Goal: Task Accomplishment & Management: Manage account settings

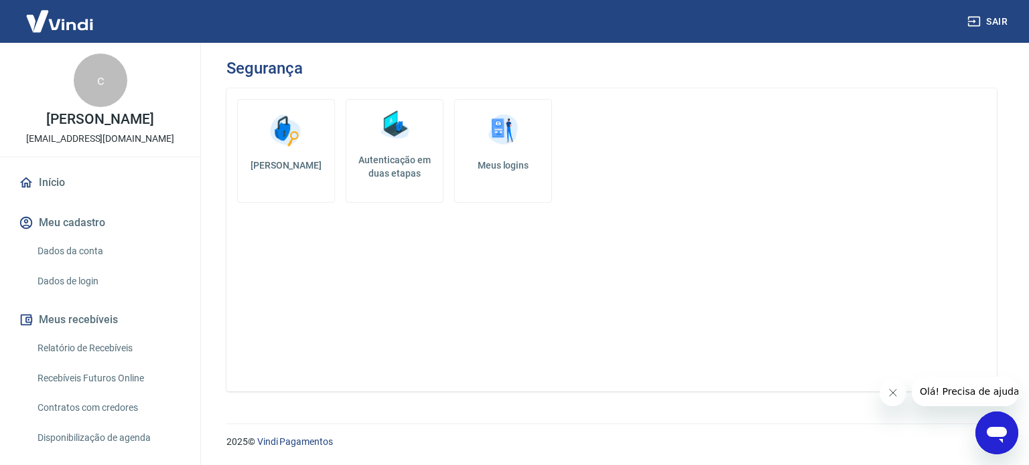
click at [375, 173] on h5 "Autenticação em duas etapas" at bounding box center [395, 166] width 86 height 27
click at [88, 254] on link "Dados da conta" at bounding box center [108, 251] width 152 height 27
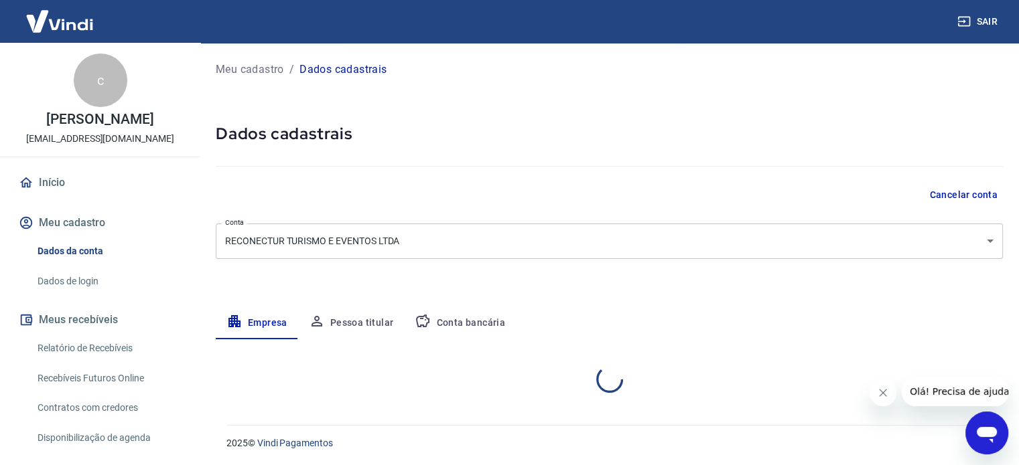
select select "SP"
select select "business"
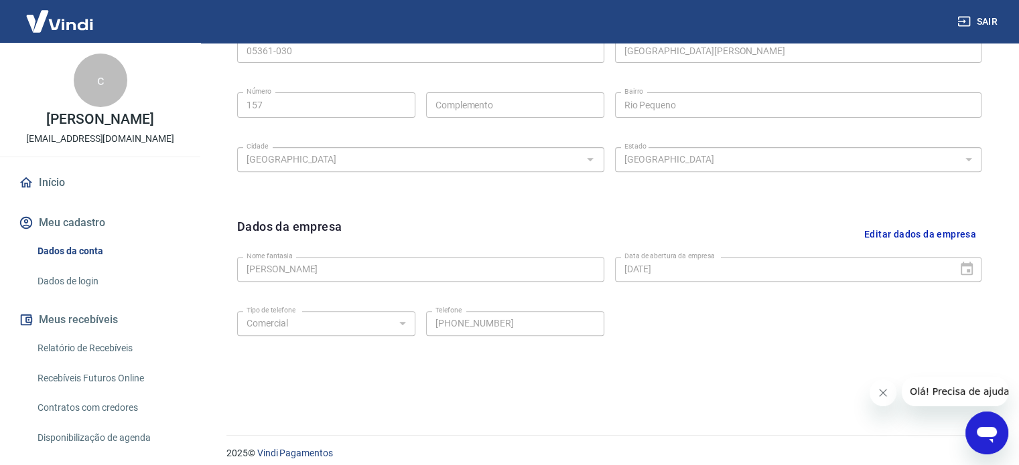
scroll to position [500, 0]
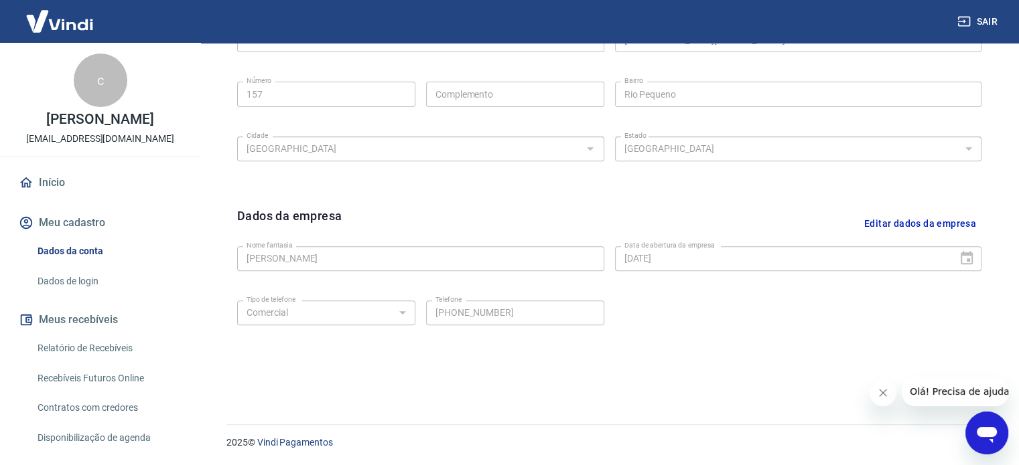
click at [881, 409] on div "2025 © Vindi Pagamentos" at bounding box center [606, 438] width 792 height 58
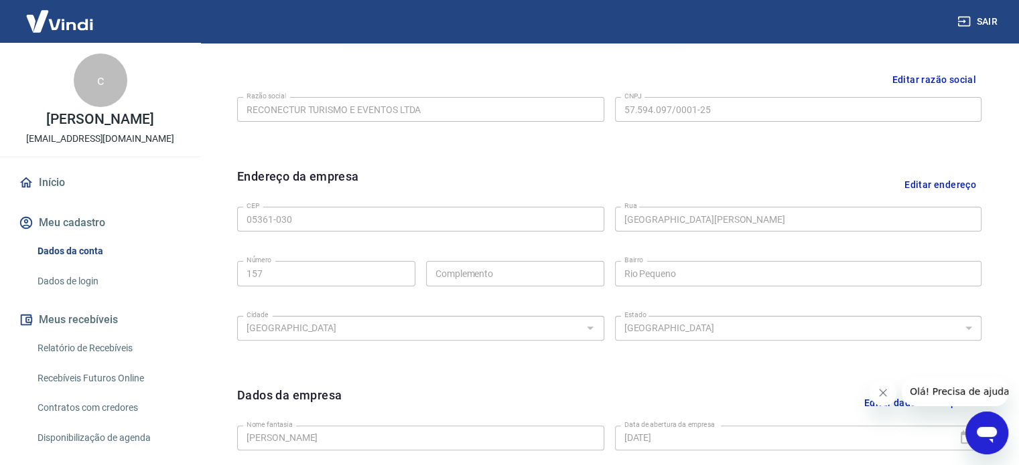
scroll to position [299, 0]
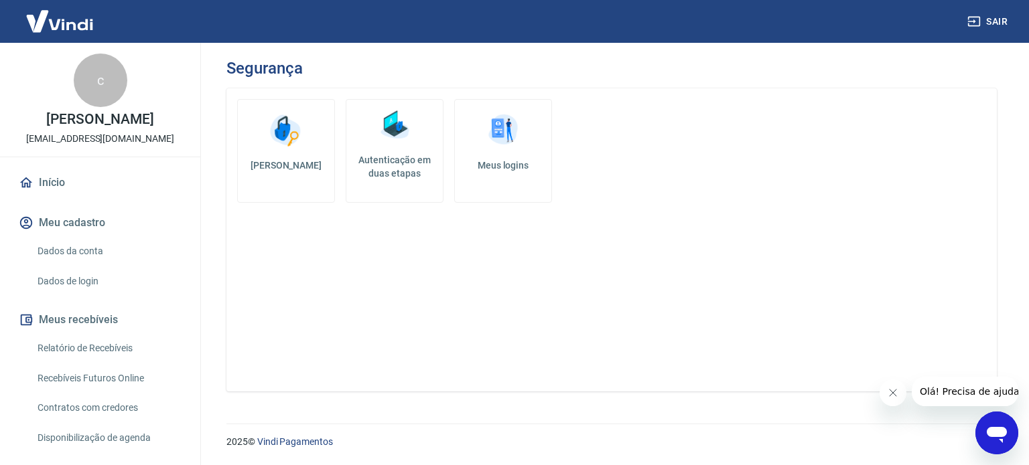
click at [417, 164] on h5 "Autenticação em duas etapas" at bounding box center [395, 166] width 86 height 27
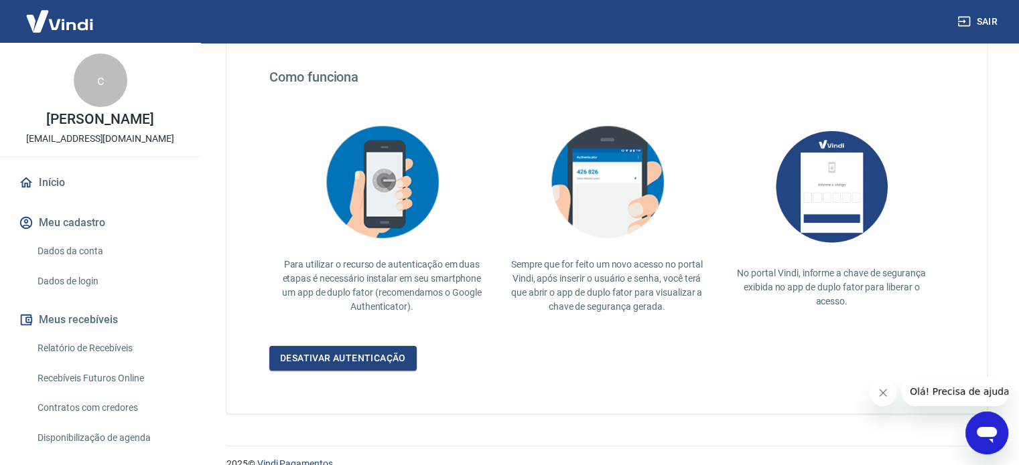
scroll to position [260, 0]
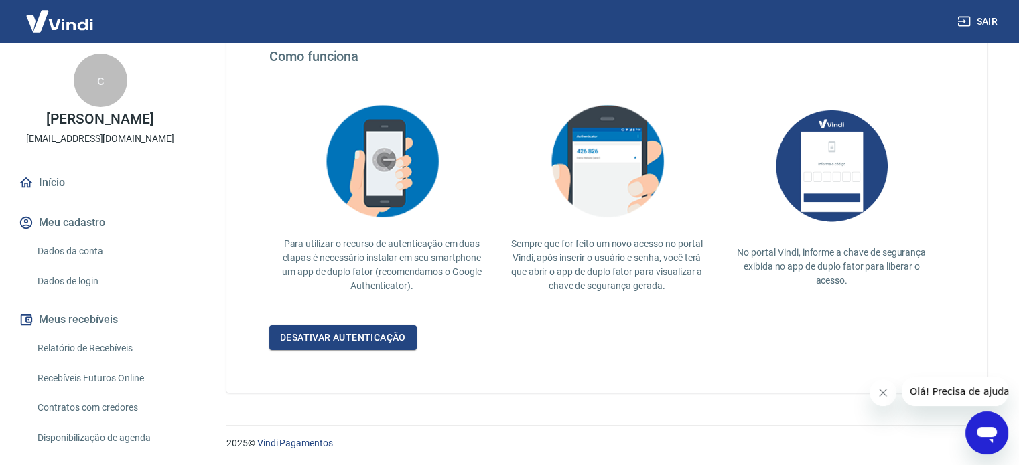
click at [769, 271] on p "No portal Vindi, informe a chave de segurança exibida no app de duplo fator par…" at bounding box center [831, 267] width 204 height 42
drag, startPoint x: 605, startPoint y: 260, endPoint x: 541, endPoint y: 258, distance: 64.3
click at [576, 258] on p "Sempre que for feito um novo acesso no portal Vindi, após inserir o usuário e s…" at bounding box center [607, 265] width 204 height 56
click at [350, 326] on link "Desativar autenticação" at bounding box center [342, 337] width 147 height 25
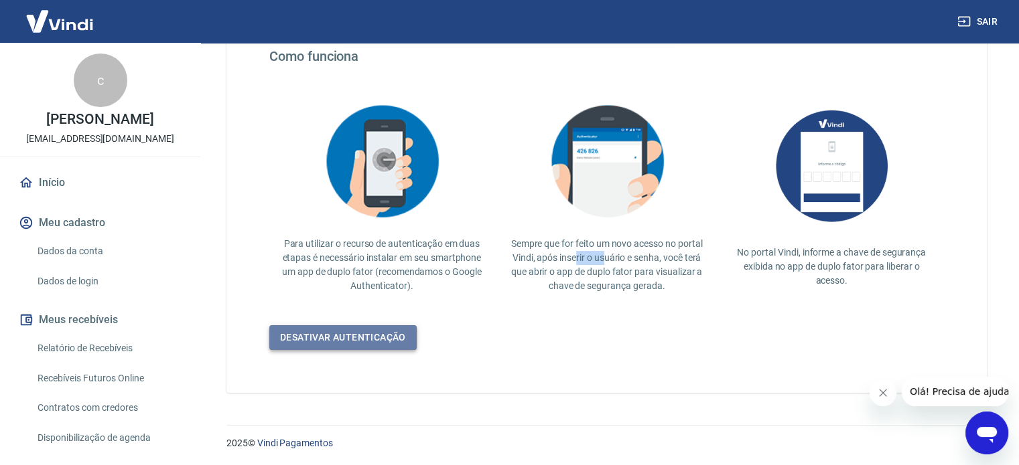
scroll to position [17, 0]
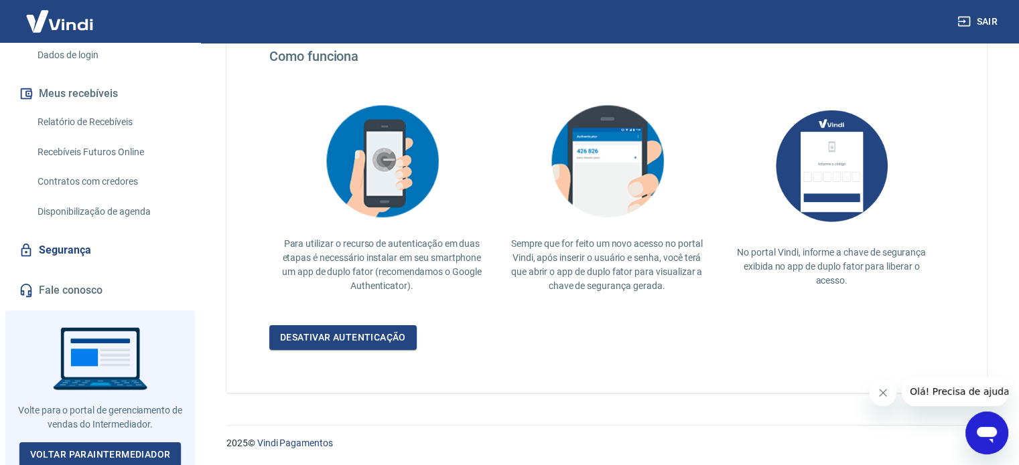
scroll to position [228, 0]
click at [95, 270] on div "Início Meu cadastro Dados da conta Dados de login Meus recebíveis Relatório de …" at bounding box center [100, 122] width 200 height 364
click at [95, 273] on div "Início Meu cadastro Dados da conta Dados de login Meus recebíveis Relatório de …" at bounding box center [100, 122] width 200 height 364
click at [92, 285] on link "Fale conosco" at bounding box center [100, 289] width 168 height 29
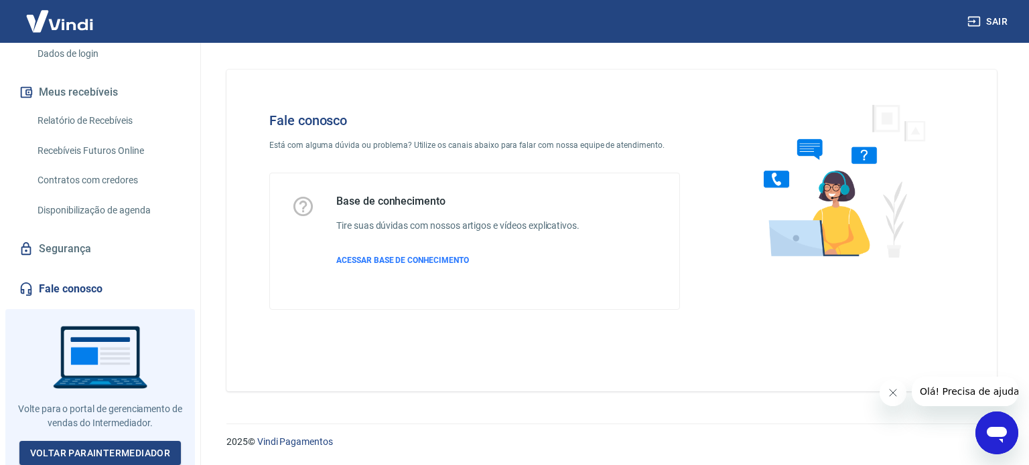
click at [992, 436] on icon "Abrir janela de mensagens" at bounding box center [996, 435] width 20 height 16
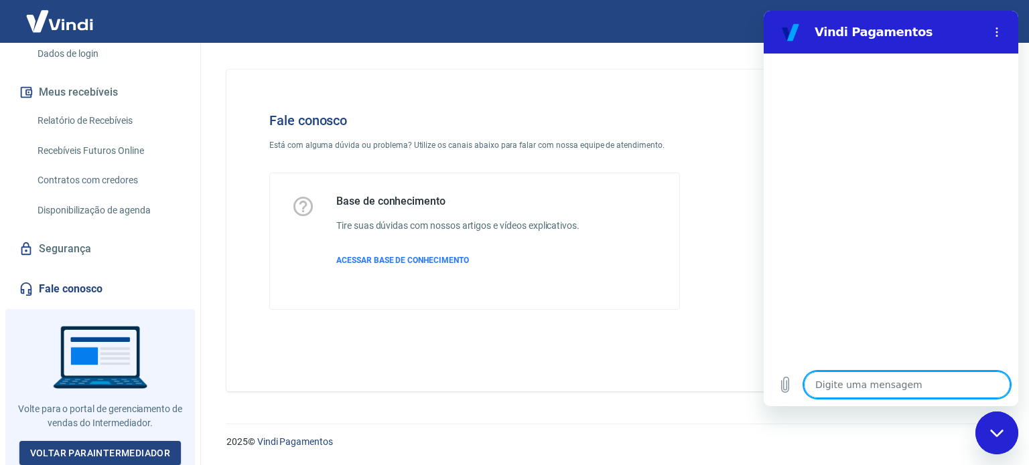
click at [886, 375] on textarea at bounding box center [907, 385] width 206 height 27
type textarea "f"
type textarea "x"
type textarea "fa"
type textarea "x"
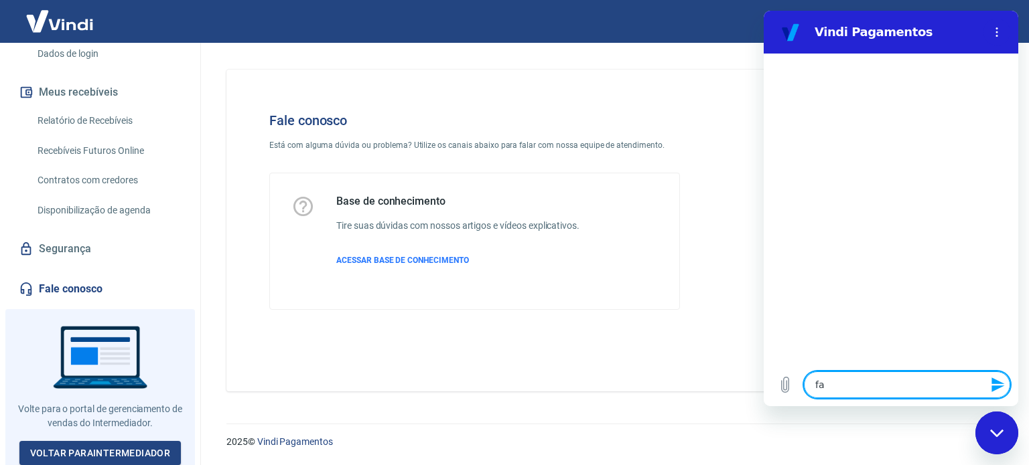
type textarea "fal"
type textarea "x"
type textarea "fala"
type textarea "x"
type textarea "falar"
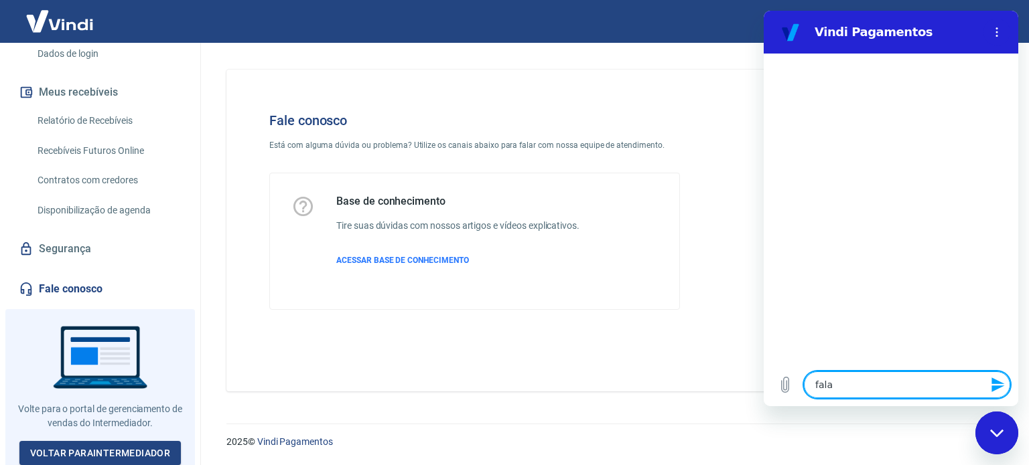
type textarea "x"
type textarea "falar"
type textarea "x"
type textarea "falar c"
type textarea "x"
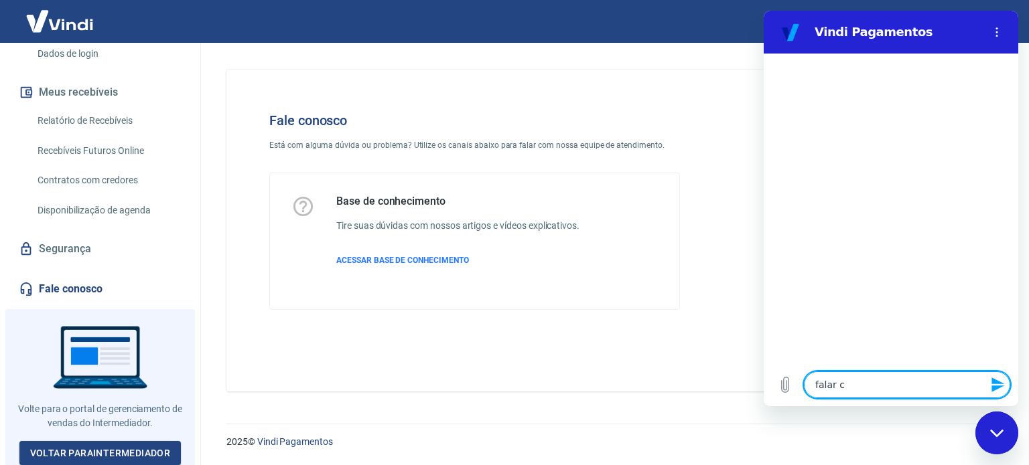
type textarea "falar co"
type textarea "x"
type textarea "falar com"
type textarea "x"
type textarea "falar com"
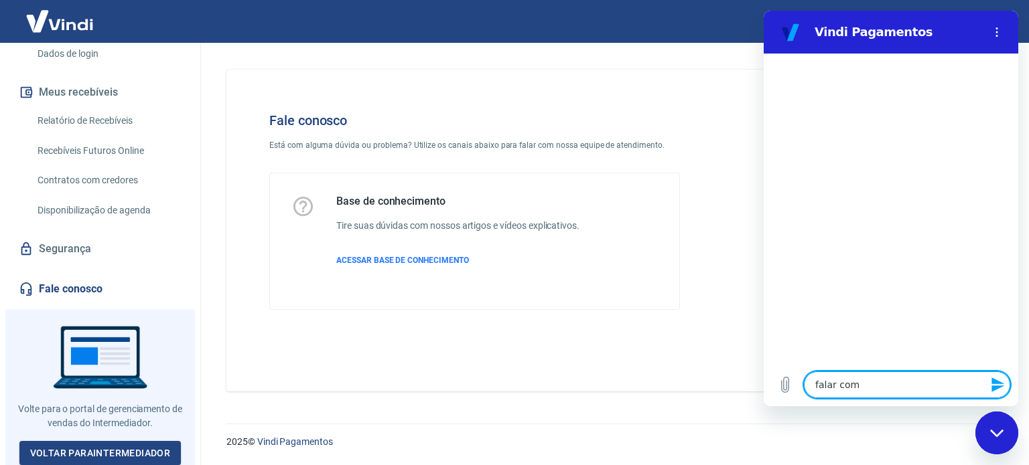
type textarea "x"
type textarea "falar com a"
type textarea "x"
type textarea "falar com at"
type textarea "x"
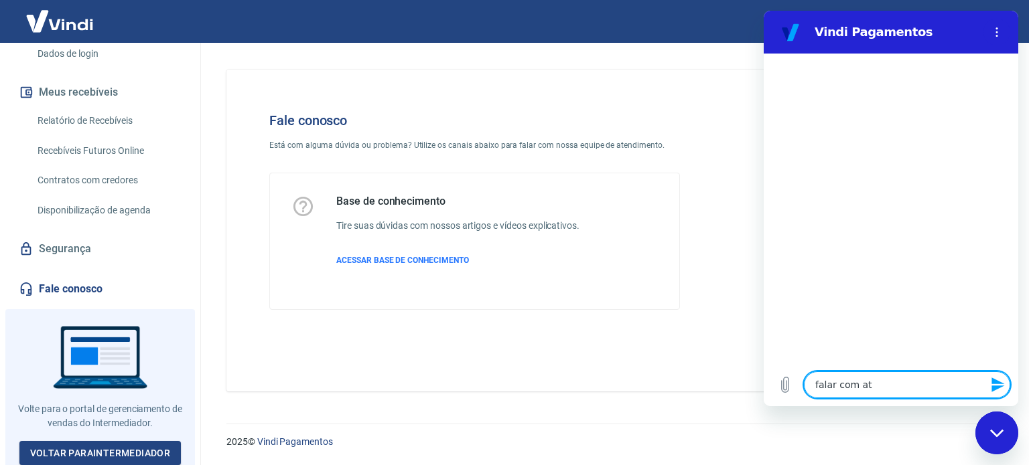
type textarea "falar com ate"
type textarea "x"
type textarea "falar com [GEOGRAPHIC_DATA]"
type textarea "x"
type textarea "falar com atend"
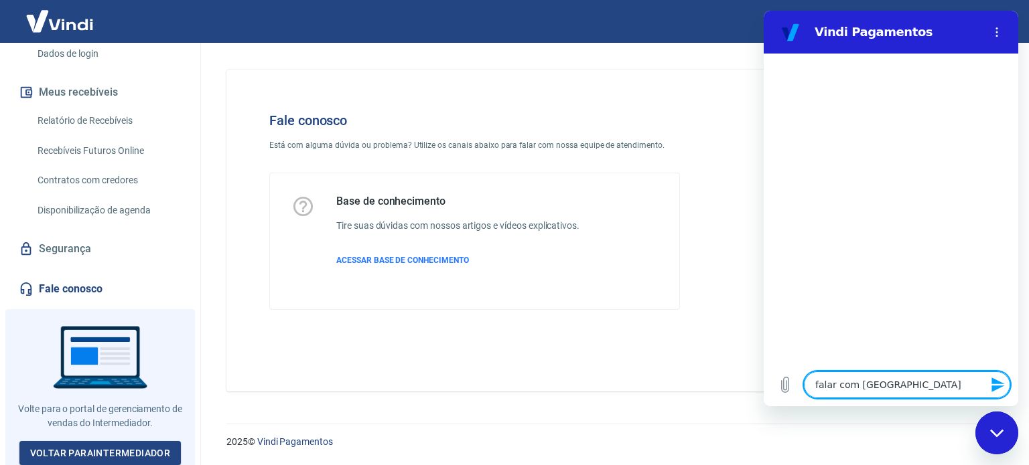
type textarea "x"
type textarea "falar com atende"
type textarea "x"
type textarea "falar com atenden"
type textarea "x"
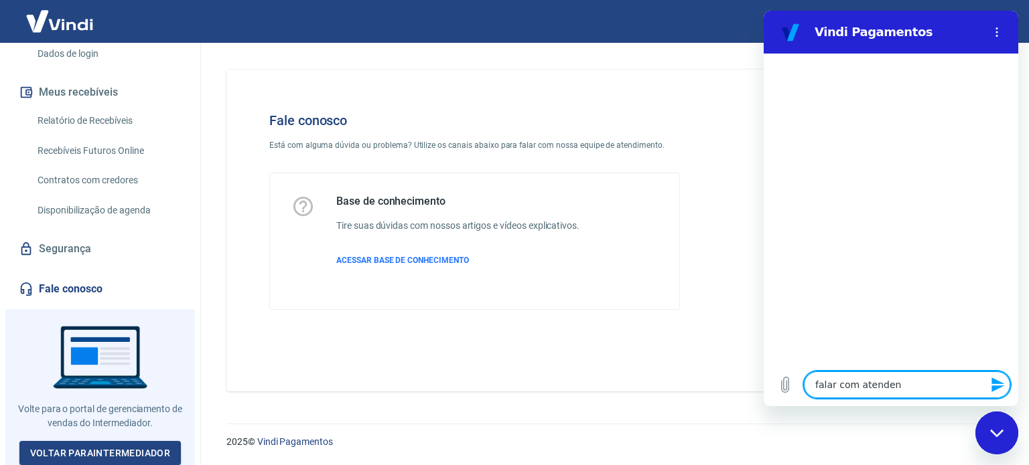
type textarea "falar com atendent"
type textarea "x"
type textarea "falar com atendente"
type textarea "x"
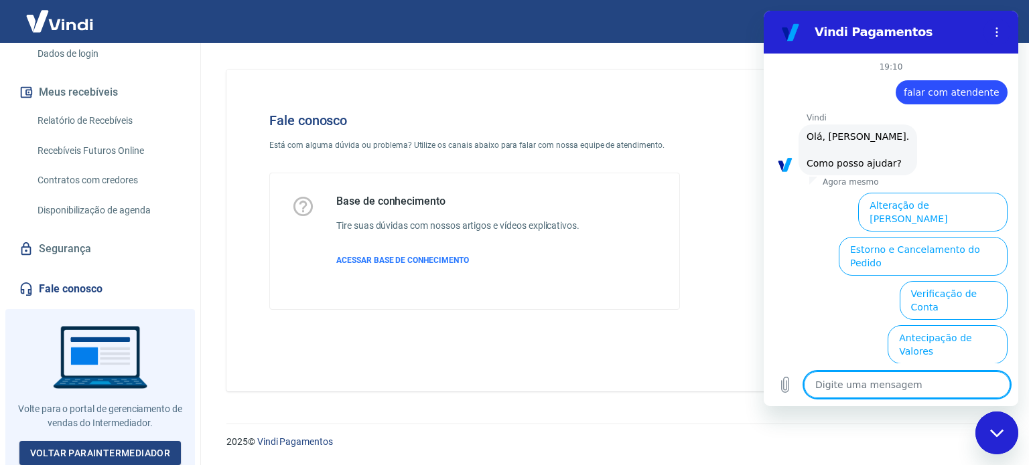
scroll to position [102, 0]
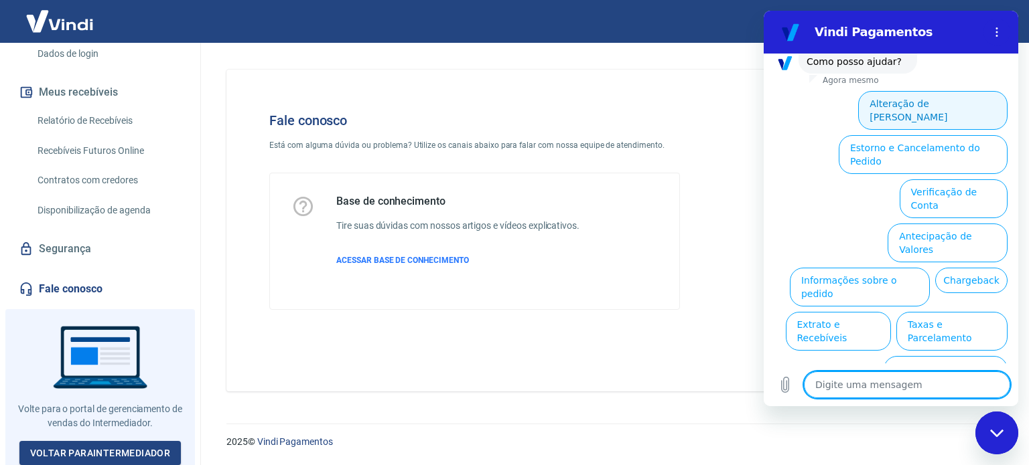
click at [923, 104] on button "Alteração de [PERSON_NAME]" at bounding box center [932, 110] width 149 height 39
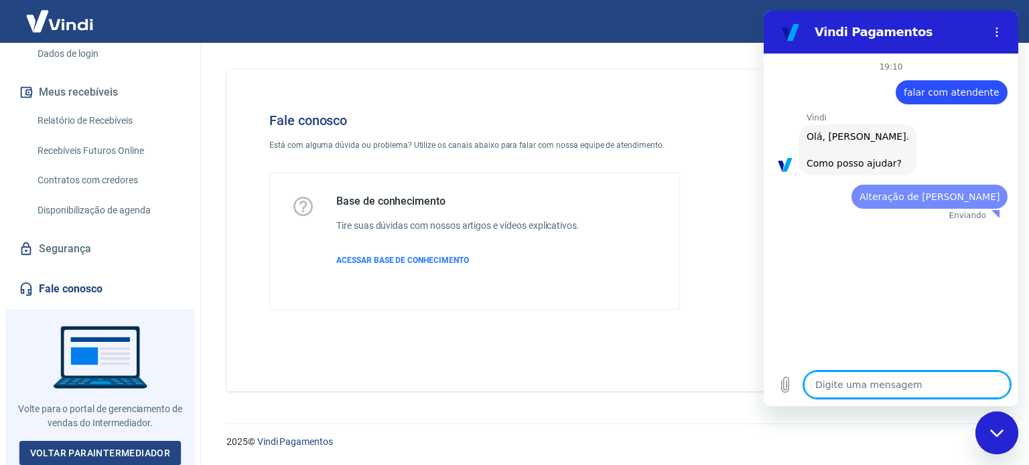
scroll to position [0, 0]
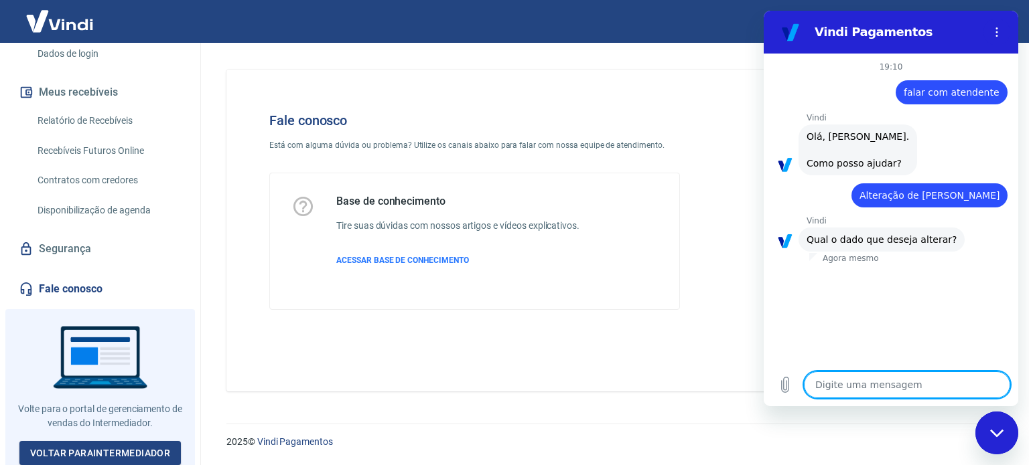
click at [897, 379] on textarea at bounding box center [907, 385] width 206 height 27
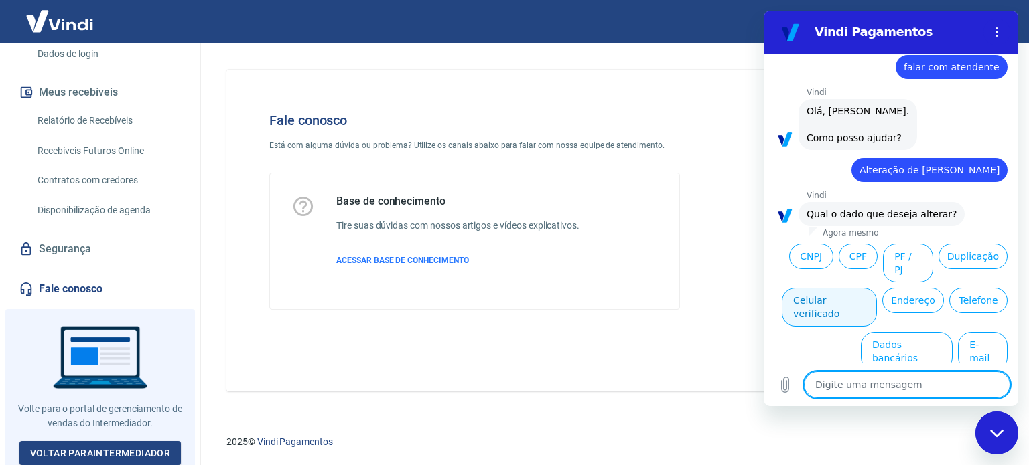
click at [877, 288] on button "Celular verificado" at bounding box center [829, 307] width 95 height 39
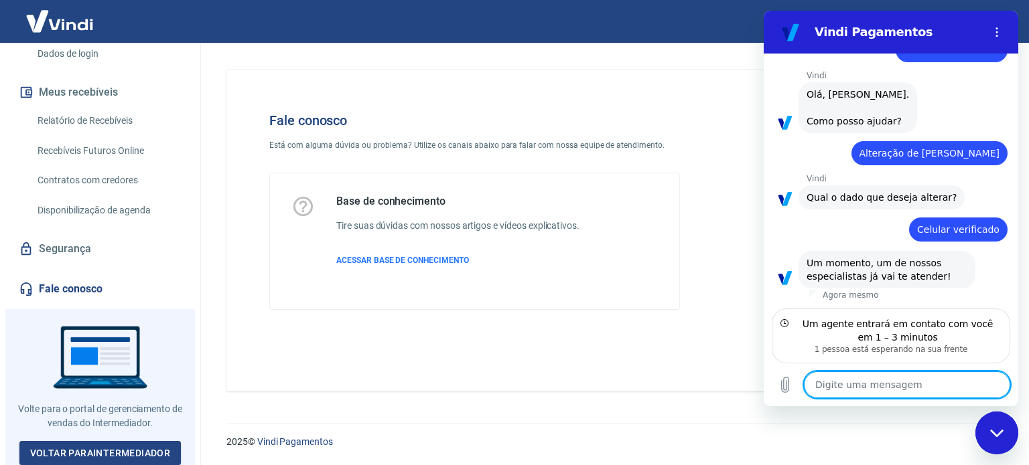
scroll to position [29, 0]
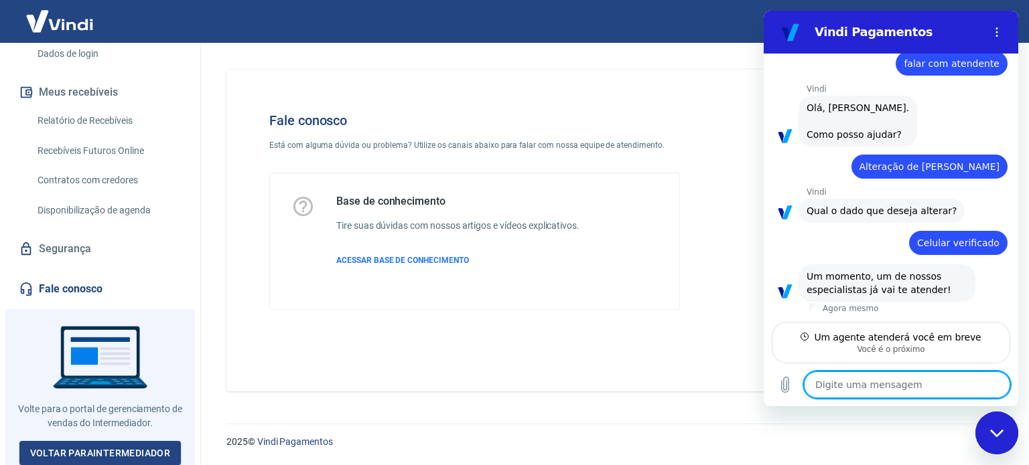
click at [936, 334] on div "Um agente atenderá você em breve" at bounding box center [897, 337] width 167 height 13
click at [897, 393] on textarea at bounding box center [907, 385] width 206 height 27
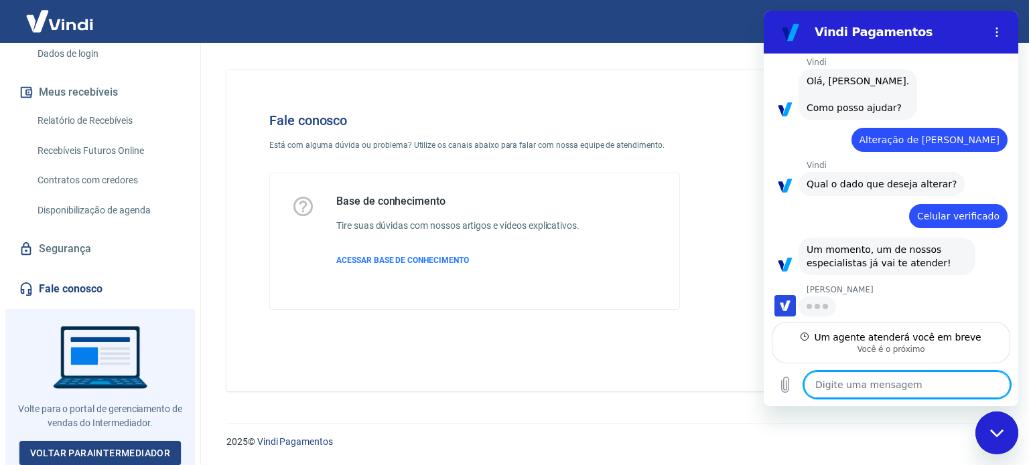
scroll to position [54, 0]
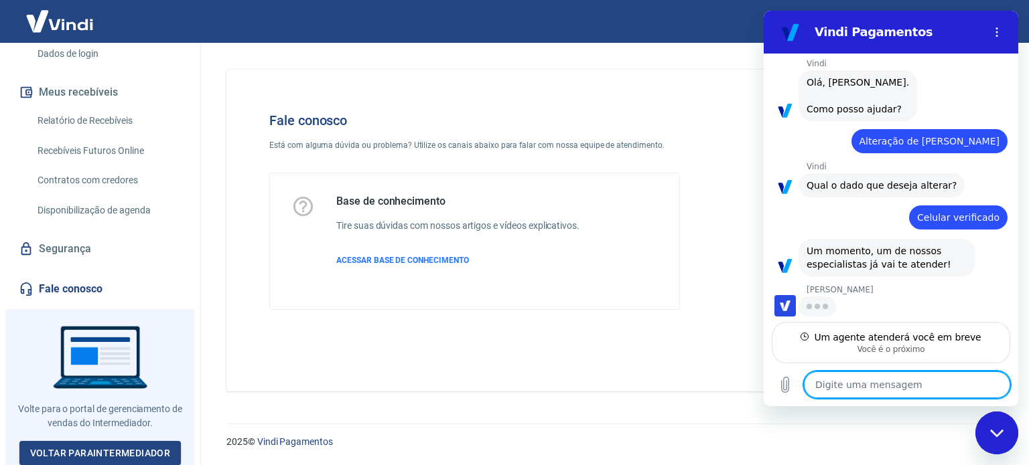
type textarea "x"
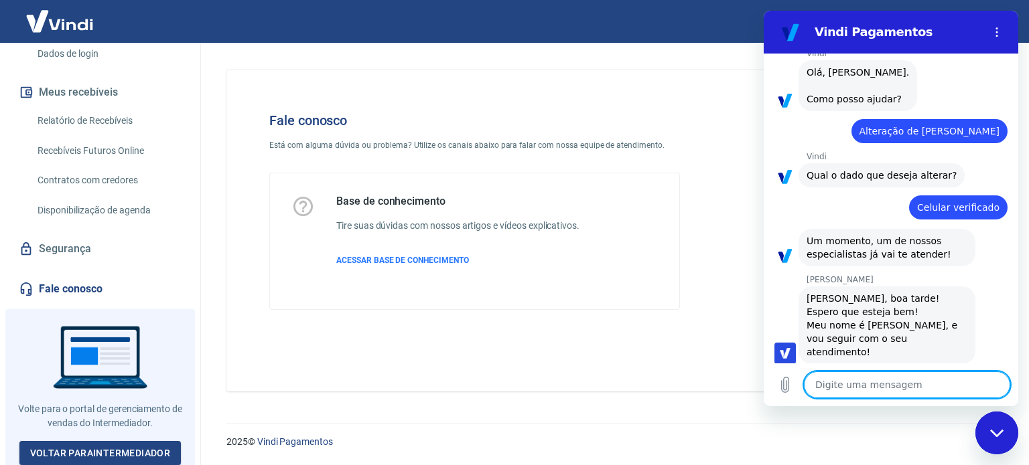
scroll to position [67, 0]
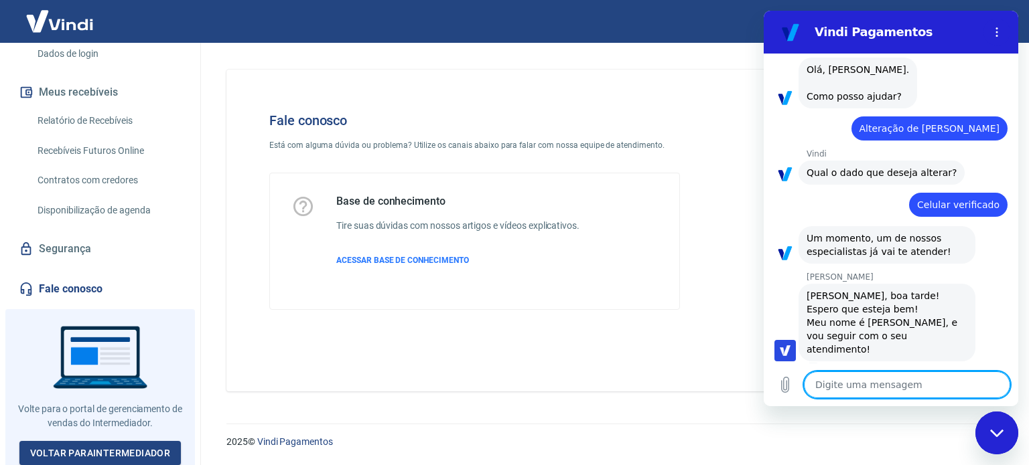
type textarea "o"
type textarea "x"
type textarea "oi"
type textarea "x"
type textarea "oi"
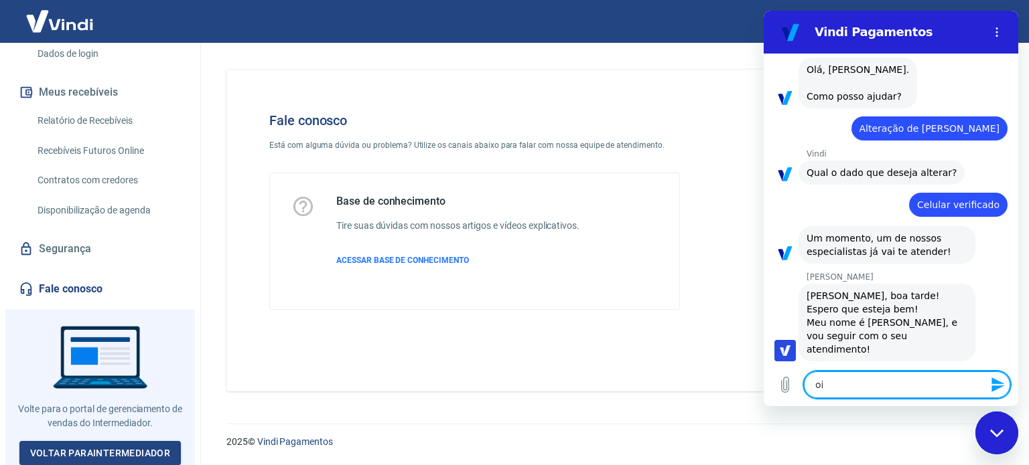
type textarea "x"
type textarea "oi t"
type textarea "x"
type textarea "oi tu"
type textarea "x"
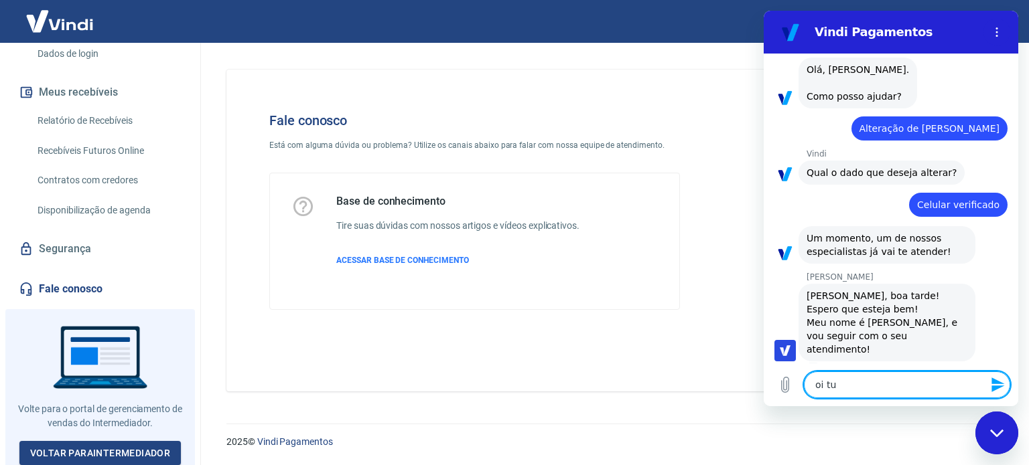
type textarea "oi tud"
type textarea "x"
type textarea "oi tudo"
type textarea "x"
type textarea "oi tudo"
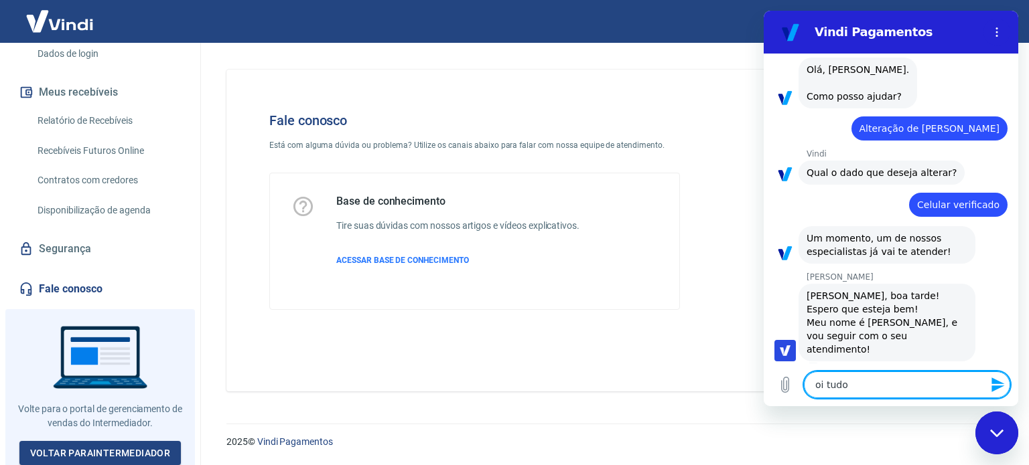
type textarea "x"
type textarea "oi tudo b"
type textarea "x"
type textarea "oi tudo be"
type textarea "x"
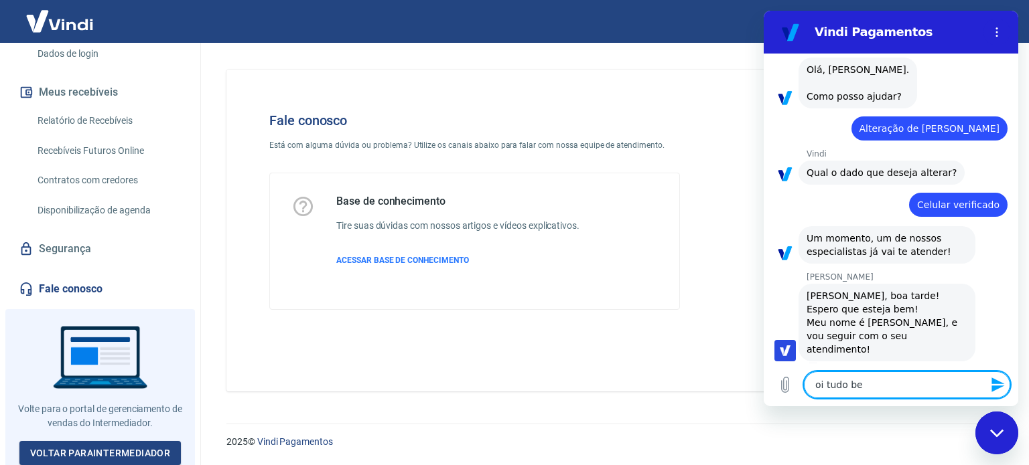
type textarea "oi tudo bem"
type textarea "x"
type textarea "oi tudo bem"
type textarea "x"
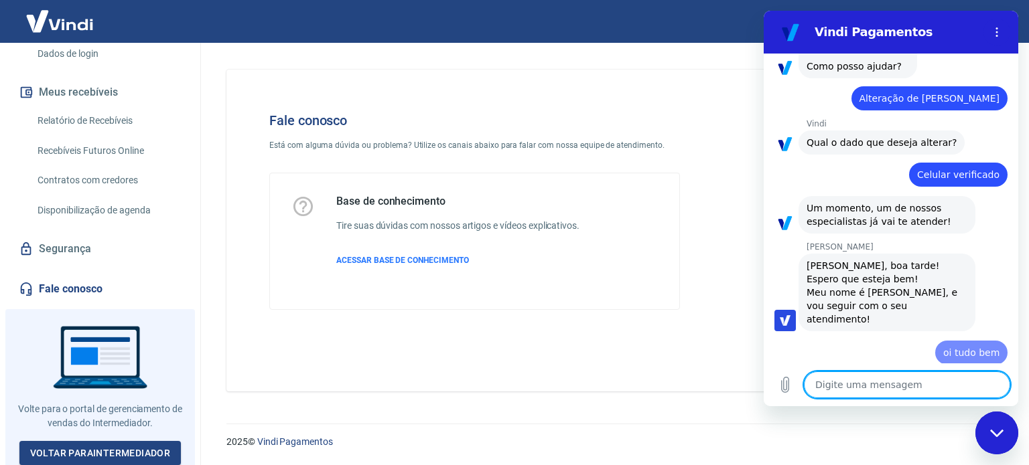
type textarea "x"
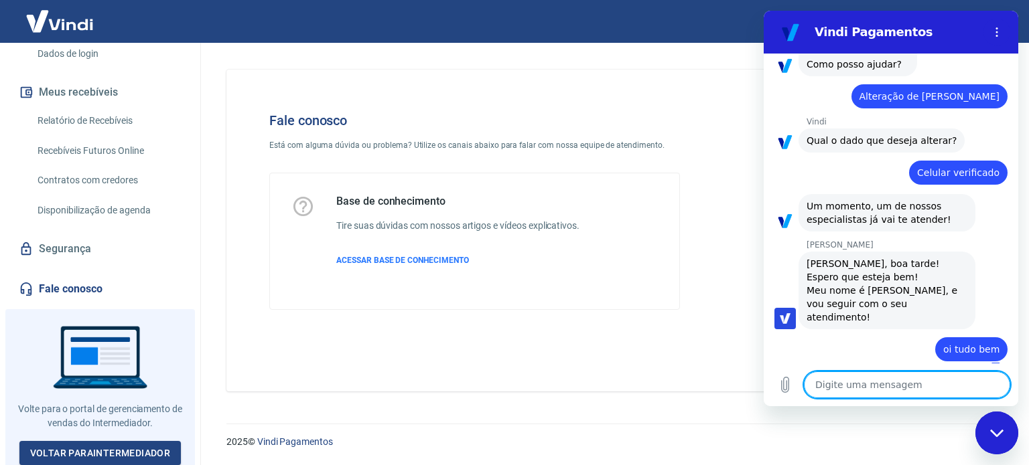
type textarea "e"
type textarea "x"
type textarea "es"
type textarea "x"
type textarea "est"
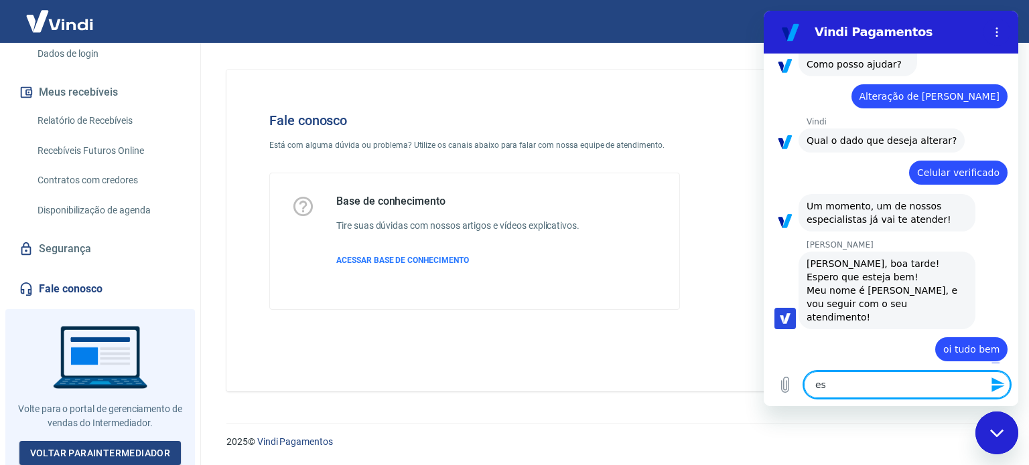
type textarea "x"
type textarea "esto"
type textarea "x"
type textarea "estou"
type textarea "x"
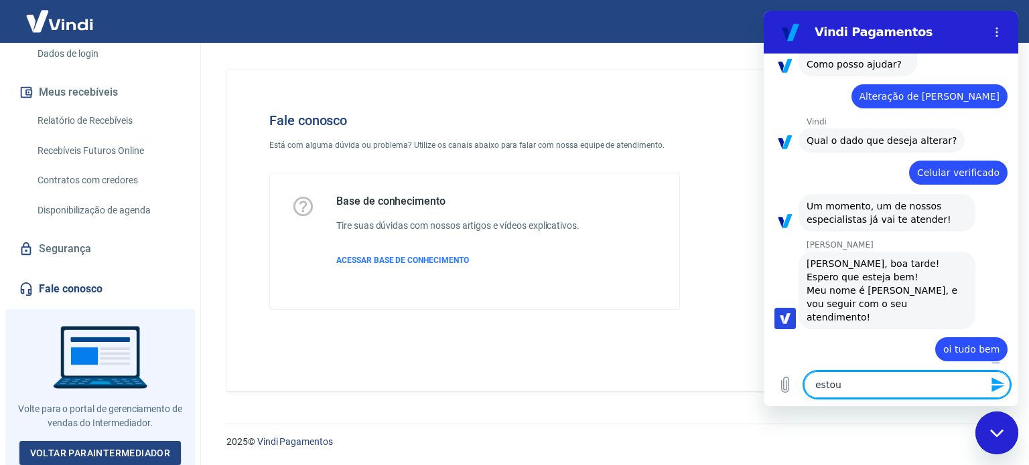
type textarea "estou"
type textarea "x"
type textarea "estou"
type textarea "x"
type textarea "esto"
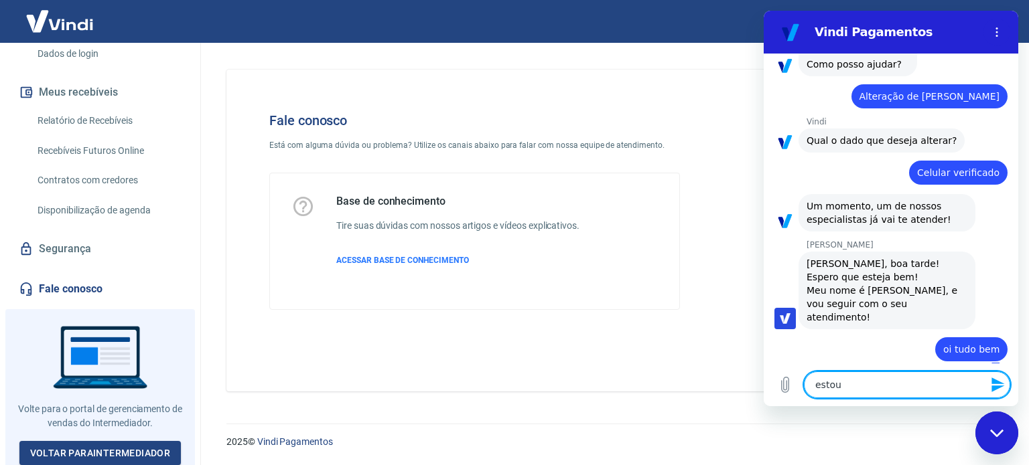
type textarea "x"
type textarea "est"
type textarea "x"
type textarea "es"
type textarea "x"
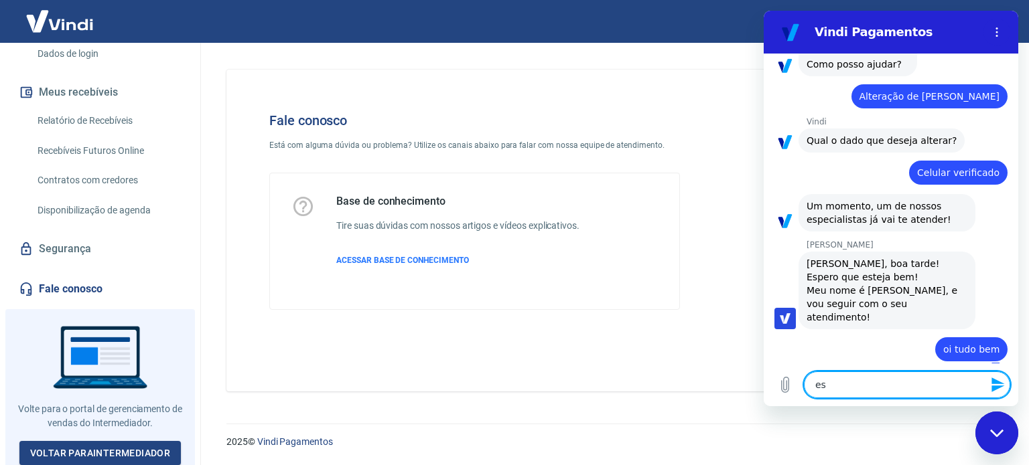
type textarea "e"
type textarea "x"
type textarea "ep"
type textarea "x"
type textarea "epr"
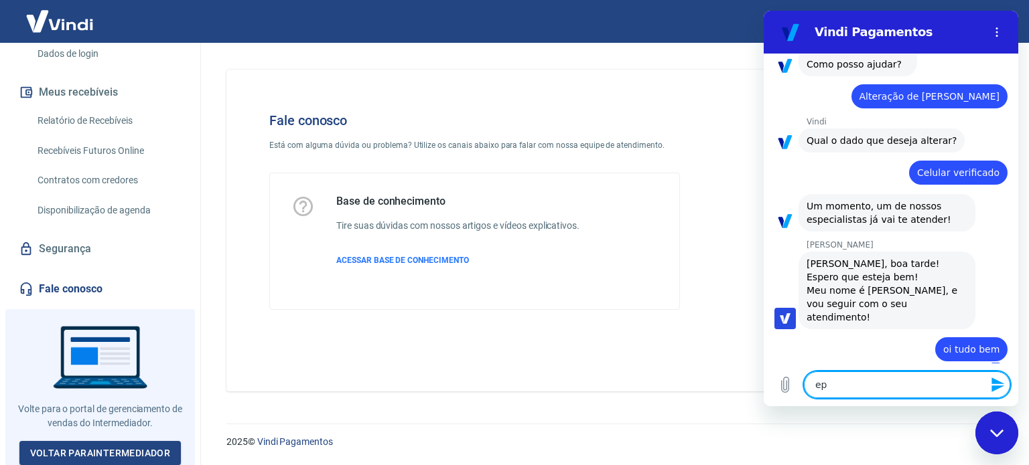
type textarea "x"
type textarea "epre"
type textarea "x"
type textarea "eprec"
type textarea "x"
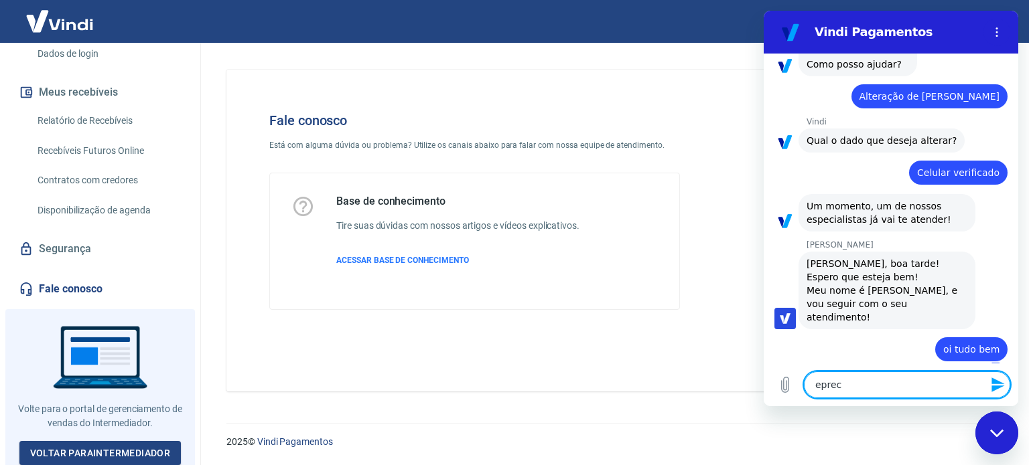
type textarea "epreci"
type textarea "x"
type textarea "eprecis"
type textarea "x"
type textarea "epreciso"
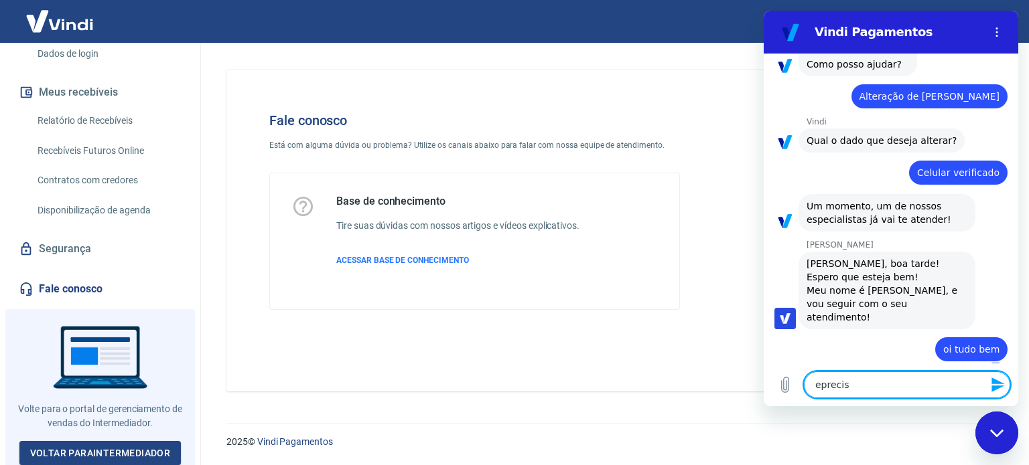
type textarea "x"
type textarea "epreciso"
type textarea "x"
type textarea "epreciso c"
type textarea "x"
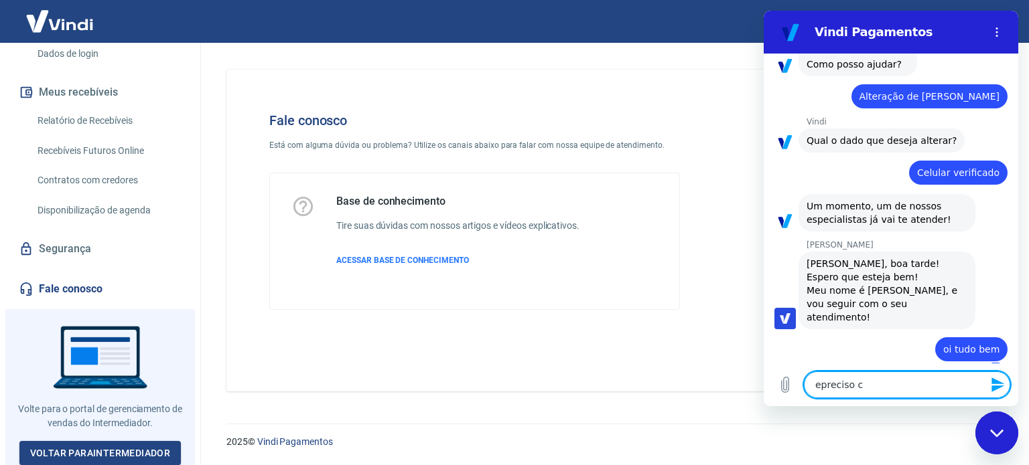
type textarea "epreciso ch"
type textarea "x"
type textarea "epreciso che"
type textarea "x"
type textarea "epreciso cheg"
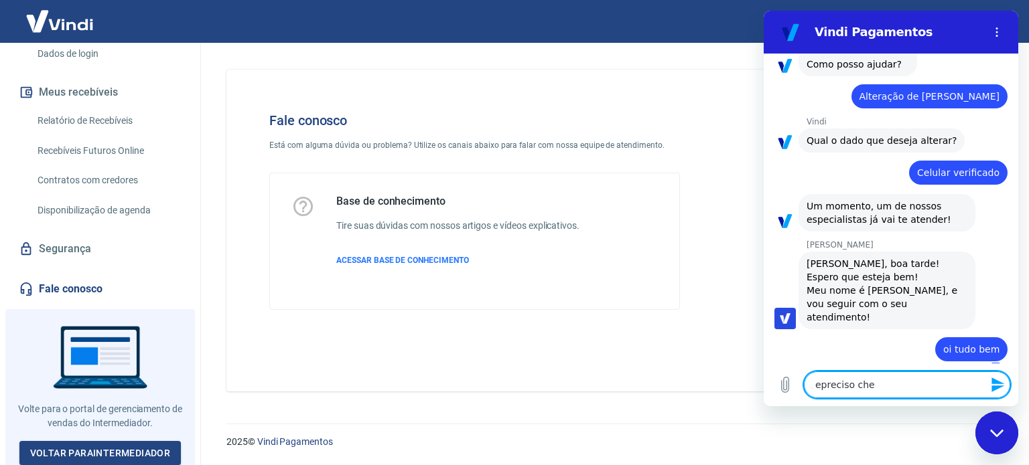
type textarea "x"
type textarea "epreciso che"
type textarea "x"
type textarea "epreciso chec"
type textarea "x"
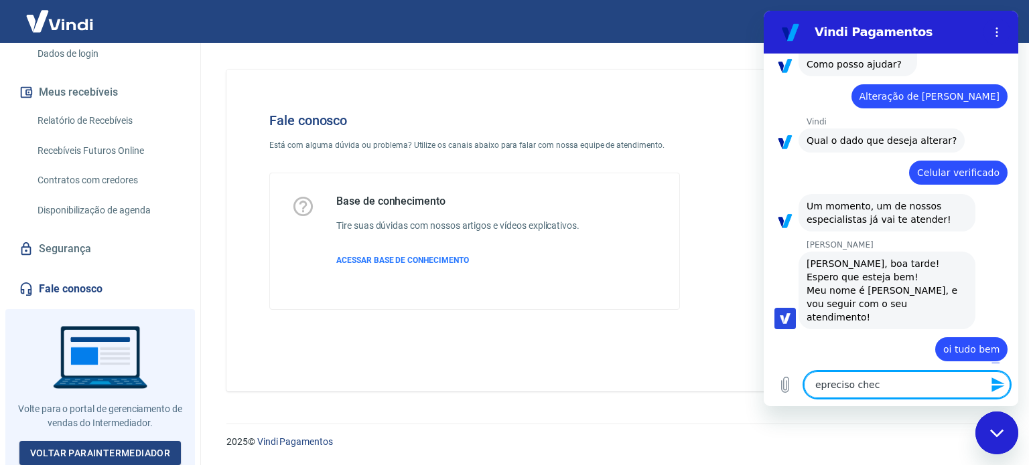
type textarea "epreciso checa"
type textarea "x"
type textarea "epreciso checar"
type textarea "x"
type textarea "epreciso checar"
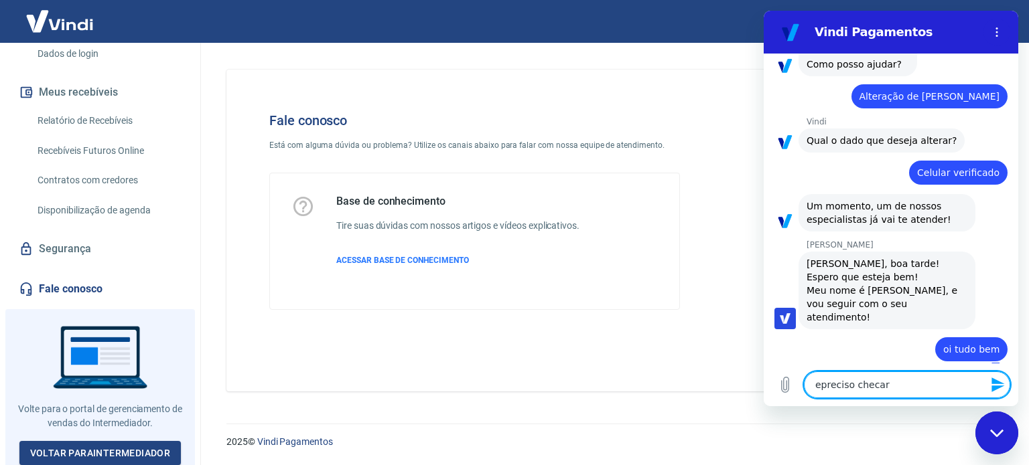
type textarea "x"
type textarea "epreciso checar u"
type textarea "x"
type textarea "epreciso checar um"
type textarea "x"
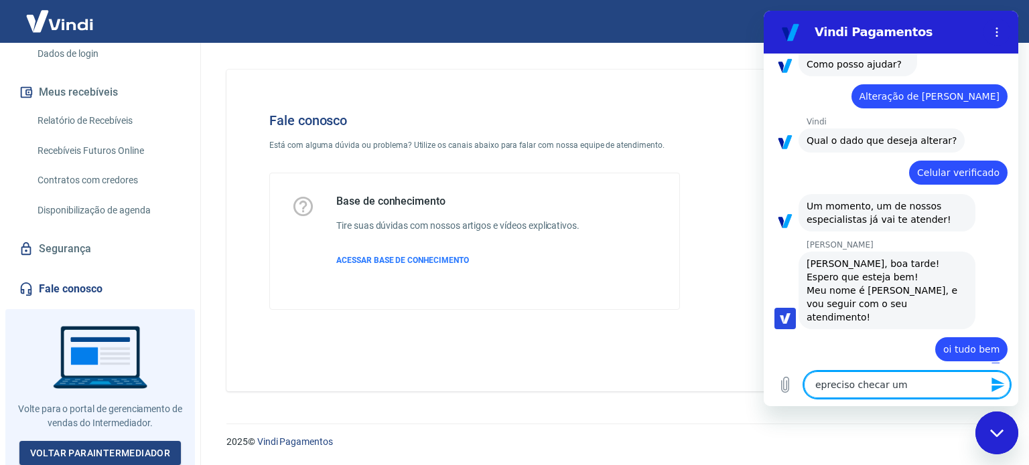
type textarea "epreciso checar uma"
type textarea "x"
type textarea "epreciso checar uma"
type textarea "x"
type textarea "epreciso checar uma i"
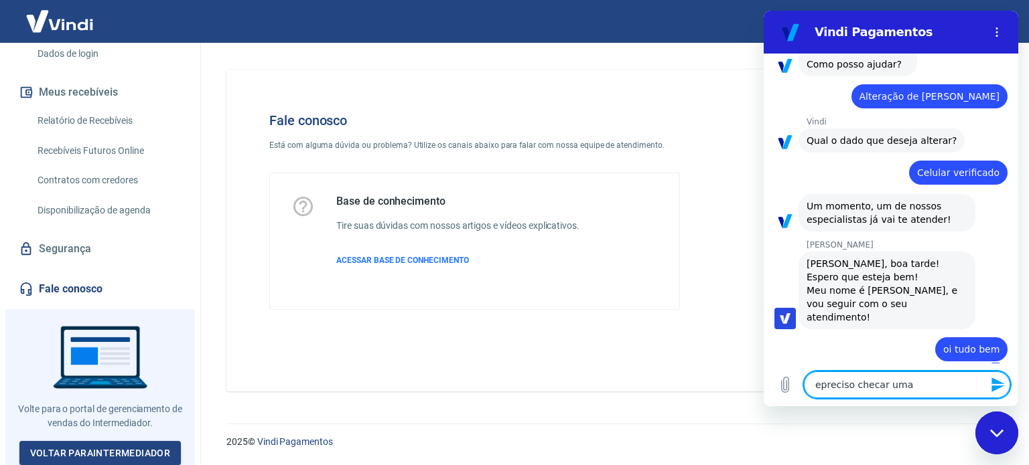
type textarea "x"
type textarea "epreciso checar uma in"
type textarea "x"
type textarea "epreciso checar uma inf"
type textarea "x"
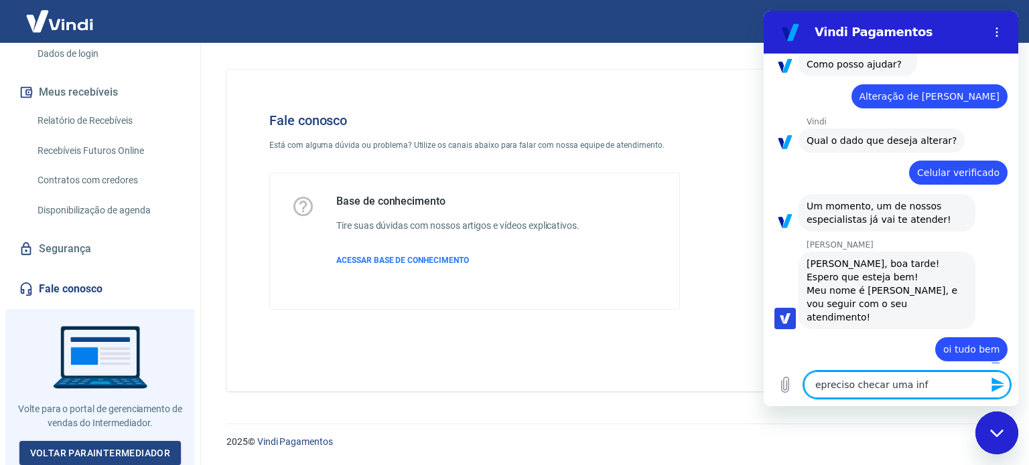
type textarea "epreciso checar uma info"
type textarea "x"
type textarea "epreciso checar uma infor"
type textarea "x"
type textarea "epreciso checar uma inform"
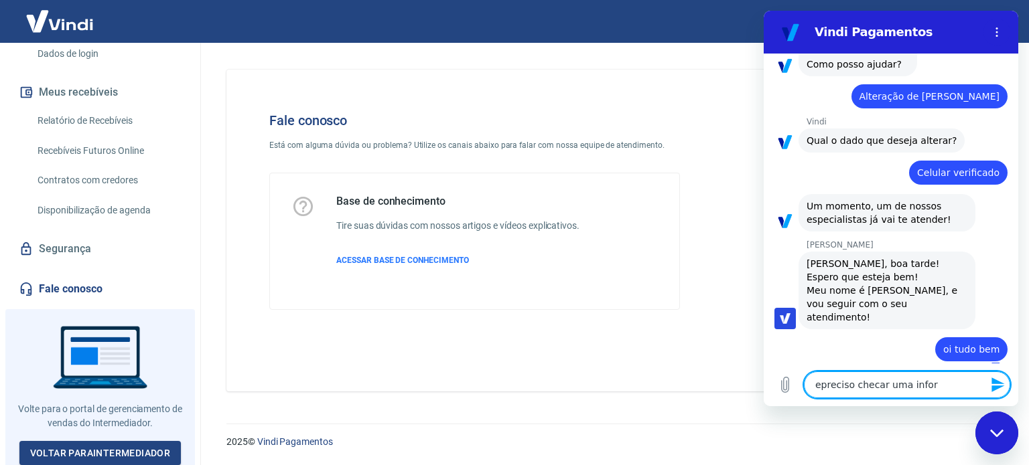
type textarea "x"
type textarea "epreciso checar uma informa"
type textarea "x"
type textarea "epreciso checar uma informaç"
type textarea "x"
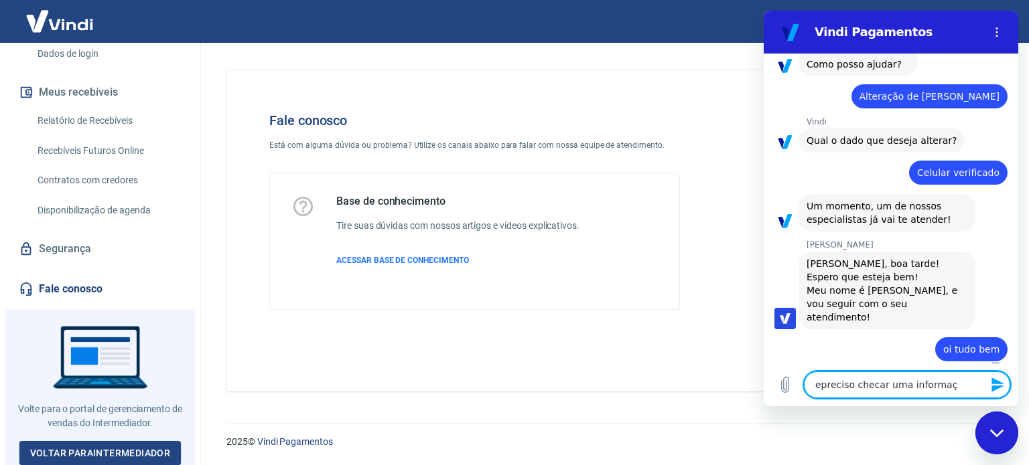
type textarea "epreciso checar uma informaçã"
type textarea "x"
type textarea "epreciso checar uma informação"
type textarea "x"
type textarea "epreciso checar uma informação"
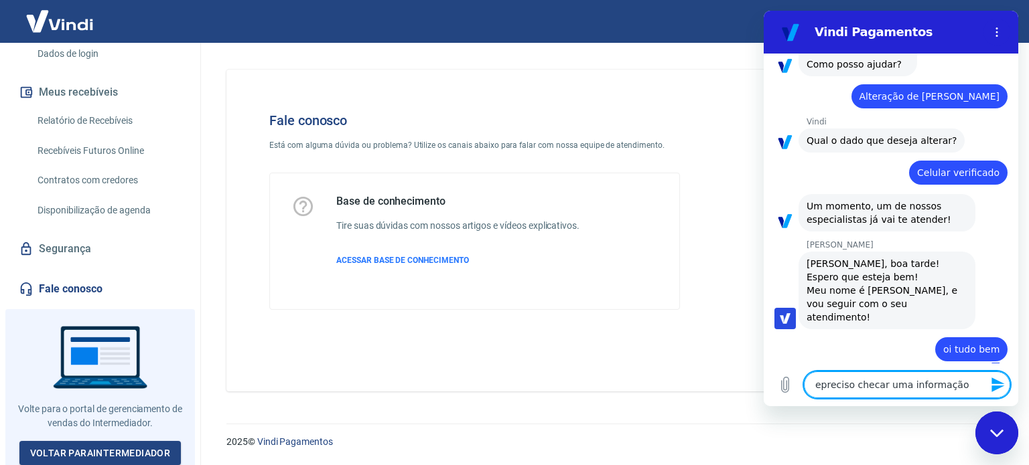
type textarea "x"
type textarea "epreciso checar uma informação h"
type textarea "x"
type textarea "epreciso checar uma informação ho"
type textarea "x"
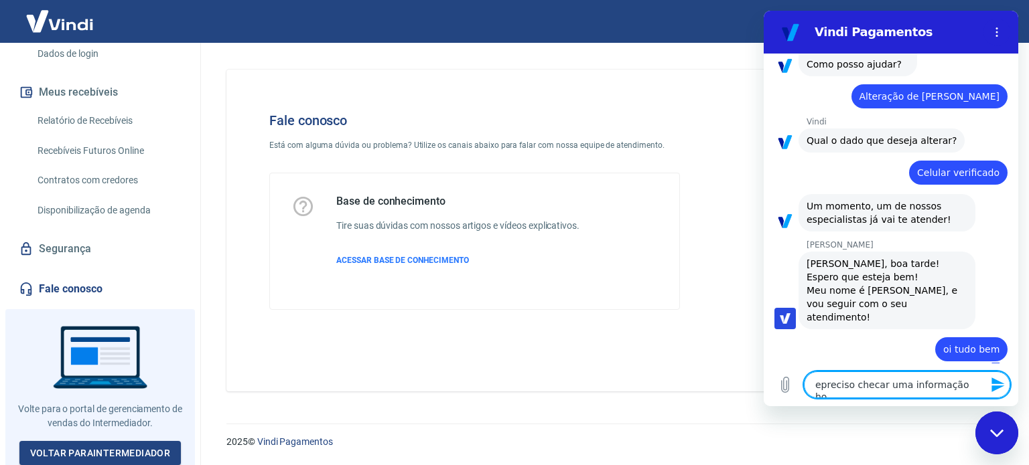
type textarea "epreciso checar uma informação hoj"
type textarea "x"
type textarea "epreciso checar uma informação hoje"
type textarea "x"
type textarea "epreciso checar uma informação hoje"
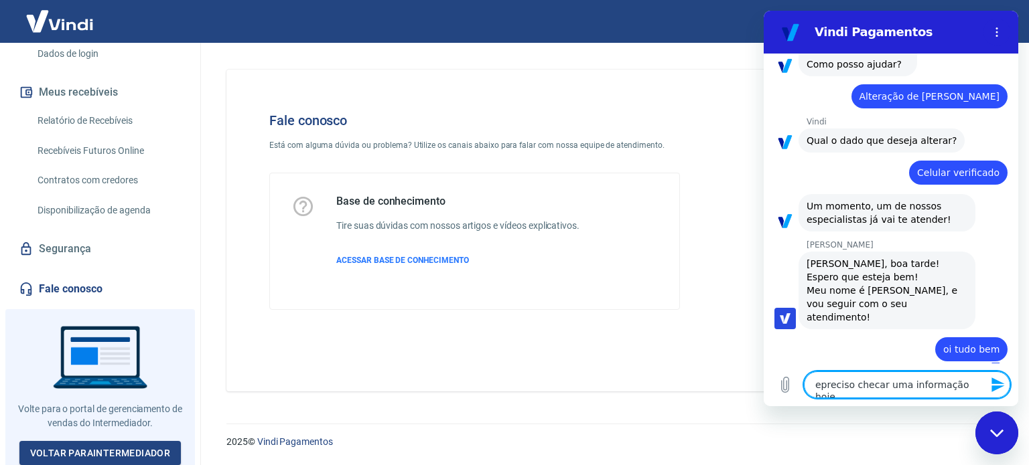
type textarea "x"
type textarea "epreciso checar uma informação hoje a"
type textarea "x"
type textarea "epreciso checar uma informação hoje a"
type textarea "x"
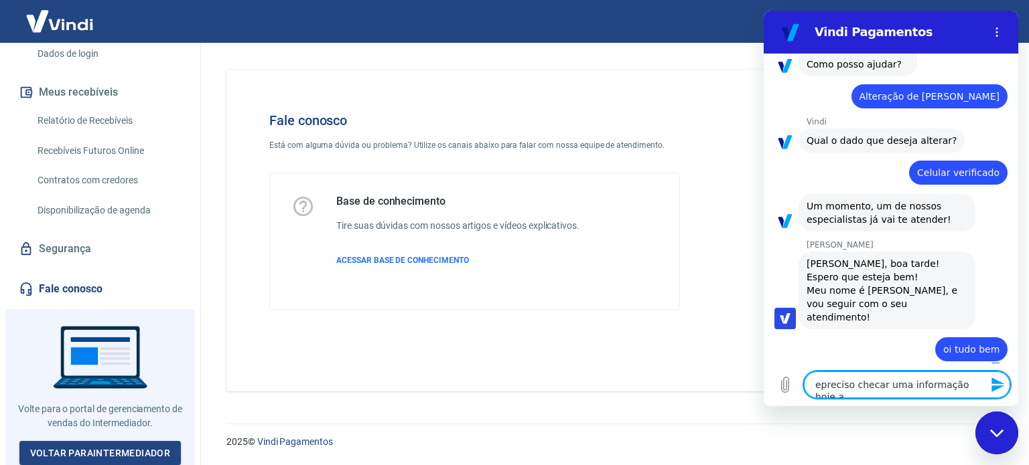
type textarea "epreciso checar uma informação hoje a t"
type textarea "x"
type textarea "epreciso checar uma informação hoje a ta"
type textarea "x"
type textarea "epreciso checar uma informação hoje a tar"
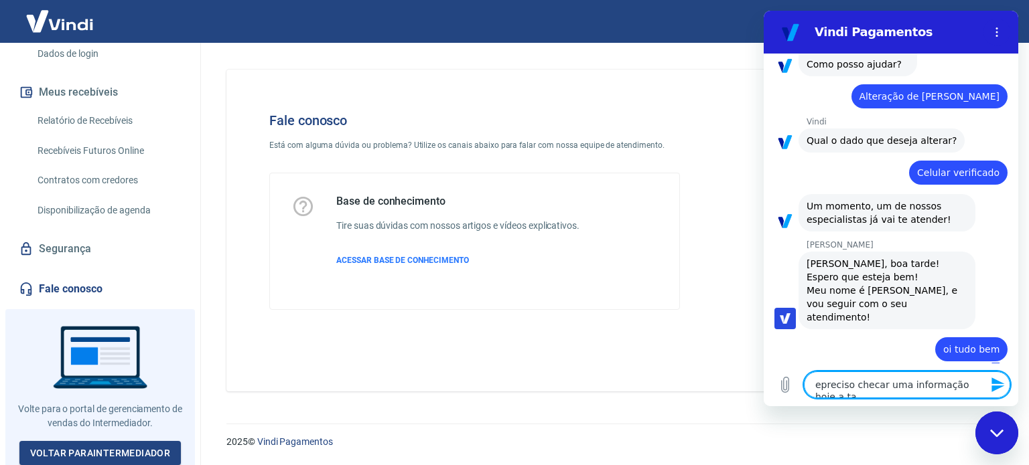
type textarea "x"
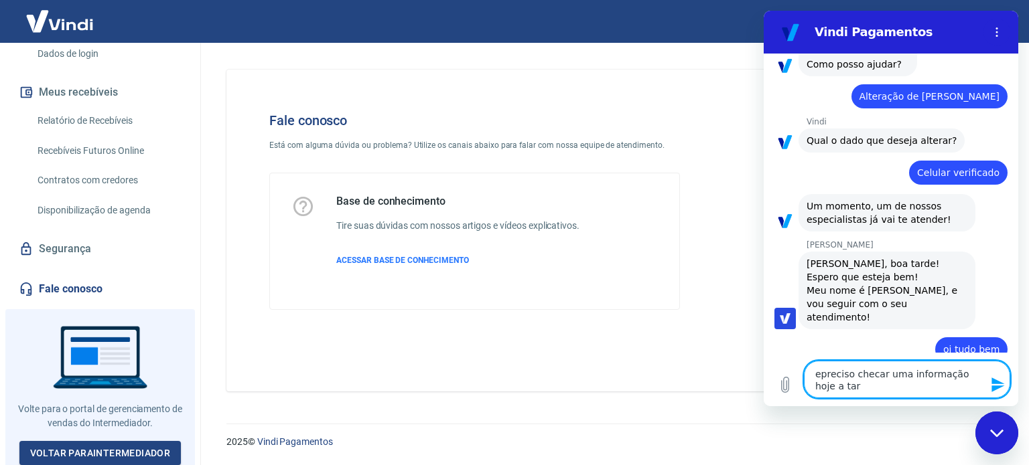
type textarea "epreciso checar uma informação hoje a tard"
type textarea "x"
type textarea "epreciso checar uma informação hoje a tarde"
type textarea "x"
type textarea "epreciso checar uma informação hoje a tarde"
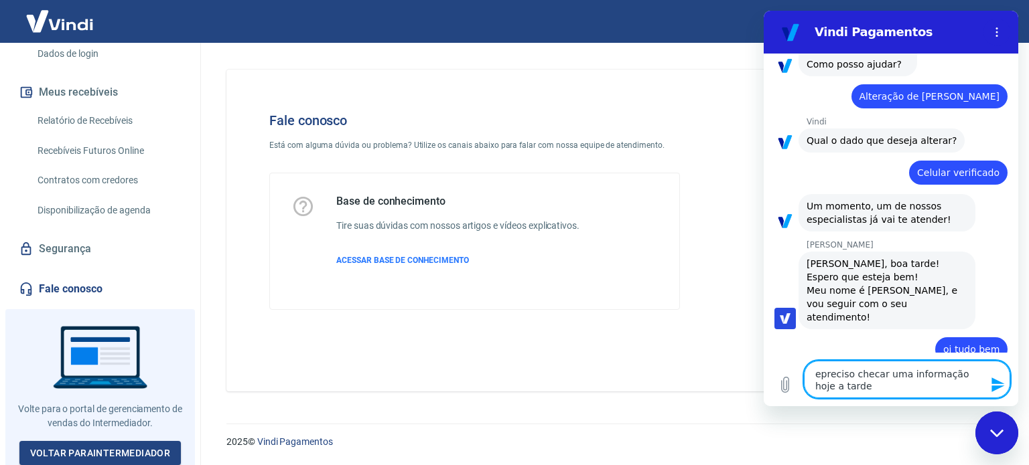
type textarea "x"
type textarea "epreciso checar uma informação hoje a tarde a"
type textarea "x"
type textarea "epreciso checar uma informação hoje a tarde as"
type textarea "x"
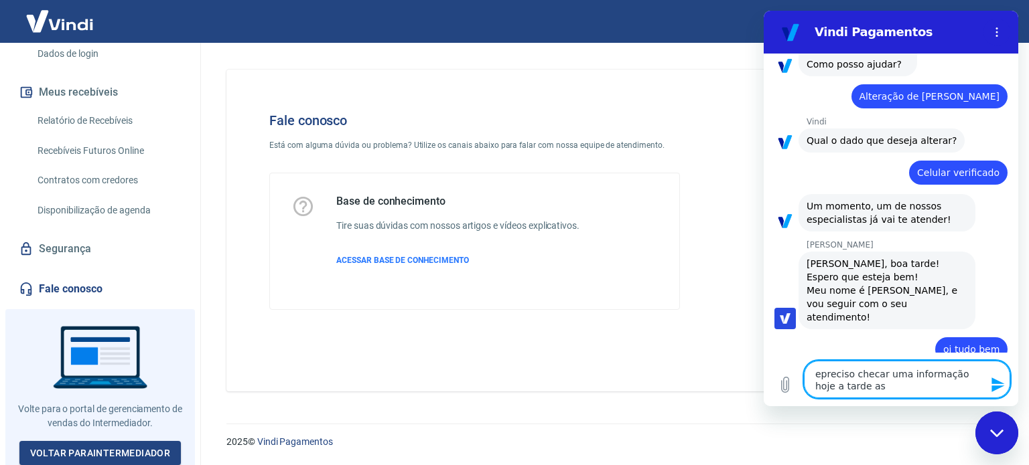
type textarea "epreciso checar uma informação hoje a tarde as"
type textarea "x"
type textarea "epreciso checar uma informação hoje a tarde as 1"
type textarea "x"
type textarea "epreciso checar uma informação hoje a tarde as 17"
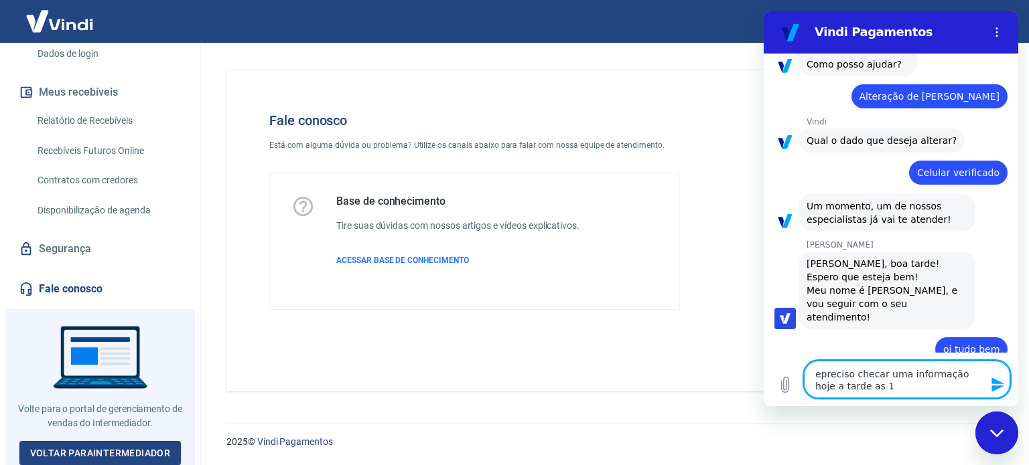
type textarea "x"
type textarea "epreciso checar uma informação hoje a tarde as 177"
type textarea "x"
type textarea "epreciso checar uma informação hoje a tarde as 177"
type textarea "x"
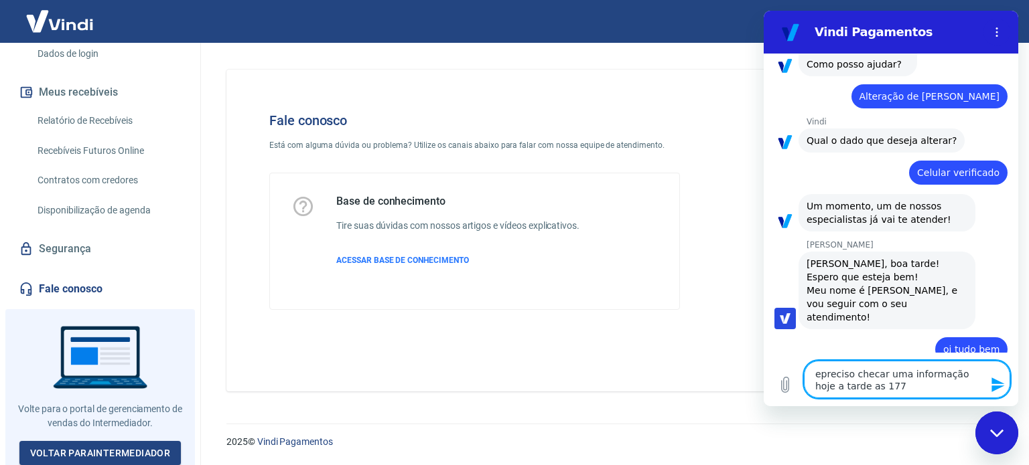
type textarea "epreciso checar uma informação hoje a tarde as 177 u"
type textarea "x"
type textarea "epreciso checar uma informação hoje a tarde as 177 um"
type textarea "x"
type textarea "epreciso checar uma informação hoje a tarde as 177 uma"
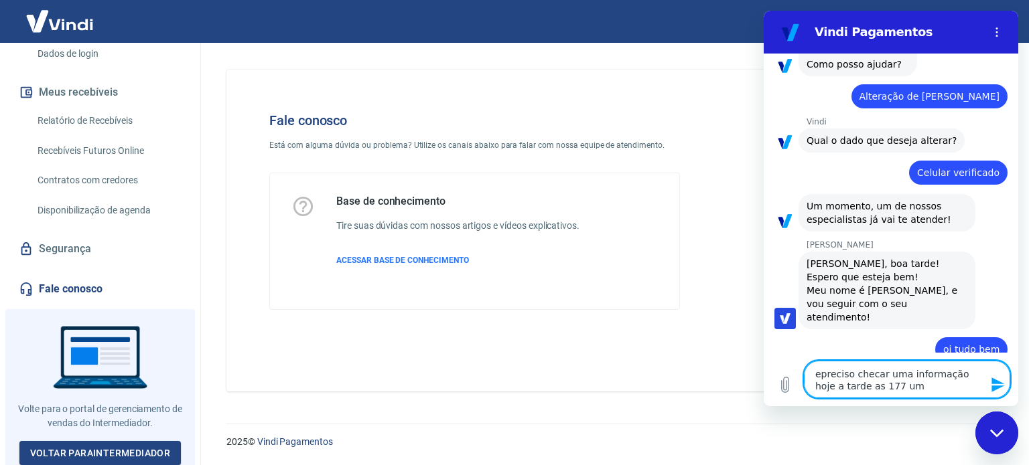
type textarea "x"
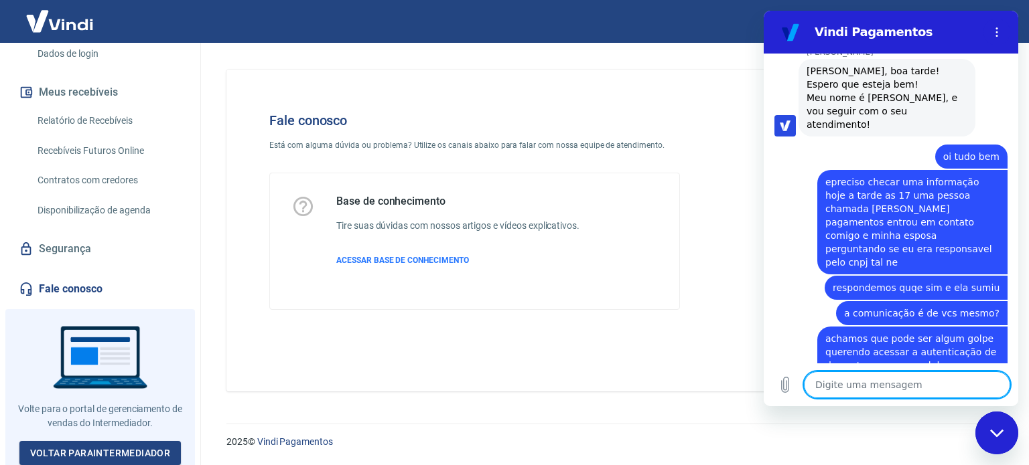
scroll to position [295, 0]
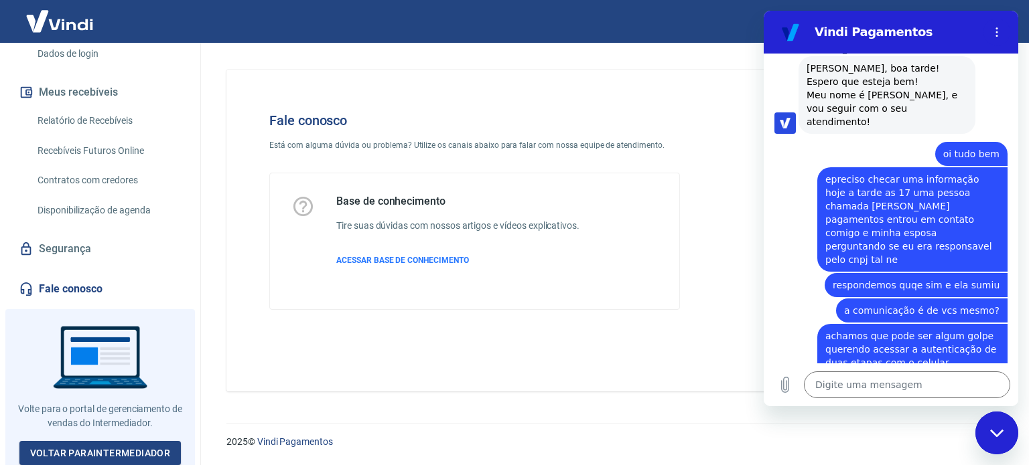
click at [892, 91] on div "[PERSON_NAME], boa tarde! Espero que esteja bem! Meu nome é [PERSON_NAME], e vo…" at bounding box center [886, 95] width 161 height 67
drag, startPoint x: 817, startPoint y: 98, endPoint x: 919, endPoint y: 112, distance: 102.7
click at [919, 112] on div "[PERSON_NAME], boa tarde! Espero que esteja bem! Meu nome é [PERSON_NAME], e vo…" at bounding box center [886, 95] width 161 height 67
click at [948, 329] on span "achamos que pode ser algum golpe querendo acessar a autenticação de duas etapas…" at bounding box center [912, 356] width 174 height 54
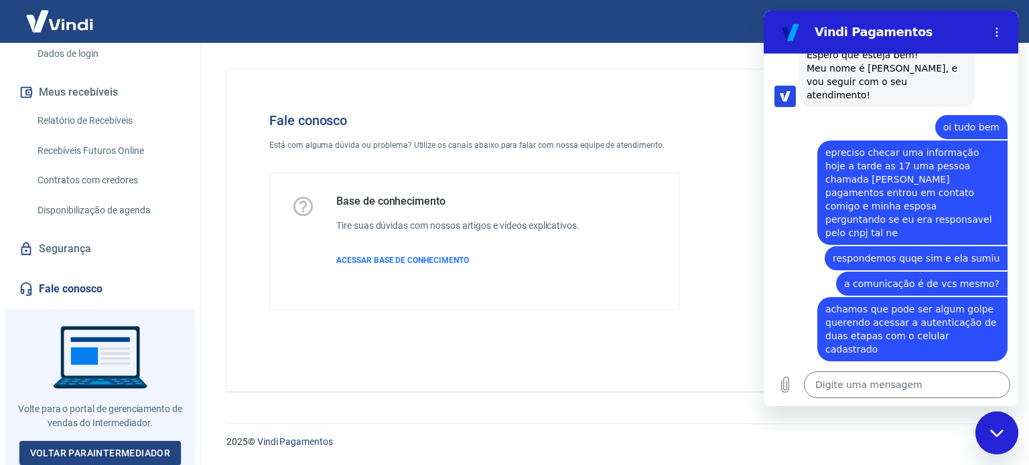
scroll to position [319, 0]
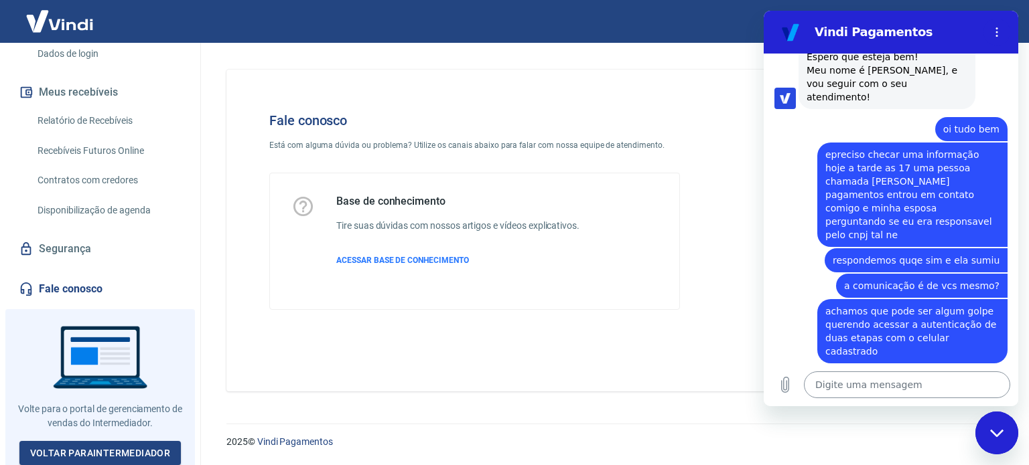
click at [852, 390] on textarea at bounding box center [907, 385] width 206 height 27
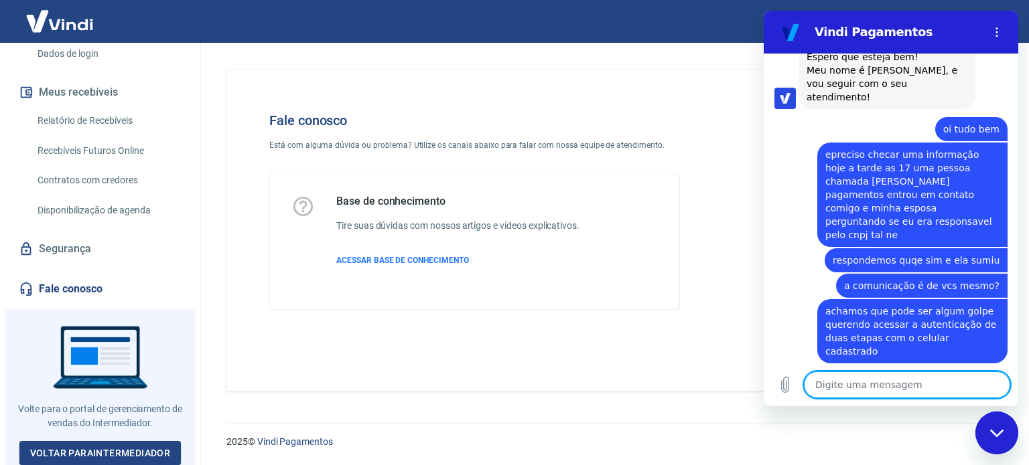
click at [852, 390] on textarea at bounding box center [907, 385] width 206 height 27
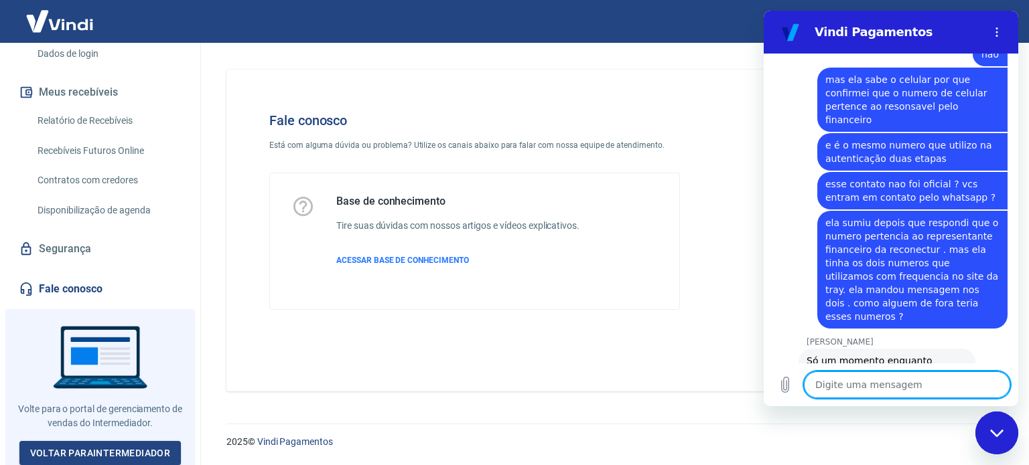
scroll to position [786, 0]
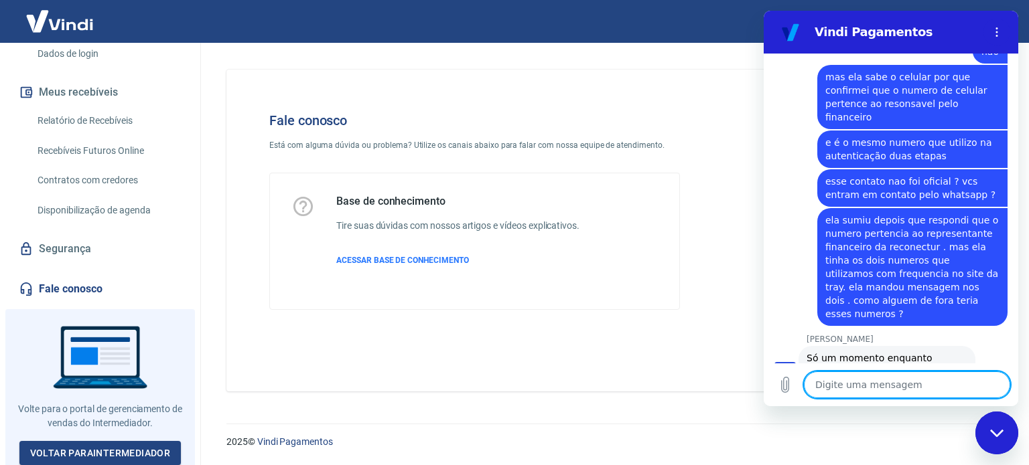
click at [905, 388] on textarea at bounding box center [907, 385] width 206 height 27
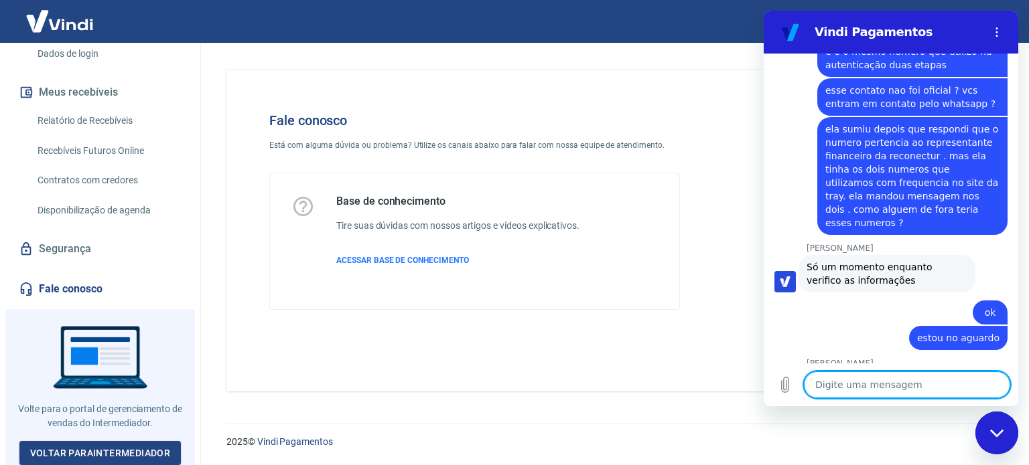
scroll to position [876, 0]
click at [905, 388] on textarea at bounding box center [907, 385] width 206 height 27
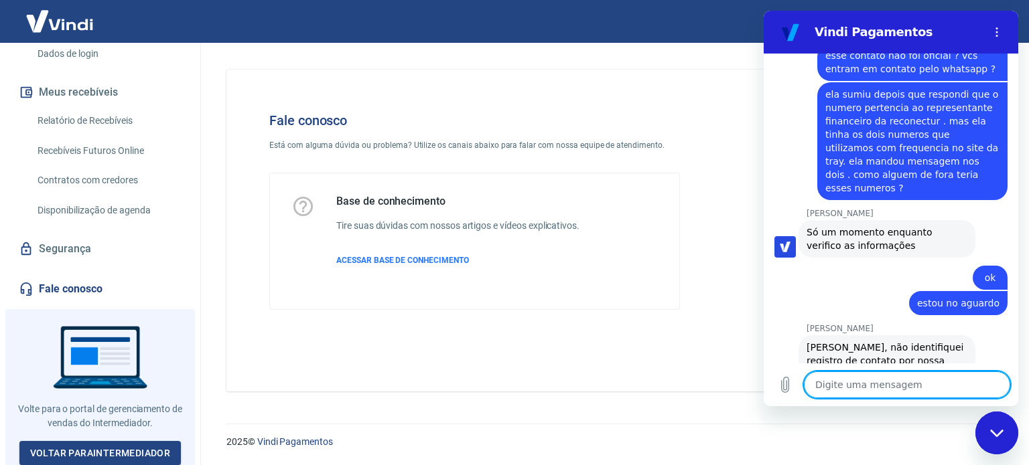
scroll to position [914, 0]
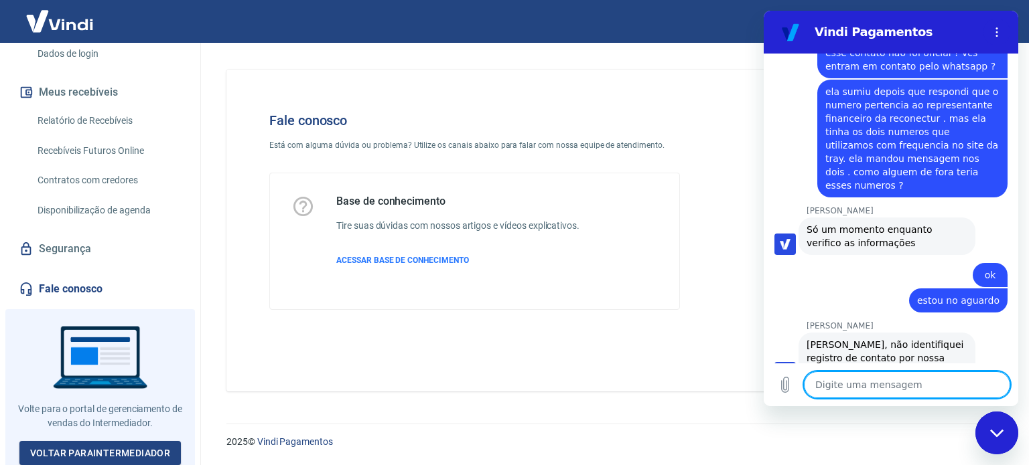
click at [905, 388] on textarea at bounding box center [907, 385] width 206 height 27
click at [901, 391] on textarea at bounding box center [907, 385] width 206 height 27
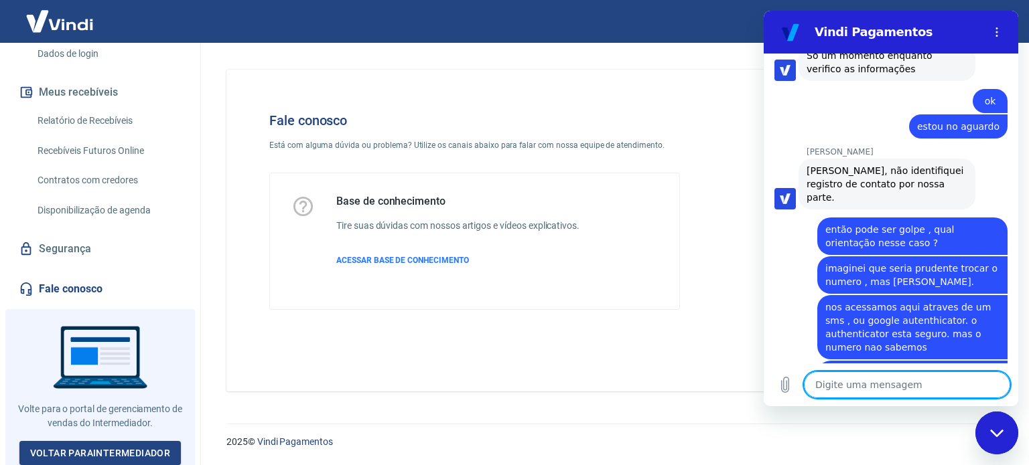
scroll to position [1155, 0]
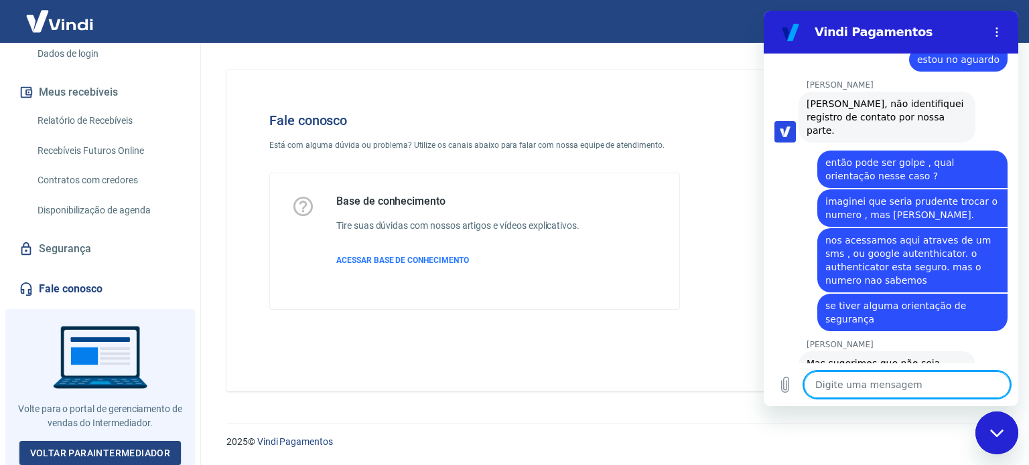
click at [877, 387] on textarea at bounding box center [907, 385] width 206 height 27
click at [880, 385] on textarea at bounding box center [907, 385] width 206 height 27
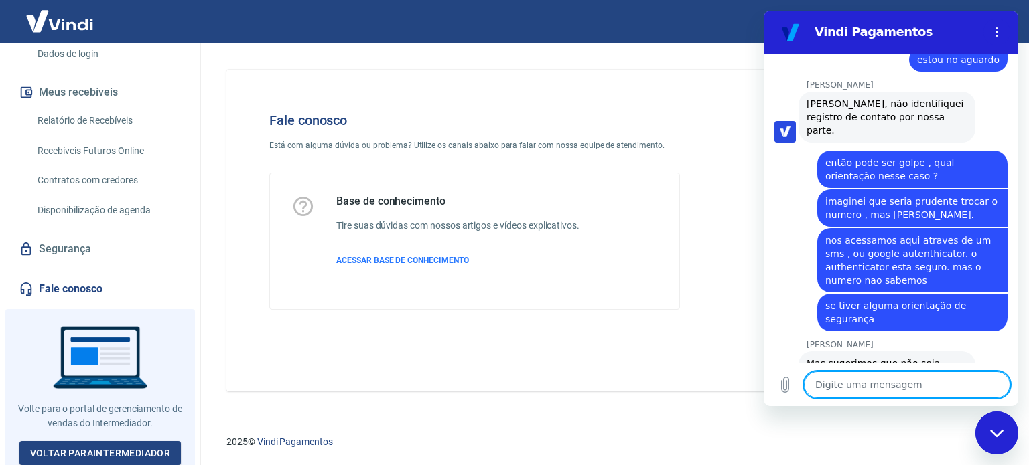
click at [880, 385] on textarea at bounding box center [907, 385] width 206 height 27
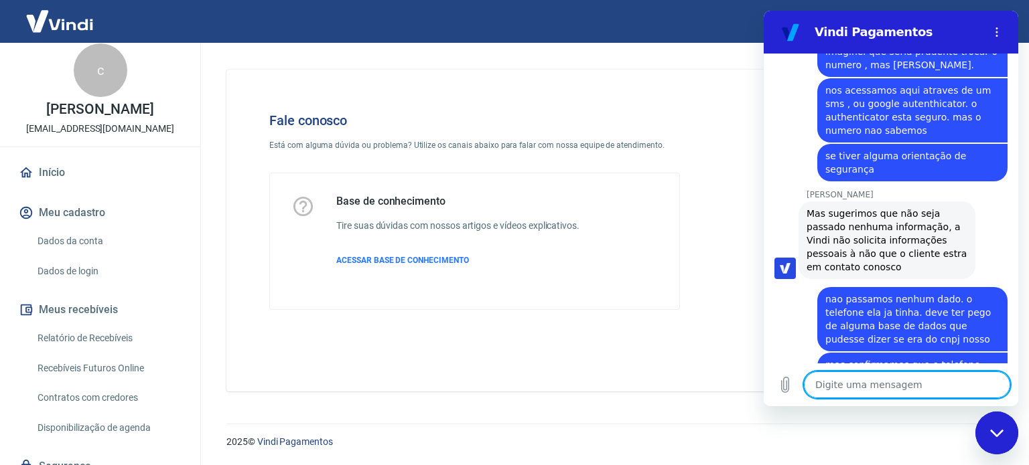
scroll to position [0, 0]
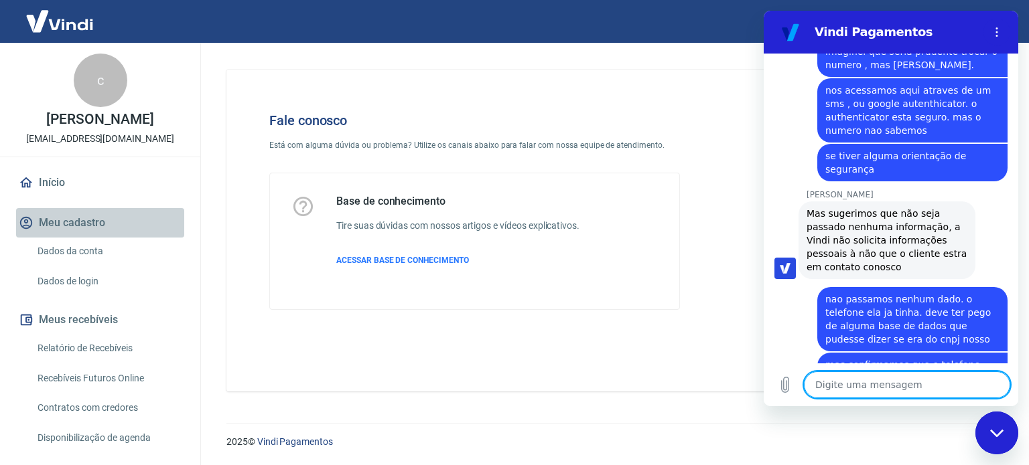
click at [104, 227] on button "Meu cadastro" at bounding box center [100, 222] width 168 height 29
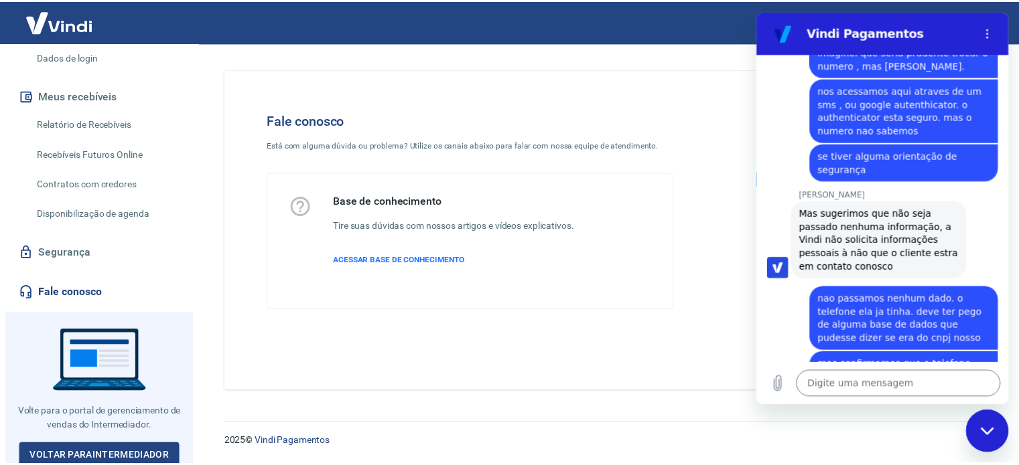
scroll to position [228, 0]
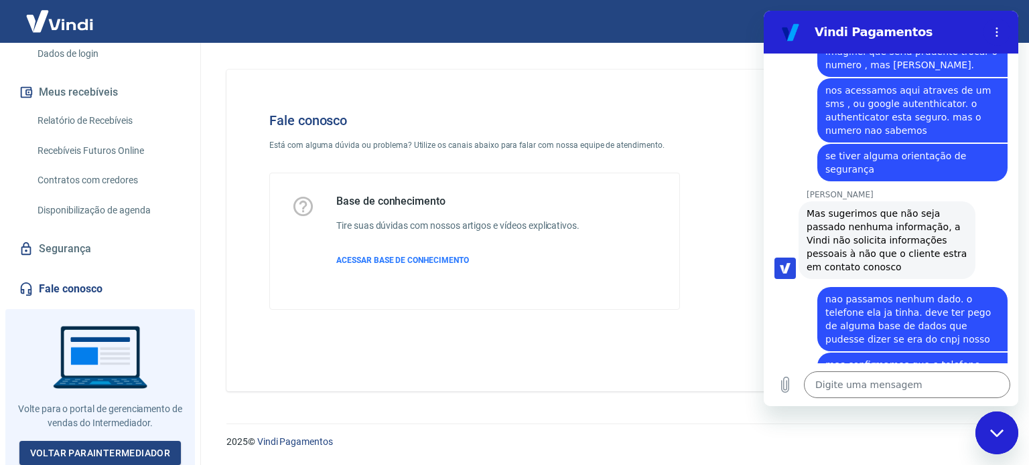
click at [115, 230] on div "Início Meu cadastro Dados da conta Dados de login Meus recebíveis Relatório de …" at bounding box center [100, 122] width 200 height 364
click at [113, 243] on link "Segurança" at bounding box center [100, 248] width 168 height 29
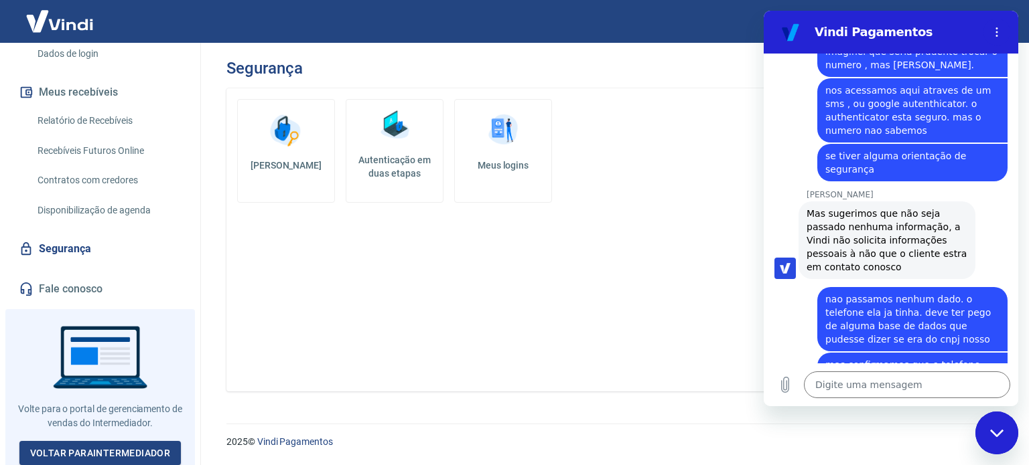
click at [384, 155] on h5 "Autenticação em duas etapas" at bounding box center [395, 166] width 86 height 27
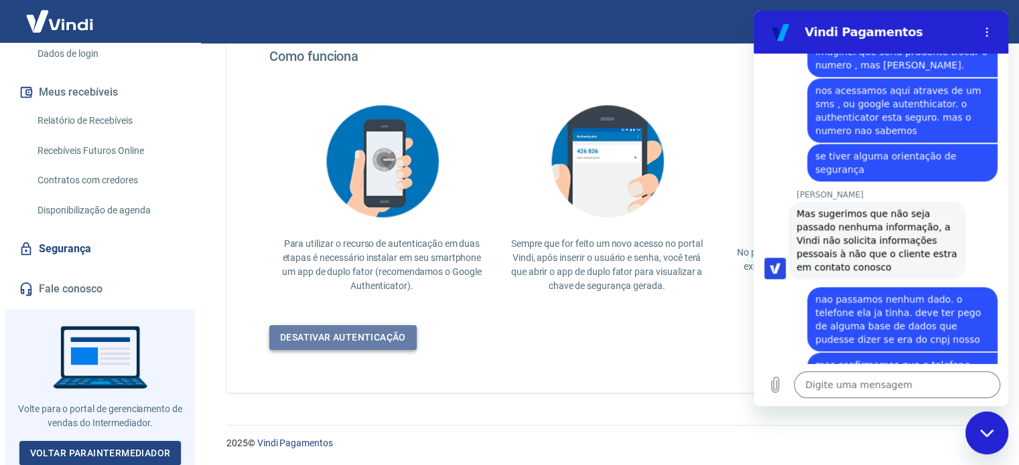
click at [372, 340] on link "Desativar autenticação" at bounding box center [342, 337] width 147 height 25
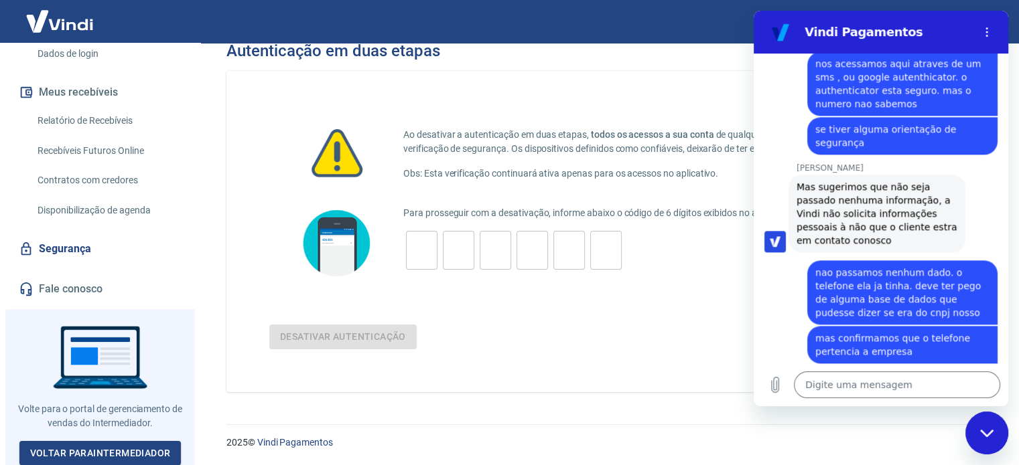
scroll to position [1331, 0]
click at [603, 206] on p "Para prosseguir com a desativação, informe abaixo o código de 6 dígitos exibido…" at bounding box center [673, 213] width 540 height 14
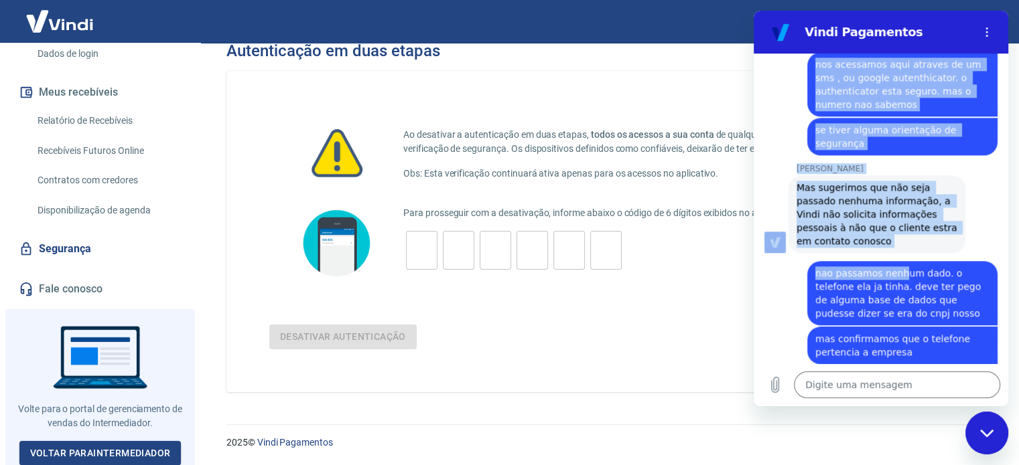
drag, startPoint x: 952, startPoint y: 31, endPoint x: 898, endPoint y: 188, distance: 165.0
click at [898, 188] on div "Vindi Pagamentos 19:10 diz: falar com atendente Enviado · 19:10 [PERSON_NAME] d…" at bounding box center [880, 209] width 254 height 396
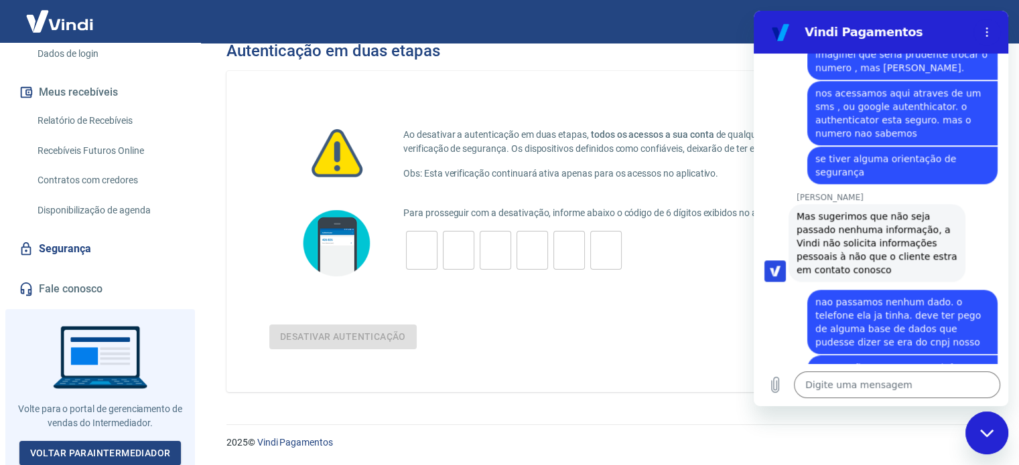
click at [904, 400] on span "como podemos mudar esse telefone na autenticação" at bounding box center [902, 413] width 174 height 27
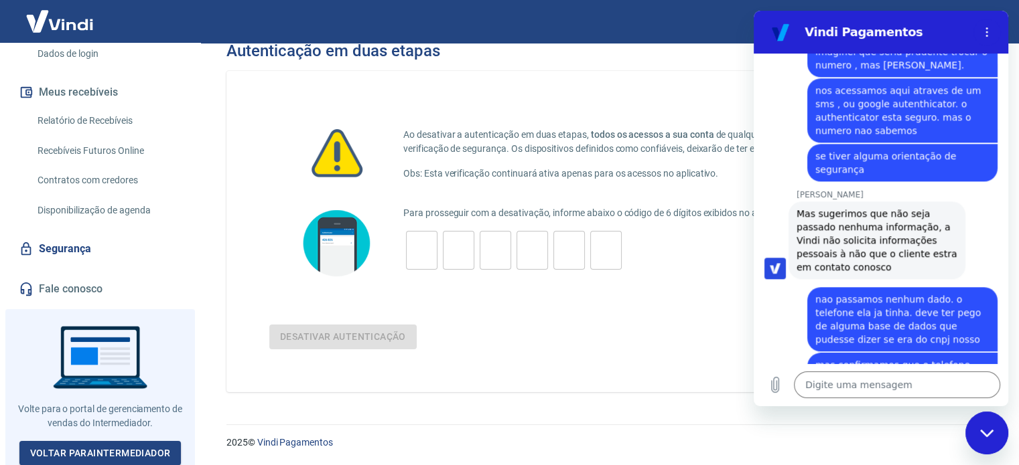
click at [653, 334] on div "Desativar autenticação" at bounding box center [606, 337] width 674 height 25
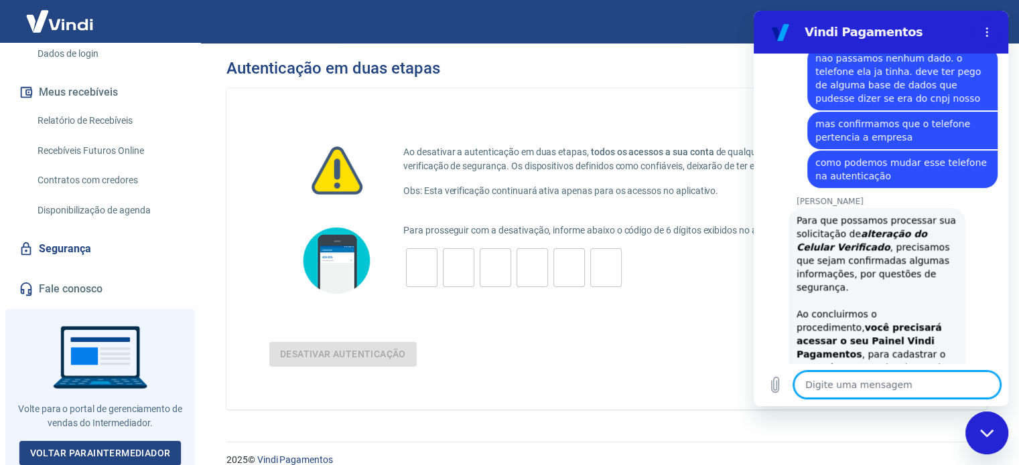
scroll to position [1506, 0]
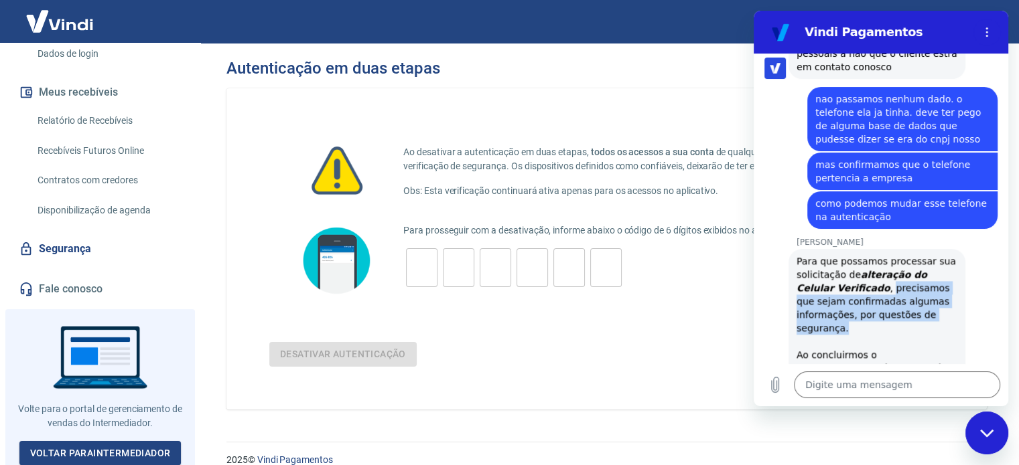
drag, startPoint x: 847, startPoint y: 206, endPoint x: 911, endPoint y: 238, distance: 71.3
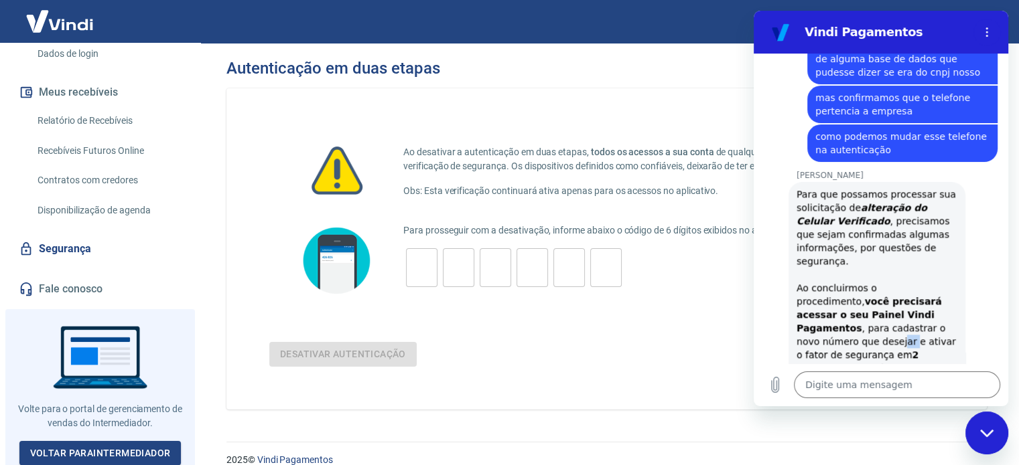
drag, startPoint x: 818, startPoint y: 244, endPoint x: 829, endPoint y: 245, distance: 11.4
click at [829, 245] on div "Para que possamos processar sua solicitação de alteração do Celular Verificado …" at bounding box center [876, 433] width 161 height 490
drag, startPoint x: 867, startPoint y: 242, endPoint x: 920, endPoint y: 243, distance: 52.9
click at [920, 243] on div "Para que possamos processar sua solicitação de alteração do Celular Verificado …" at bounding box center [876, 433] width 161 height 490
click at [921, 262] on div "Para que possamos processar sua solicitação de alteração do Celular Verificado …" at bounding box center [876, 433] width 161 height 490
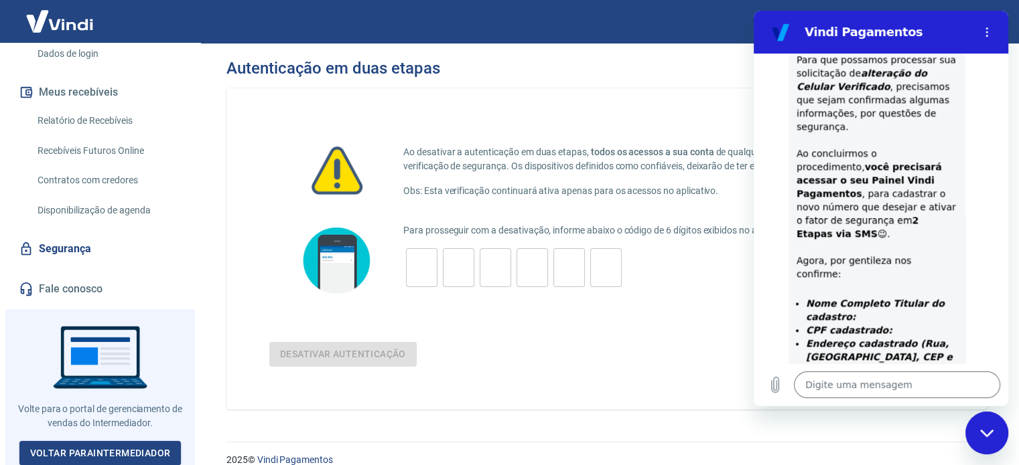
scroll to position [1773, 0]
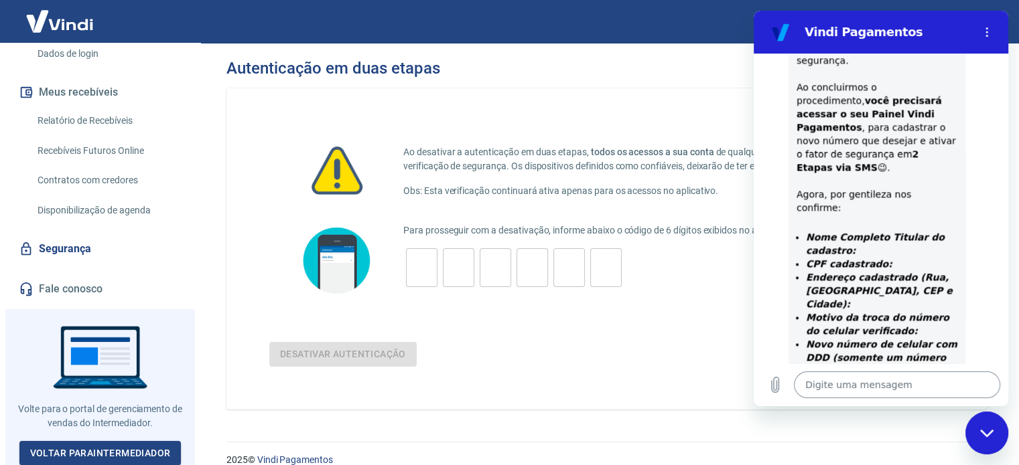
click at [893, 382] on textarea at bounding box center [897, 385] width 206 height 27
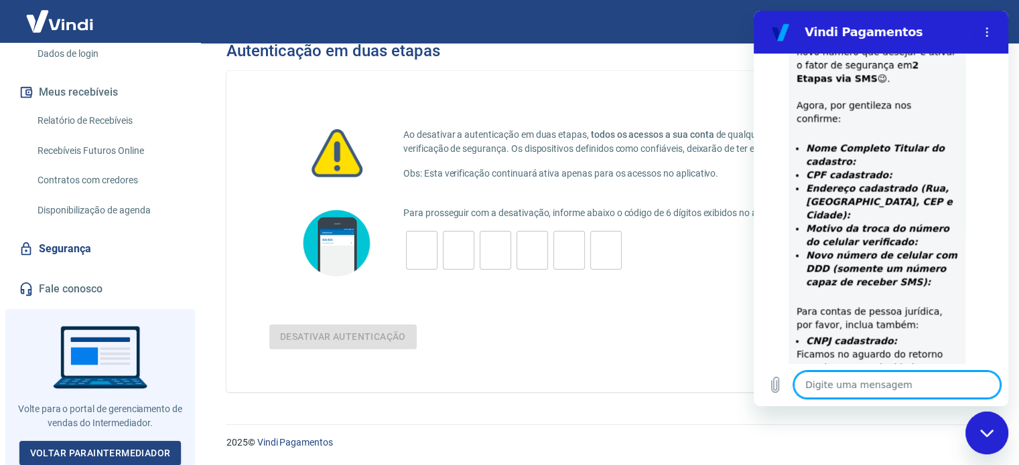
scroll to position [1873, 0]
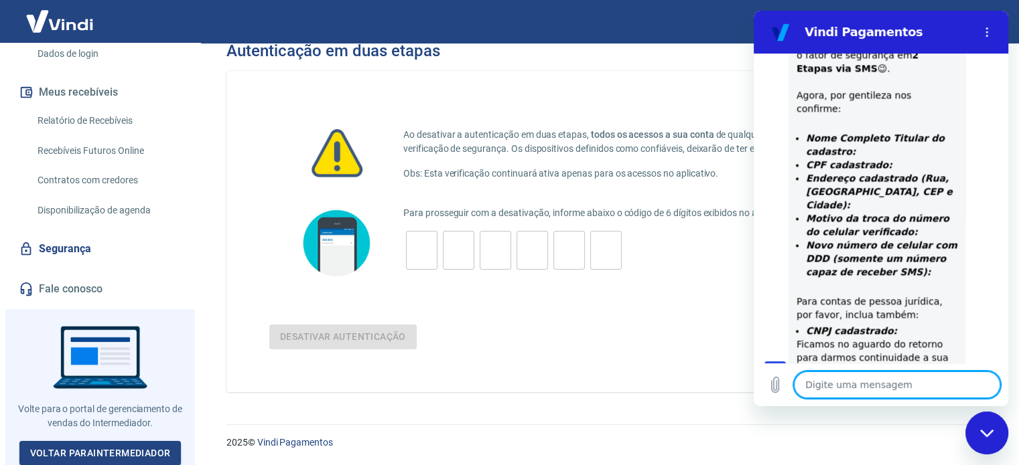
click at [883, 390] on textarea at bounding box center [897, 385] width 206 height 27
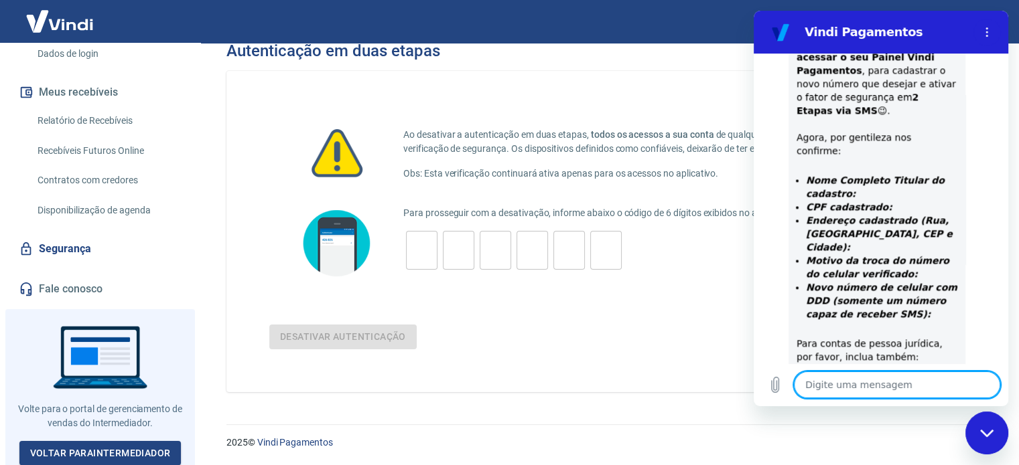
scroll to position [1763, 0]
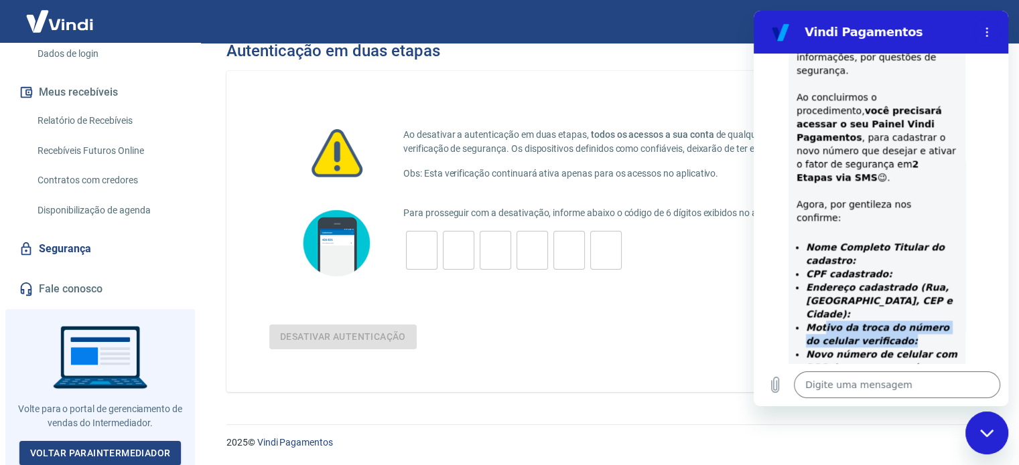
drag, startPoint x: 823, startPoint y: 190, endPoint x: 889, endPoint y: 208, distance: 68.7
click at [889, 321] on li "Motivo da troca do número do celular verificado:" at bounding box center [881, 334] width 151 height 27
click at [887, 349] on strong "Novo número de celular com DDD (somente um número capaz de receber SMS):" at bounding box center [881, 368] width 151 height 38
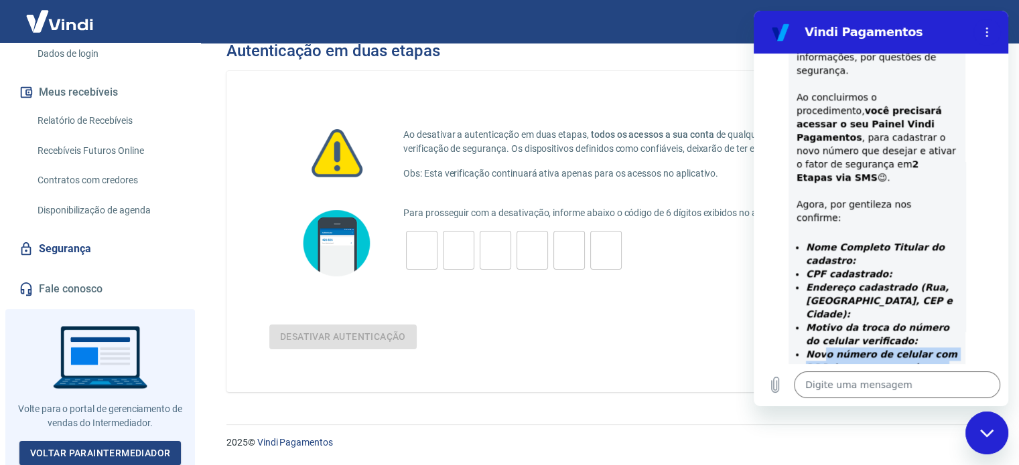
drag, startPoint x: 822, startPoint y: 219, endPoint x: 918, endPoint y: 251, distance: 101.0
click at [918, 348] on p "Novo número de celular com DDD (somente um número capaz de receber SMS):" at bounding box center [881, 368] width 151 height 40
click at [874, 291] on div "Para que possamos processar sua solicitação de alteração do Celular Verificado …" at bounding box center [876, 242] width 161 height 490
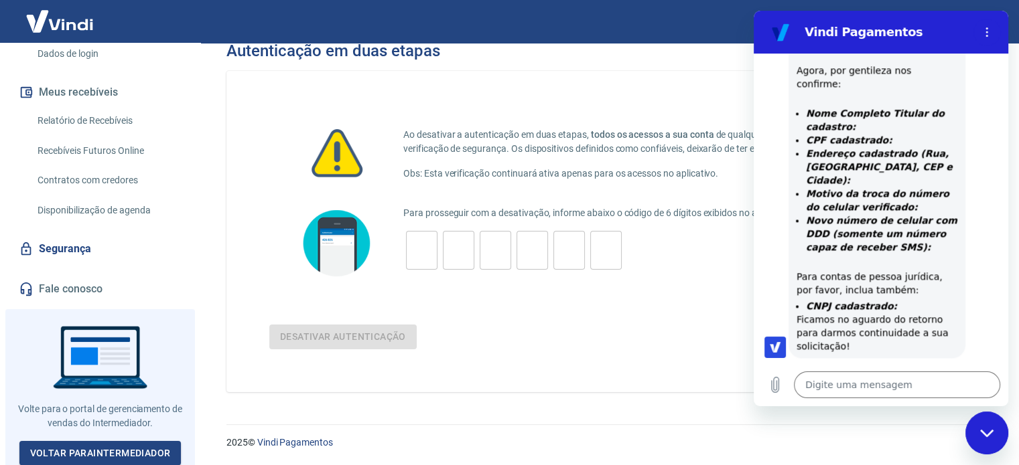
scroll to position [1923, 0]
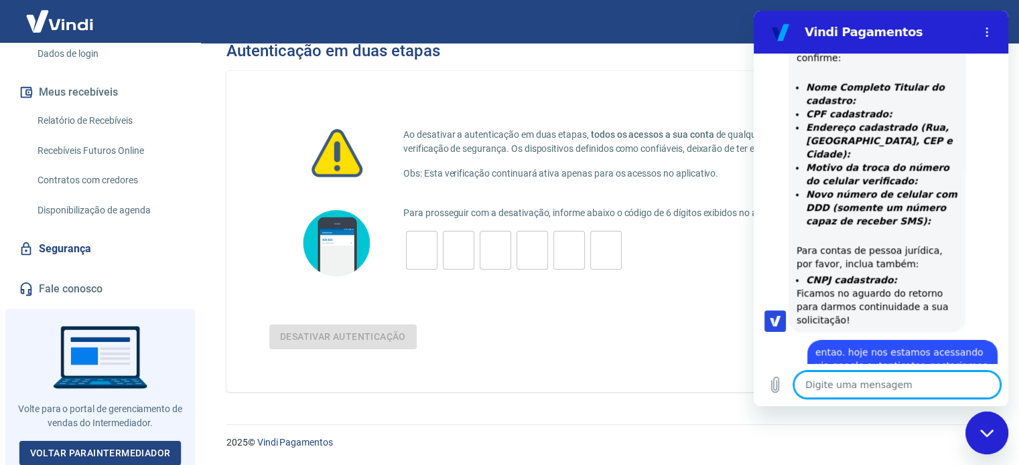
click at [869, 376] on textarea at bounding box center [897, 385] width 206 height 27
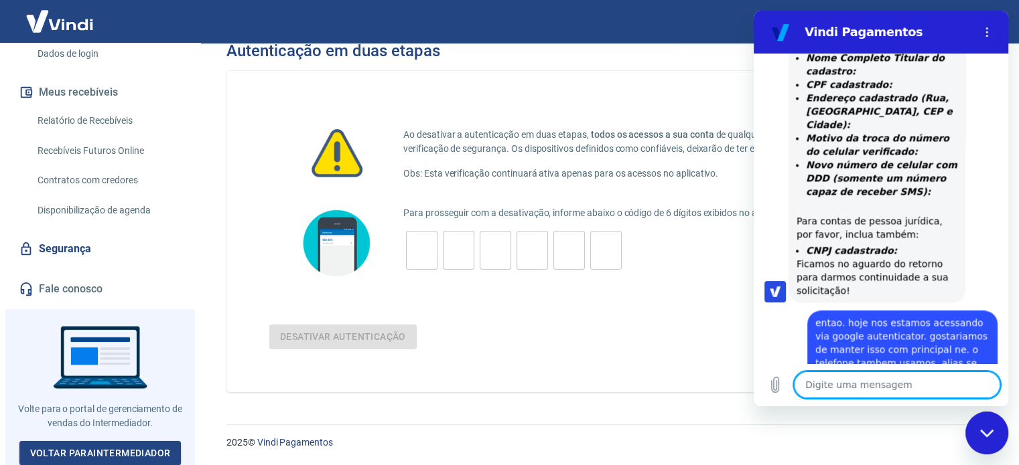
scroll to position [1956, 0]
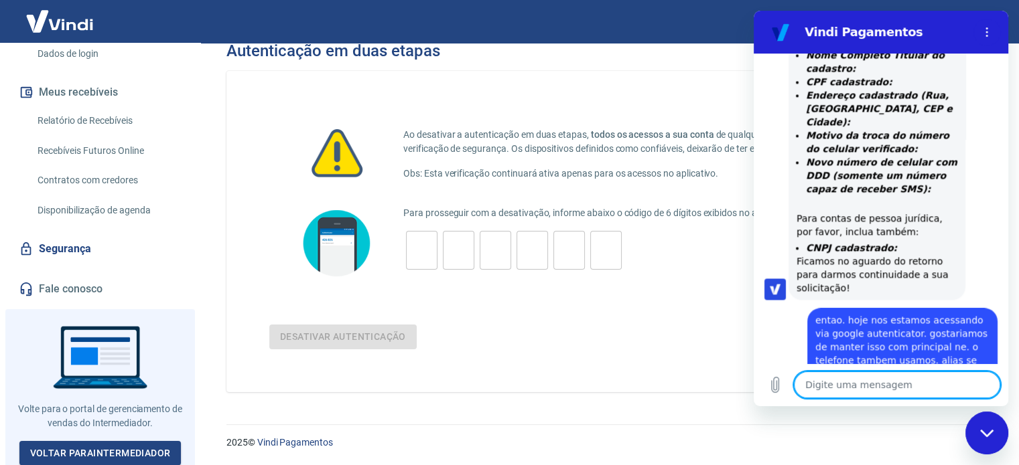
click at [849, 436] on p "2025 © Vindi Pagamentos" at bounding box center [606, 443] width 760 height 14
click at [898, 390] on textarea at bounding box center [897, 385] width 206 height 27
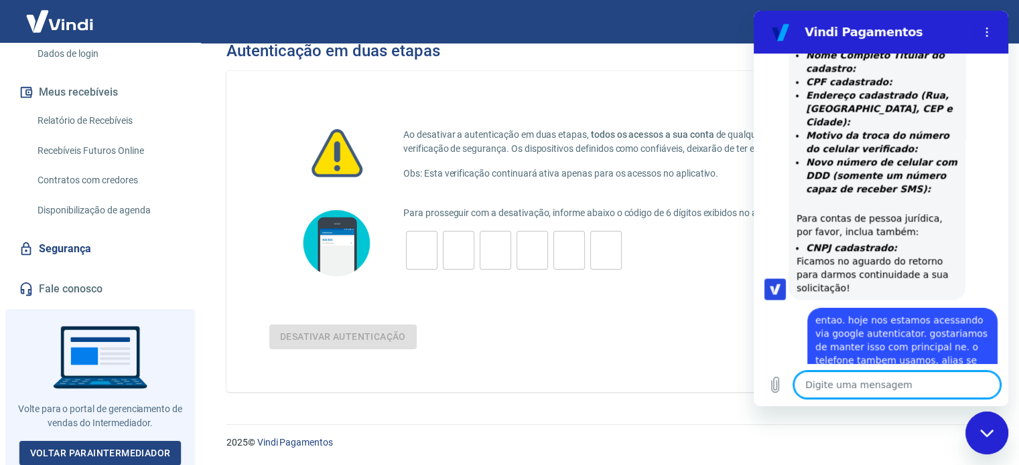
click at [898, 390] on textarea at bounding box center [897, 385] width 206 height 27
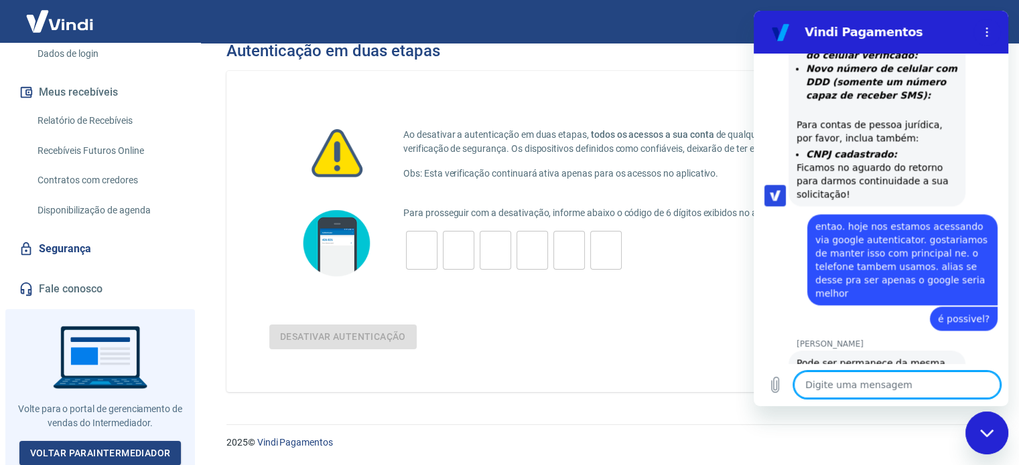
scroll to position [2052, 0]
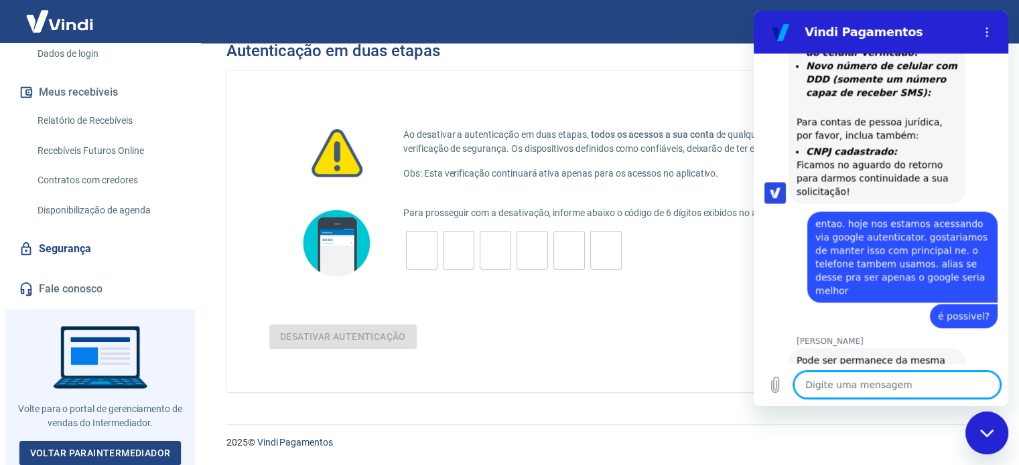
click at [920, 383] on textarea at bounding box center [897, 385] width 206 height 27
click at [893, 388] on textarea at bounding box center [897, 385] width 206 height 27
click at [889, 389] on textarea at bounding box center [897, 385] width 206 height 27
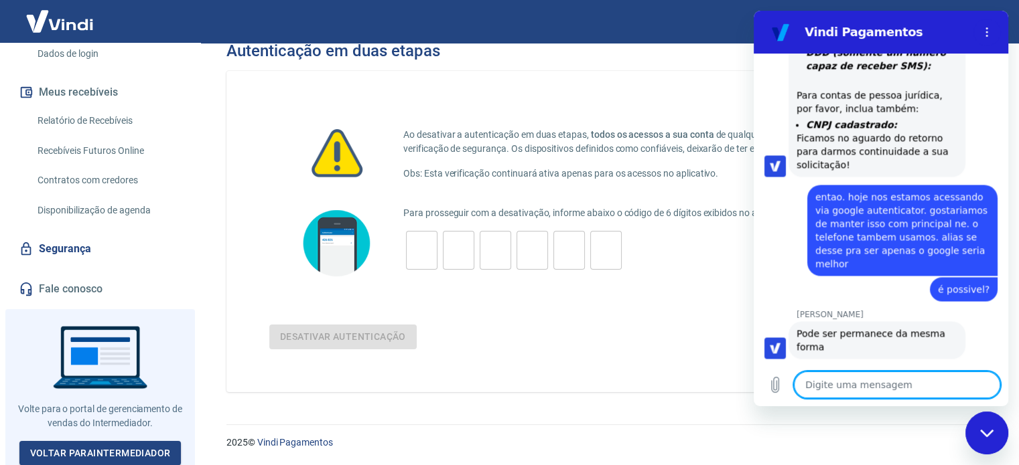
scroll to position [2077, 0]
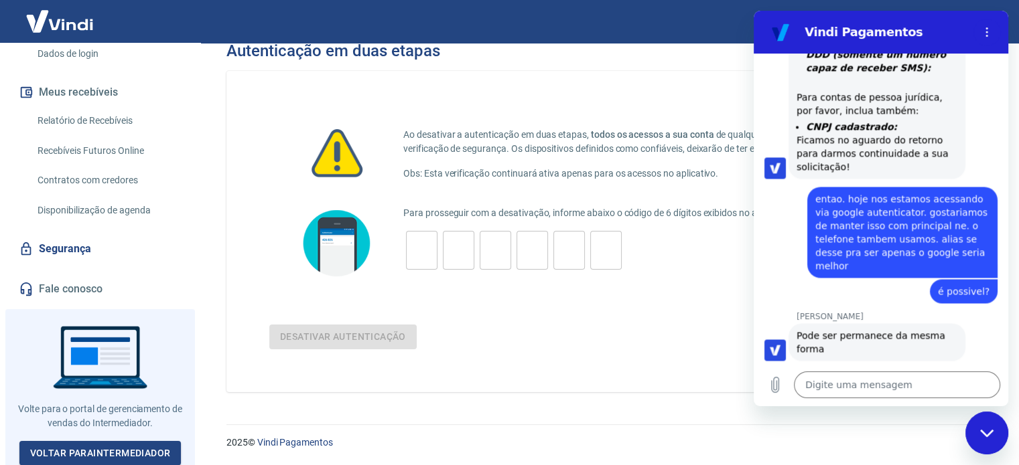
drag, startPoint x: 916, startPoint y: 308, endPoint x: 984, endPoint y: 308, distance: 67.6
click at [984, 433] on div "diz: e deixar só o autenticator" at bounding box center [928, 445] width 137 height 24
click at [936, 390] on textarea at bounding box center [897, 385] width 206 height 27
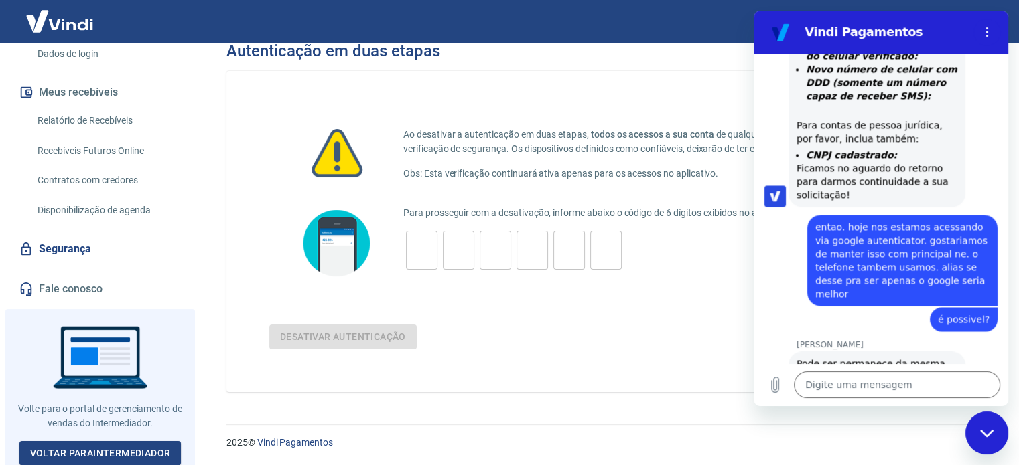
click at [867, 273] on div "19:10 diz: falar com atendente Enviado · 19:10 [PERSON_NAME] diz: [PERSON_NAME]…" at bounding box center [880, 209] width 254 height 310
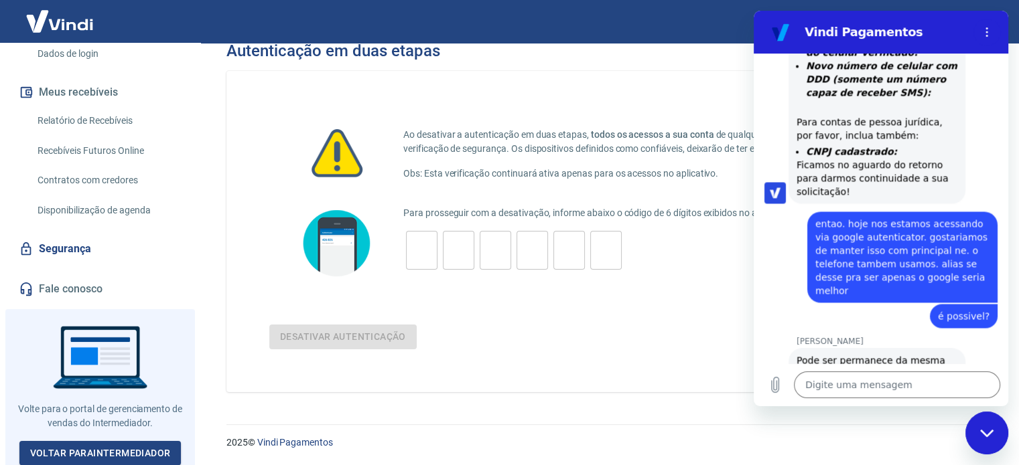
drag, startPoint x: 834, startPoint y: 304, endPoint x: 962, endPoint y: 313, distance: 128.9
click at [962, 425] on span "queria apenas excluir o celular como modo de autenticação" at bounding box center [902, 438] width 174 height 27
click at [961, 458] on div "diz: e deixar só o autenticator" at bounding box center [928, 470] width 137 height 24
drag, startPoint x: 910, startPoint y: 334, endPoint x: 968, endPoint y: 337, distance: 57.7
click at [968, 463] on span "e deixar só o autenticator" at bounding box center [928, 469] width 121 height 13
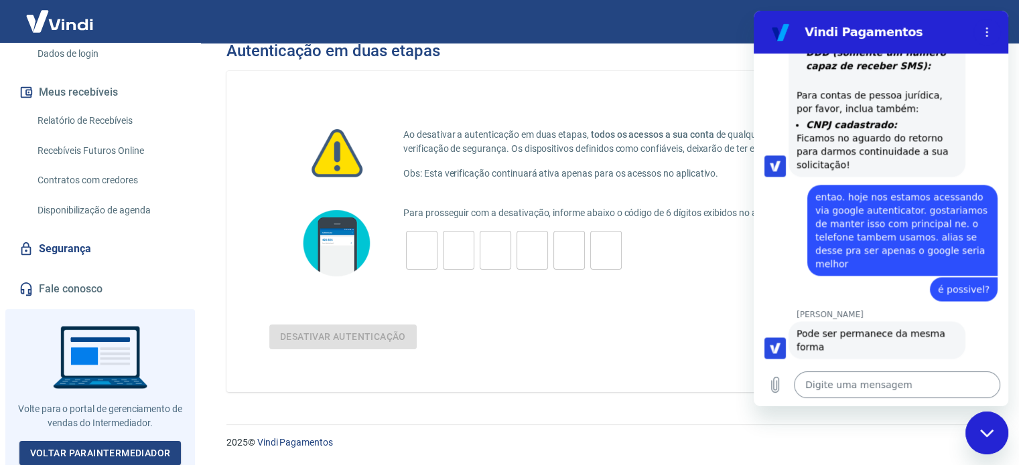
scroll to position [2077, 0]
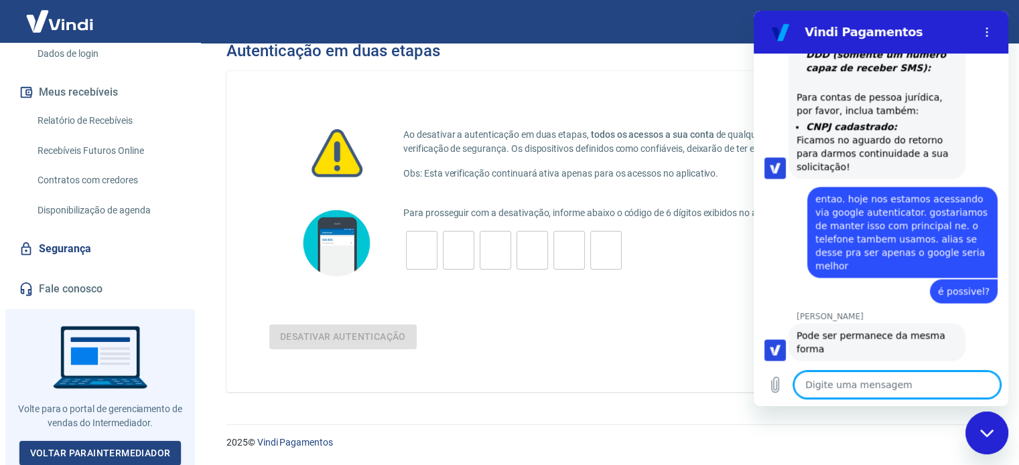
click at [875, 386] on textarea at bounding box center [897, 385] width 206 height 27
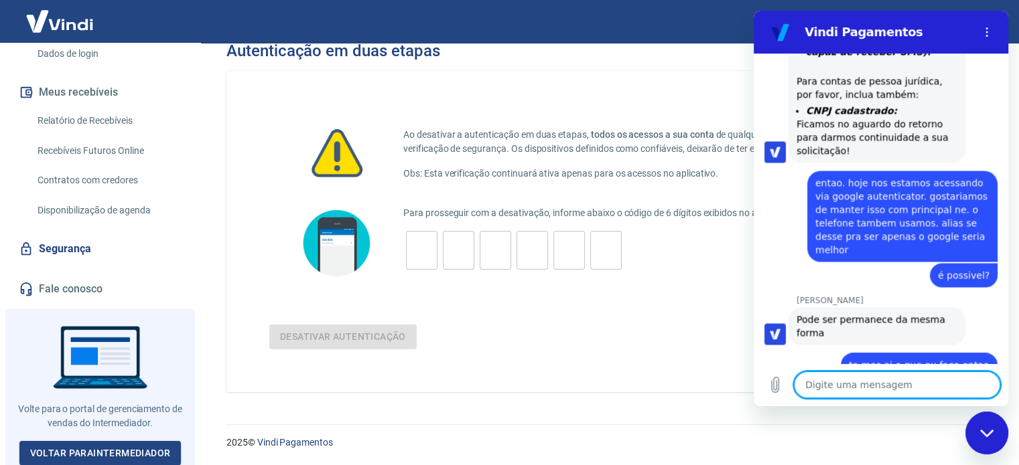
scroll to position [2096, 0]
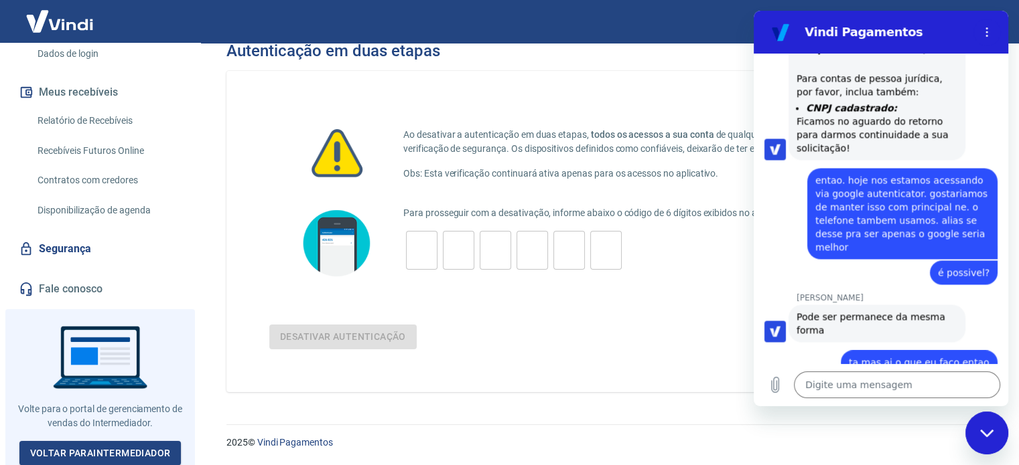
click at [973, 432] on div "Fechar janela de mensagens" at bounding box center [986, 433] width 40 height 40
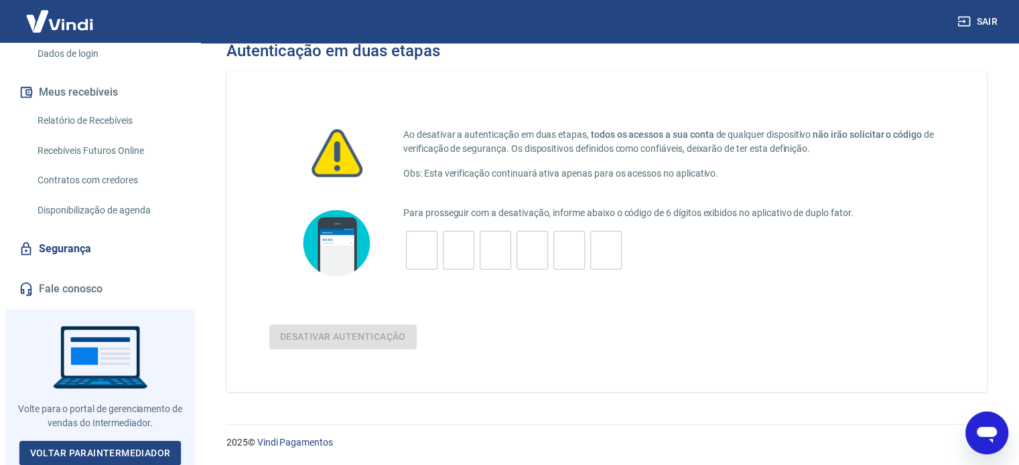
click at [780, 211] on p "Para prosseguir com a desativação, informe abaixo o código de 6 dígitos exibido…" at bounding box center [673, 213] width 540 height 14
click at [995, 445] on icon "Abrir janela de mensagens" at bounding box center [986, 433] width 24 height 24
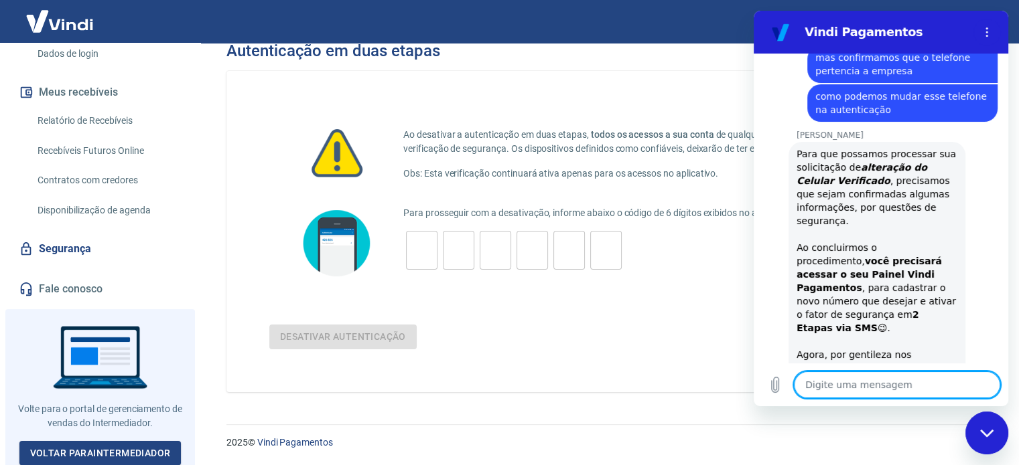
scroll to position [1546, 0]
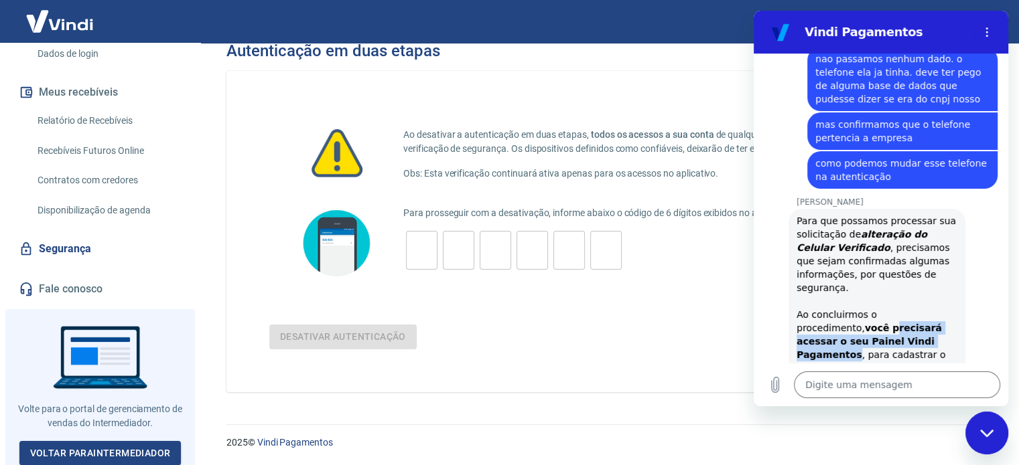
drag, startPoint x: 826, startPoint y: 232, endPoint x: 905, endPoint y: 248, distance: 81.3
click at [905, 248] on div "Para que possamos processar sua solicitação de alteração do Celular Verificado …" at bounding box center [876, 459] width 161 height 490
click at [909, 268] on div "Para que possamos processar sua solicitação de alteração do Celular Verificado …" at bounding box center [876, 459] width 161 height 490
drag, startPoint x: 811, startPoint y: 277, endPoint x: 950, endPoint y: 276, distance: 139.3
click at [950, 276] on div "[PERSON_NAME] diz: Para que possamos processar sua solicitação de alteração do …" at bounding box center [876, 459] width 177 height 501
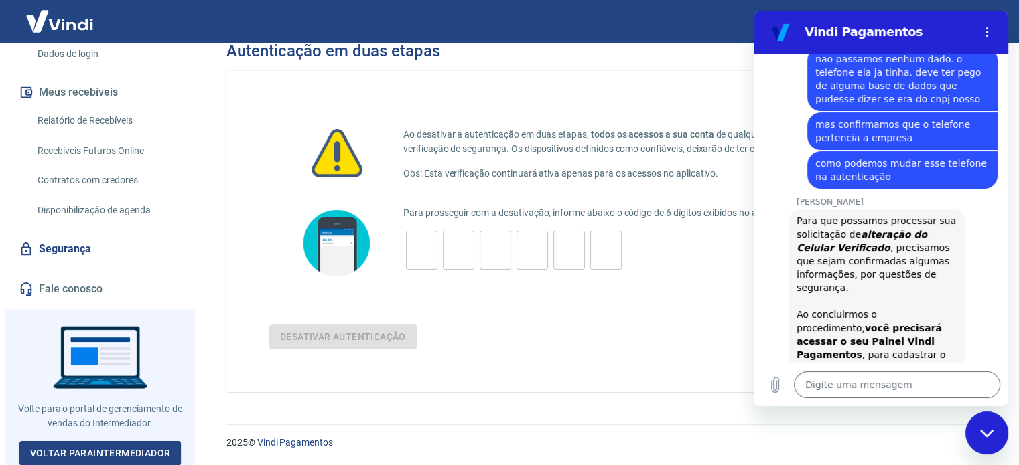
click at [857, 323] on strong "você precisará acessar o seu Painel Vindi Pagamentos" at bounding box center [868, 342] width 145 height 38
click at [801, 286] on div "Para que possamos processar sua solicitação de alteração do Celular Verificado …" at bounding box center [876, 459] width 161 height 490
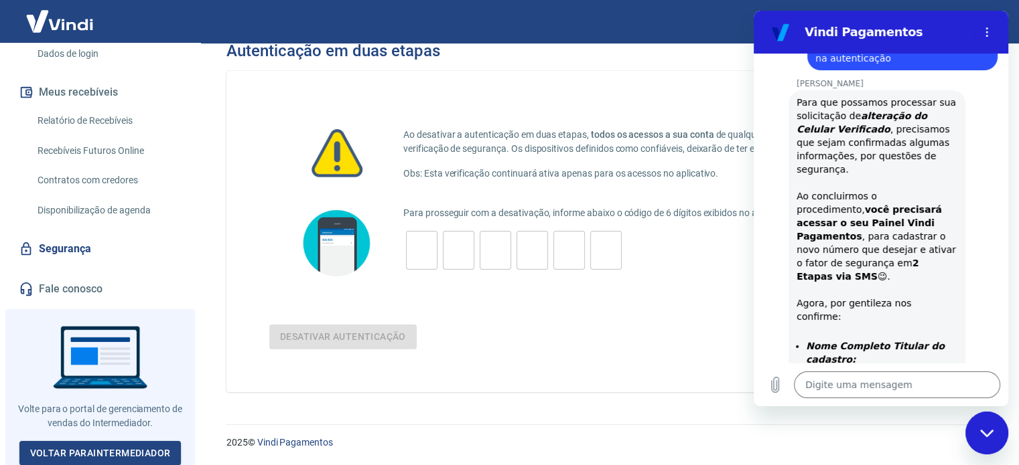
scroll to position [1680, 0]
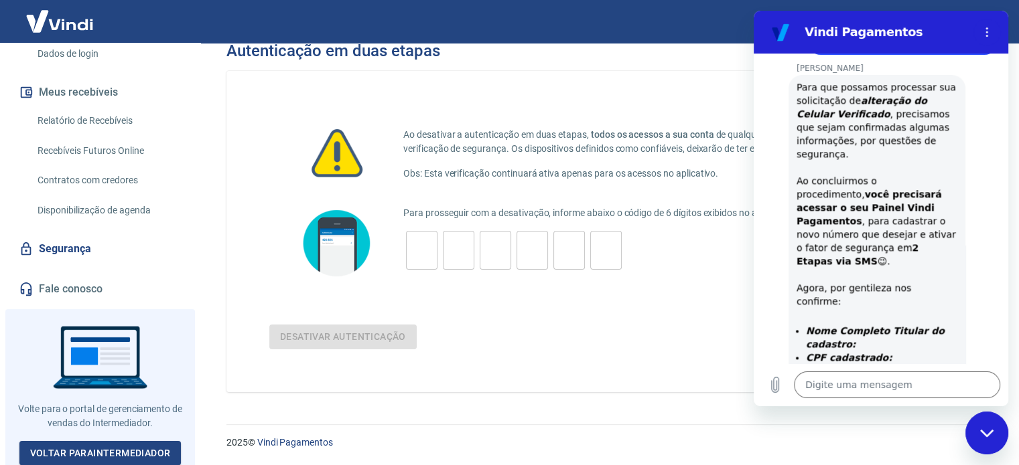
click at [879, 367] on div "Digite uma mensagem x" at bounding box center [880, 385] width 254 height 43
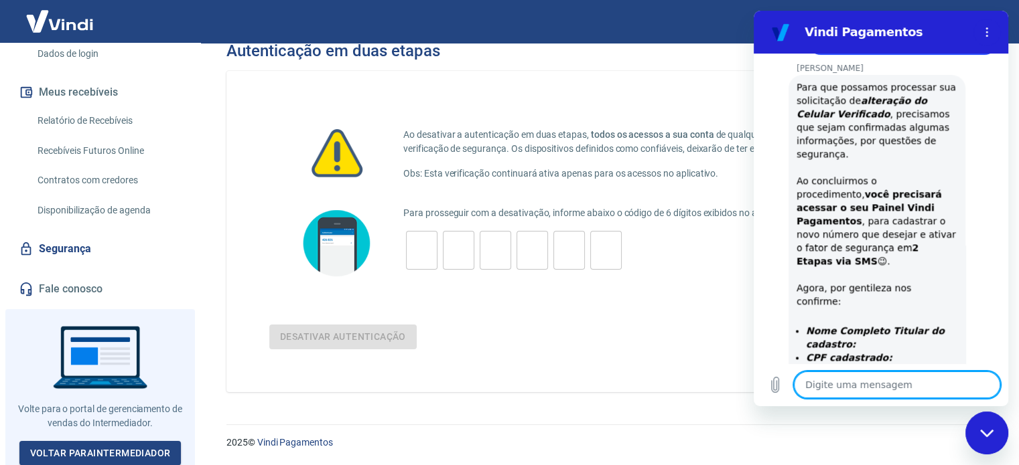
click at [868, 378] on textarea at bounding box center [897, 385] width 206 height 27
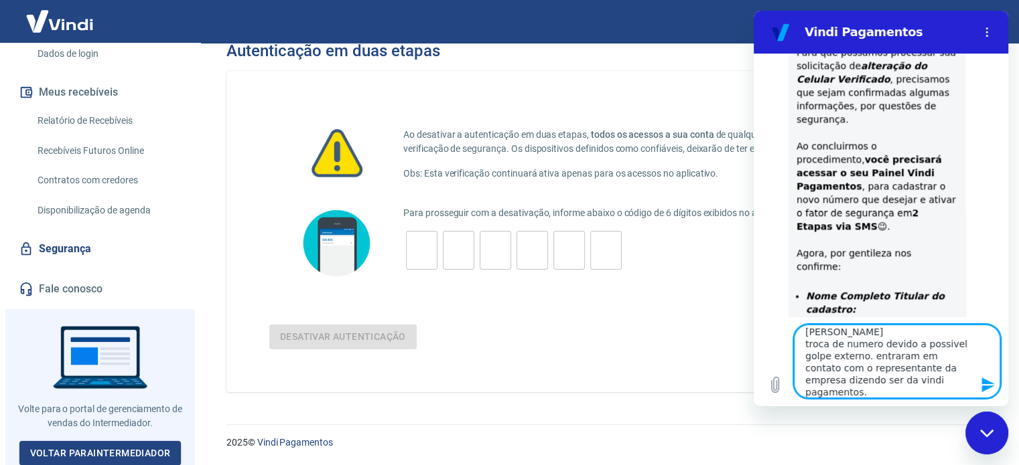
scroll to position [1747, 0]
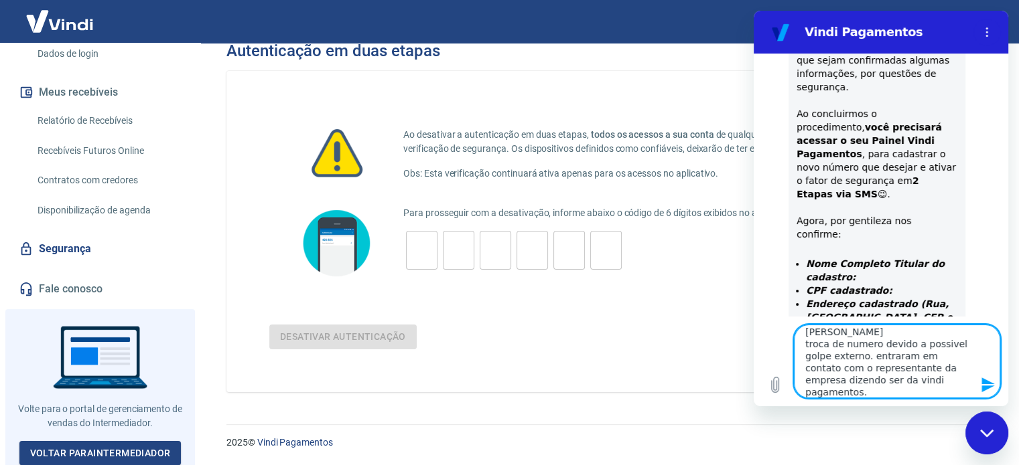
click at [877, 386] on textarea "[PERSON_NAME] [PERSON_NAME] 33975147890 [STREET_ADDRESS][PERSON_NAME] troca de …" at bounding box center [897, 362] width 206 height 74
click at [901, 390] on textarea "[PERSON_NAME] [PERSON_NAME] 33975147890 [STREET_ADDRESS][PERSON_NAME] troca de …" at bounding box center [897, 362] width 206 height 74
click at [978, 388] on button "Enviar mensagem" at bounding box center [986, 385] width 27 height 27
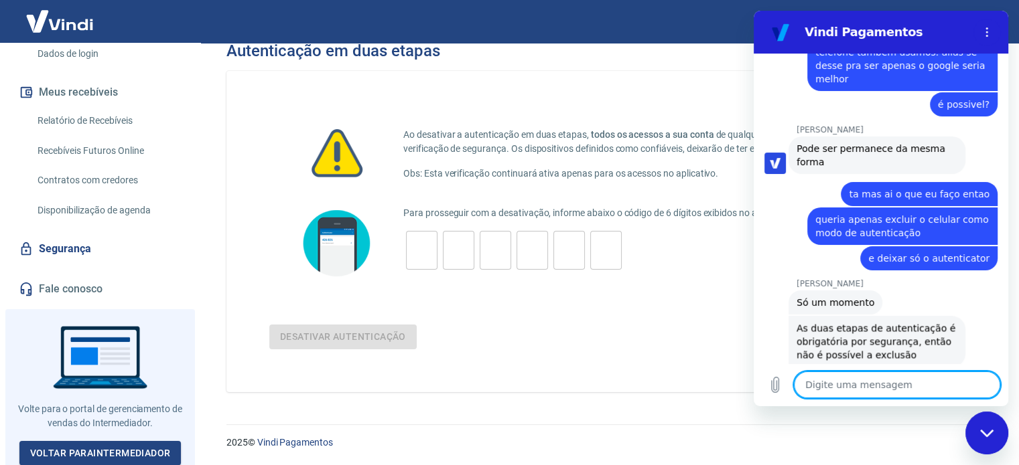
scroll to position [2313, 0]
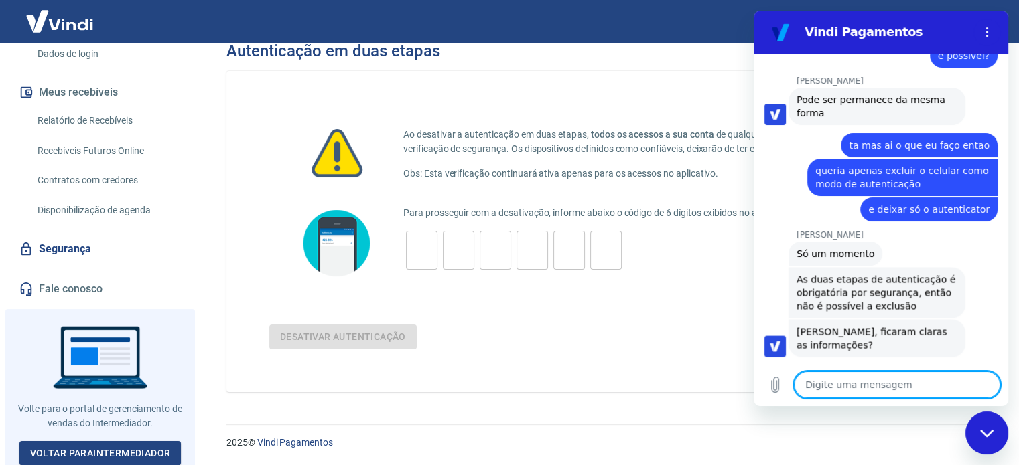
click at [915, 395] on textarea at bounding box center [897, 385] width 206 height 27
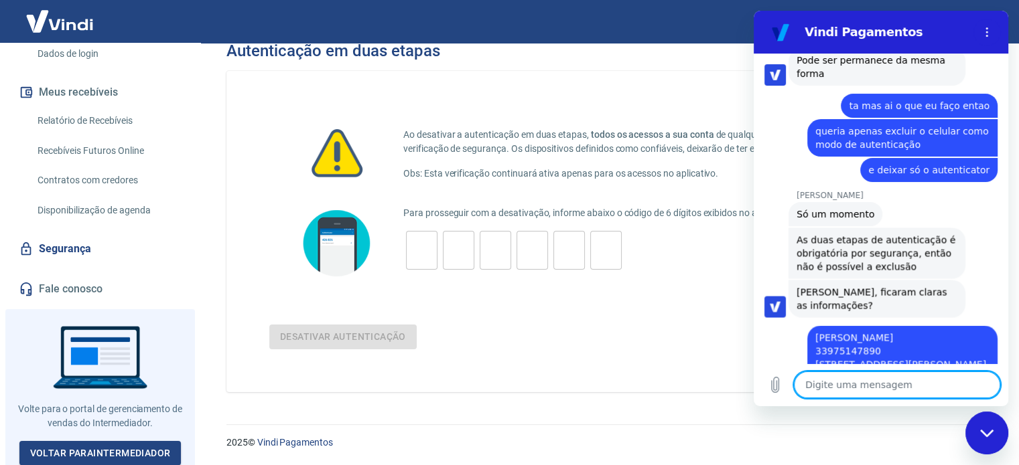
scroll to position [2285, 0]
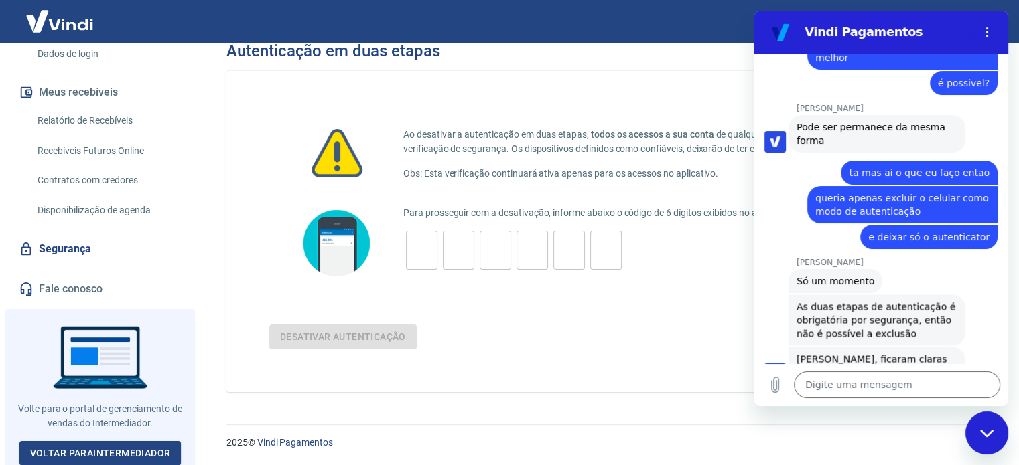
click at [816, 300] on span "As duas etapas de autenticação é obrigatória por segurança, então não é possíve…" at bounding box center [876, 320] width 161 height 40
drag, startPoint x: 936, startPoint y: 198, endPoint x: 914, endPoint y: 202, distance: 22.5
click at [907, 300] on span "As duas etapas de autenticação é obrigatória por segurança, então não é possíve…" at bounding box center [876, 320] width 161 height 40
click at [921, 300] on span "As duas etapas de autenticação é obrigatória por segurança, então não é possíve…" at bounding box center [876, 320] width 161 height 40
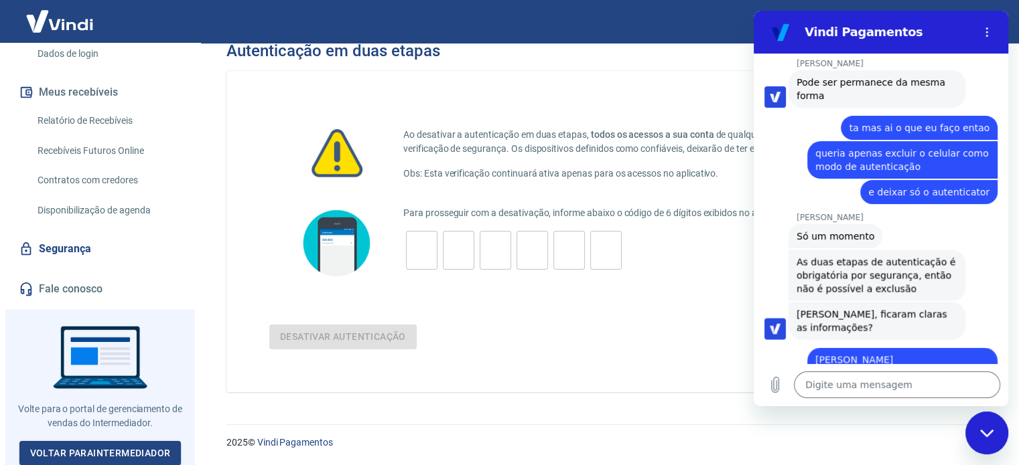
scroll to position [2352, 0]
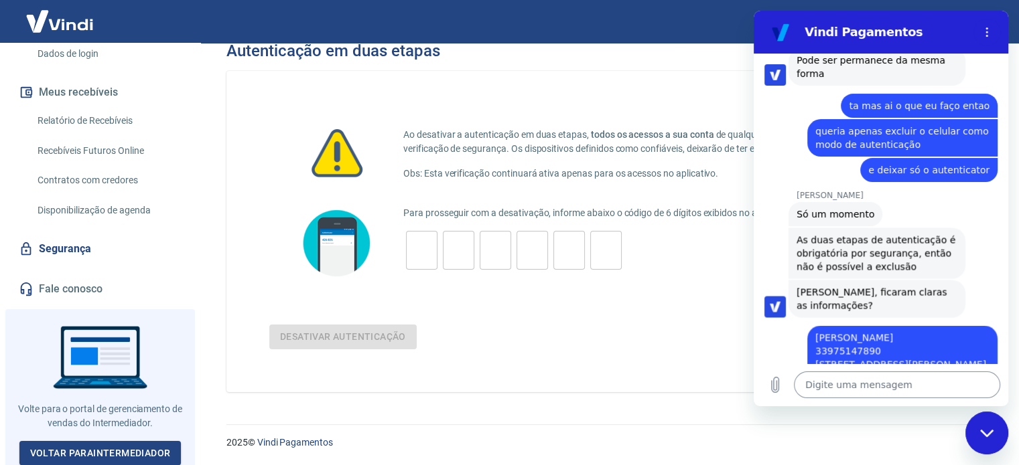
click at [871, 386] on textarea at bounding box center [897, 385] width 206 height 27
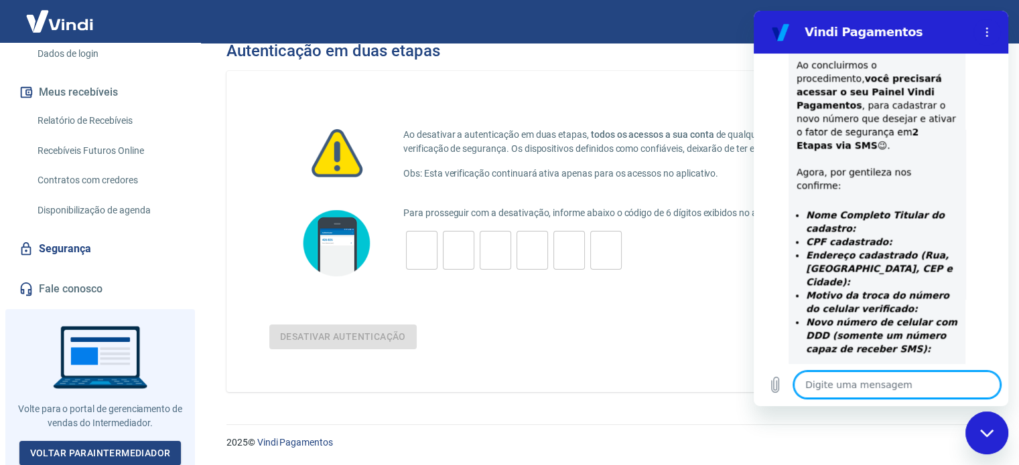
scroll to position [1816, 0]
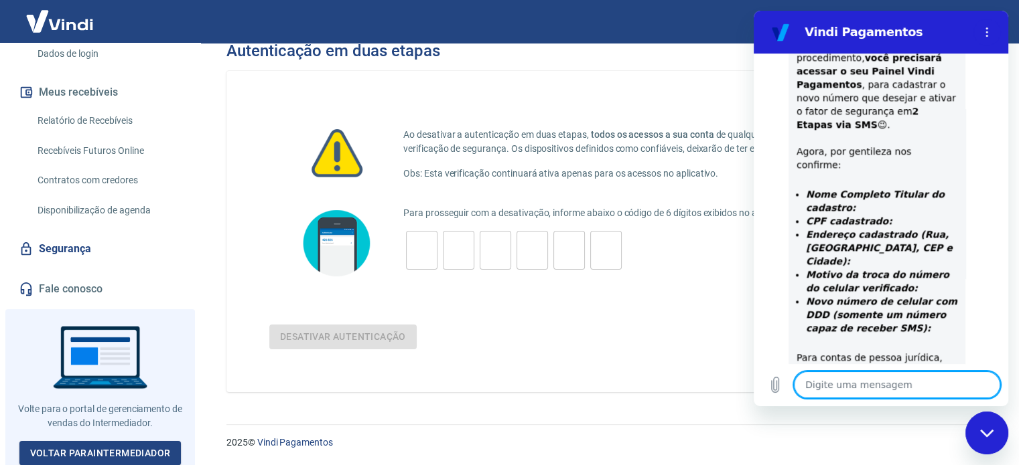
click at [863, 372] on textarea at bounding box center [897, 385] width 206 height 27
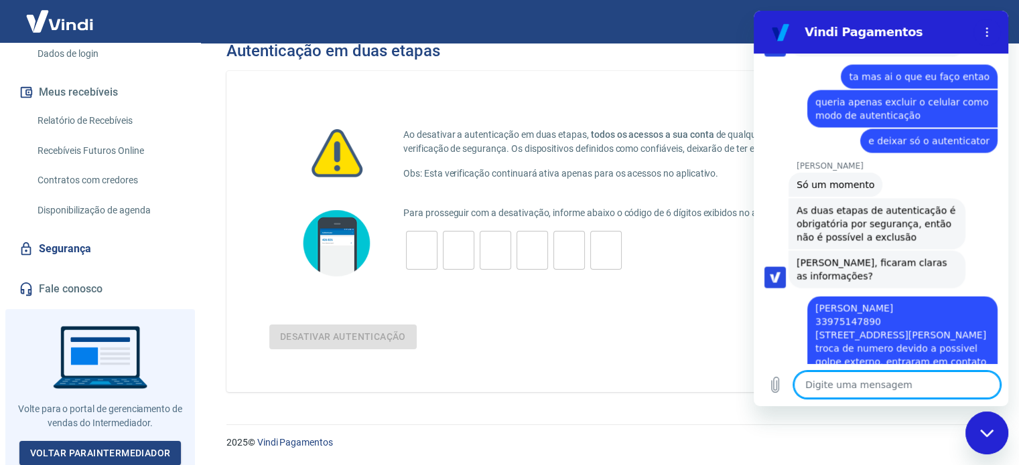
scroll to position [2396, 0]
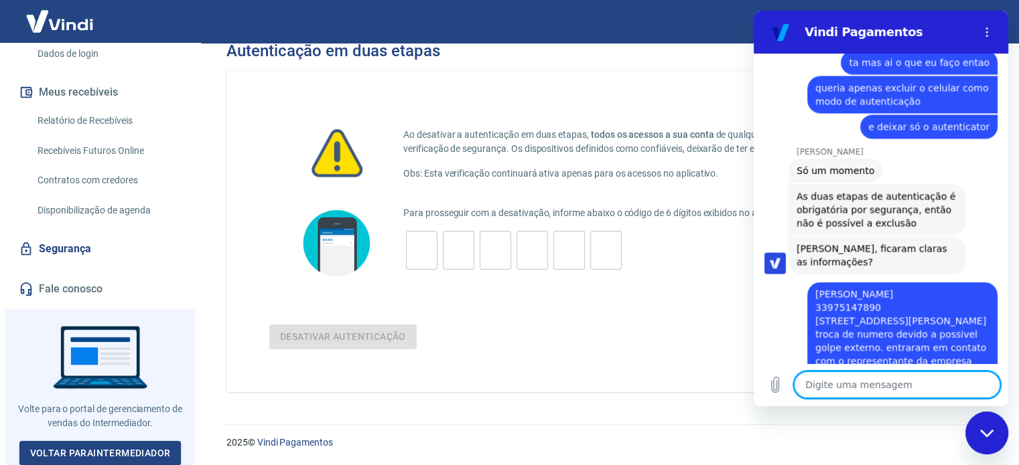
click at [850, 390] on textarea at bounding box center [897, 385] width 206 height 27
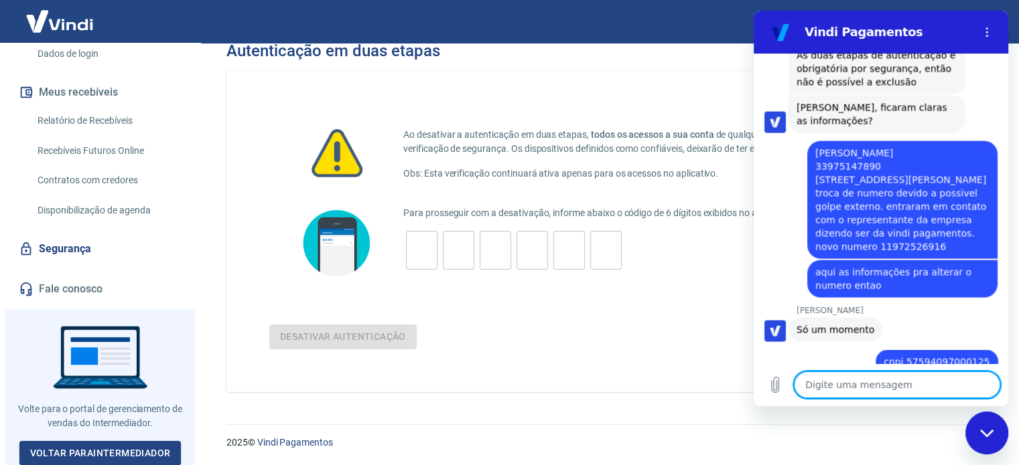
scroll to position [2540, 0]
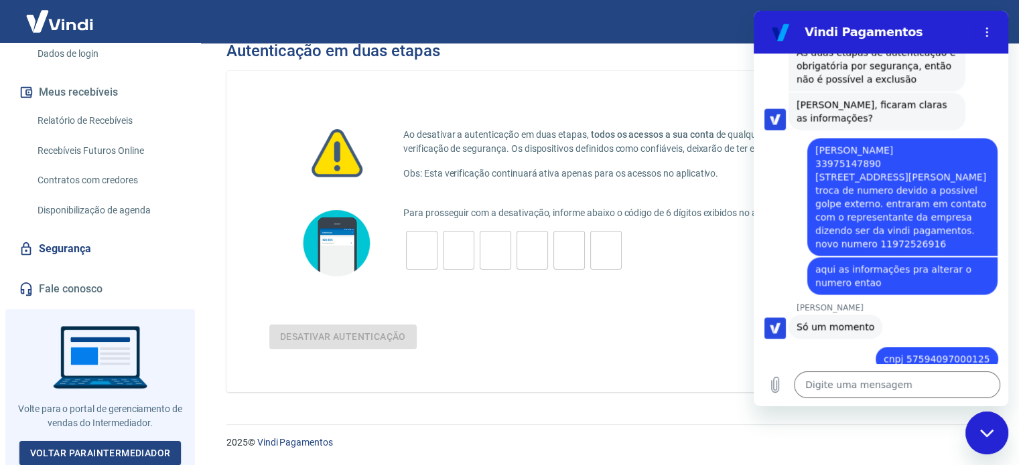
click at [842, 396] on div "[PERSON_NAME], fizemos a desativação, agora basta você precisará acessar o seu …" at bounding box center [876, 443] width 161 height 94
click at [863, 391] on div "[PERSON_NAME] diz: [PERSON_NAME], fizemos a desativação, agora basta você preci…" at bounding box center [876, 443] width 177 height 104
click at [914, 378] on textarea at bounding box center [897, 385] width 206 height 27
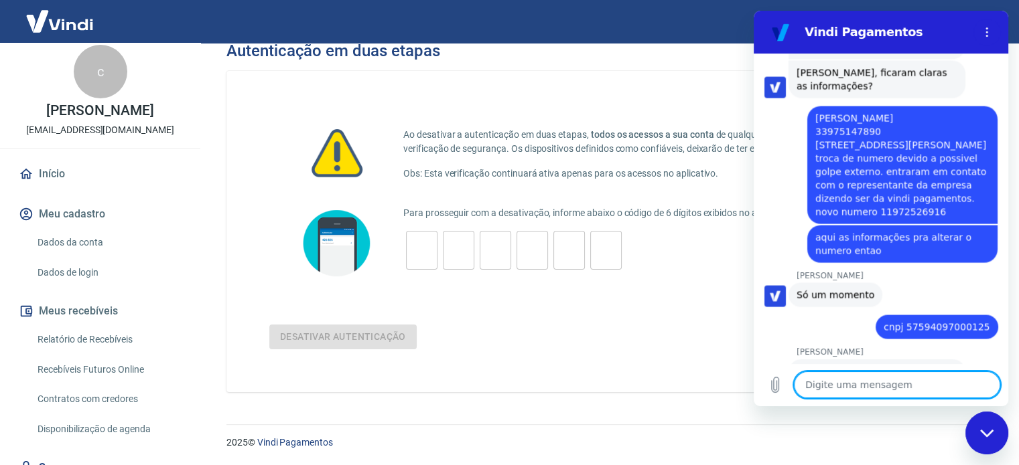
scroll to position [0, 0]
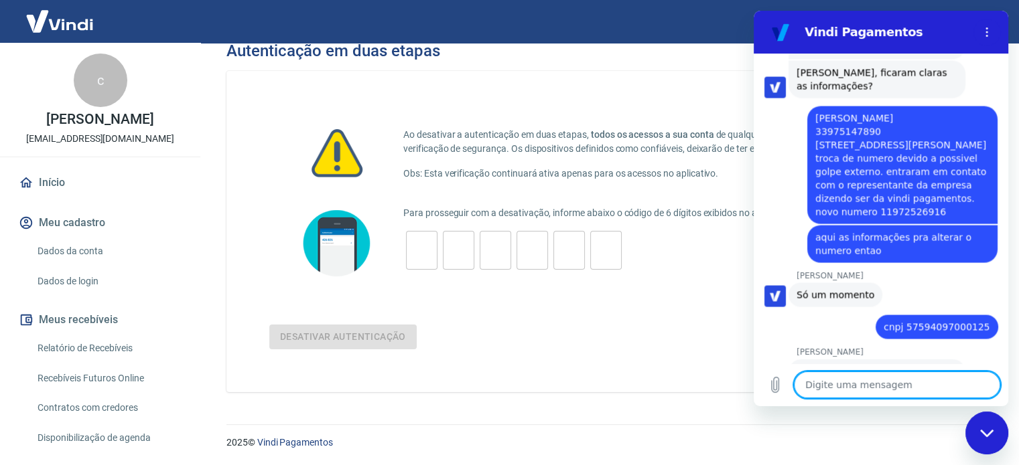
click at [86, 179] on link "Início" at bounding box center [100, 182] width 168 height 29
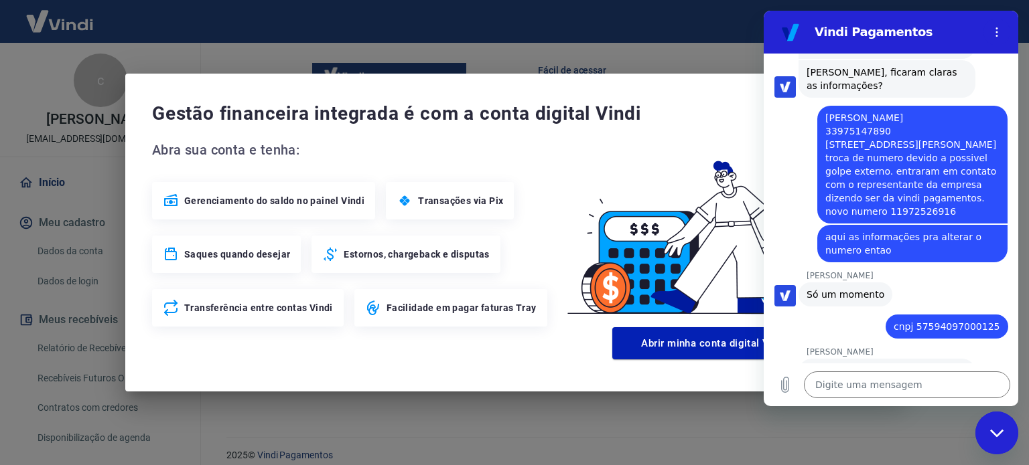
scroll to position [729, 0]
click at [720, 113] on span "Gestão financeira integrada é com a conta digital Vindi" at bounding box center [500, 113] width 696 height 27
drag, startPoint x: 1001, startPoint y: 441, endPoint x: 999, endPoint y: 425, distance: 16.1
click at [1001, 439] on div "Fechar janela de mensagens" at bounding box center [996, 433] width 40 height 40
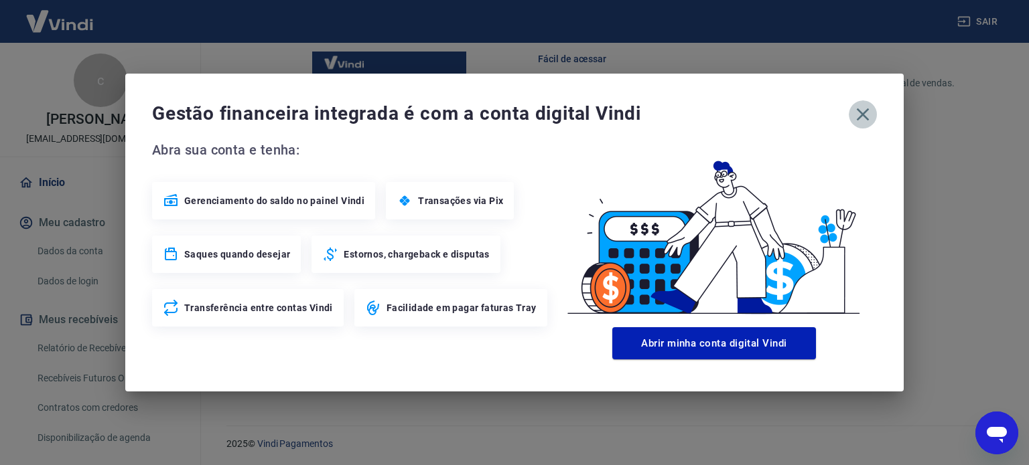
click at [867, 123] on icon "button" at bounding box center [862, 114] width 21 height 21
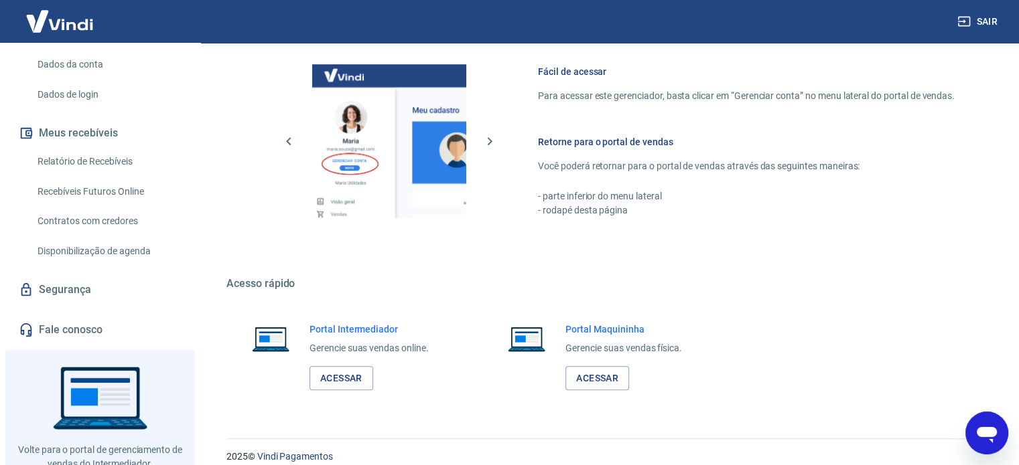
scroll to position [201, 0]
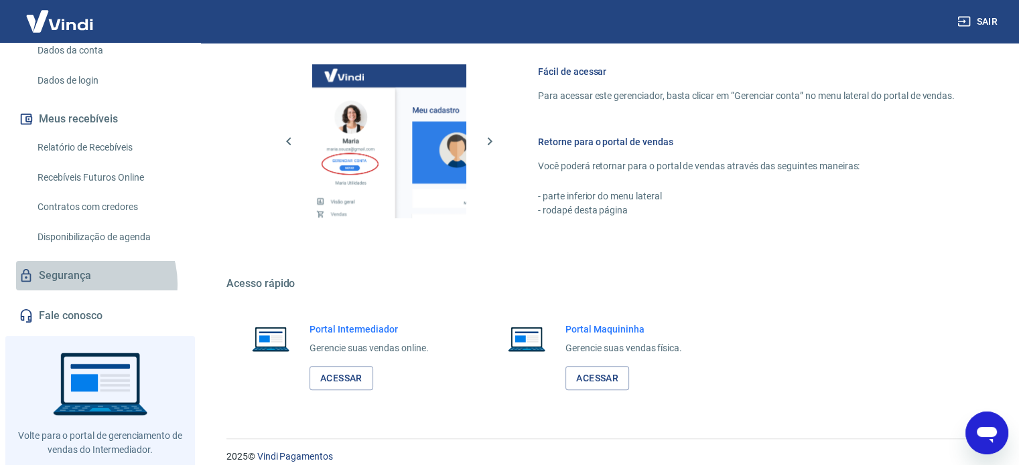
click at [81, 284] on link "Segurança" at bounding box center [100, 275] width 168 height 29
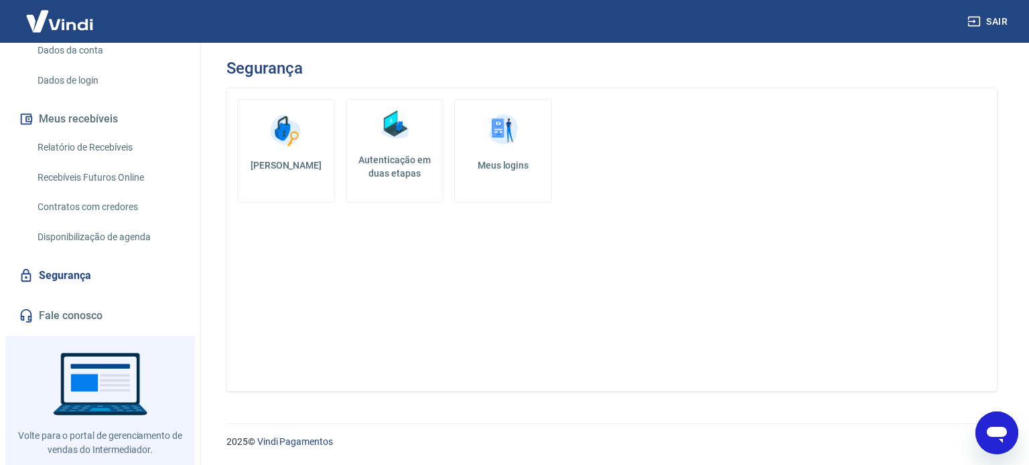
click at [402, 184] on link "Autenticação em duas etapas" at bounding box center [395, 151] width 98 height 104
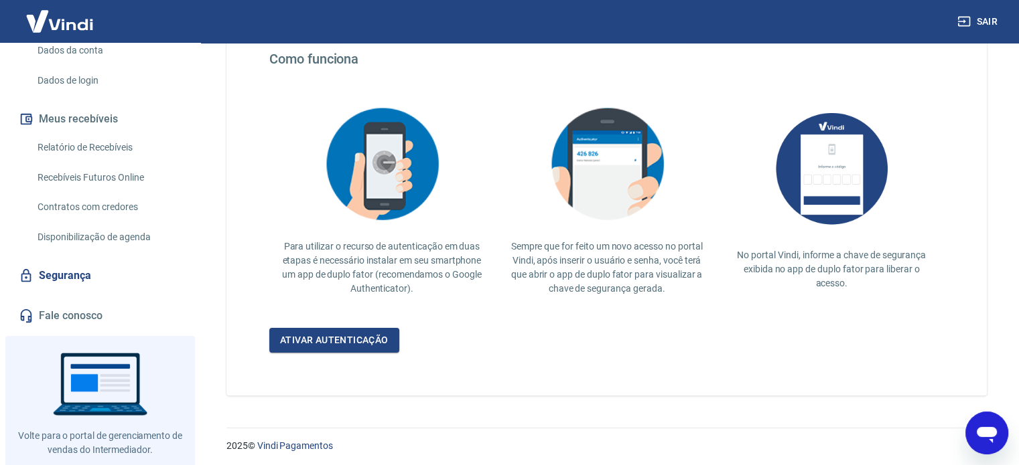
scroll to position [260, 0]
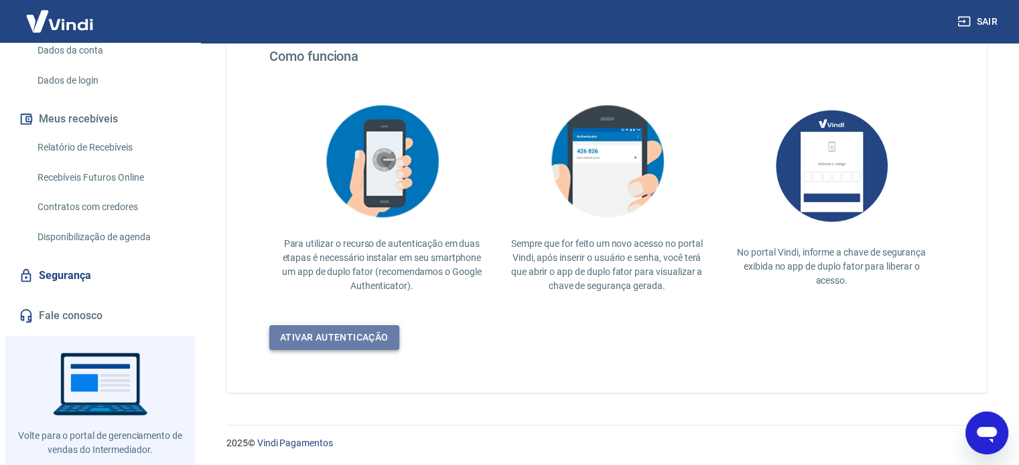
click at [305, 339] on link "Ativar autenticação" at bounding box center [334, 337] width 130 height 25
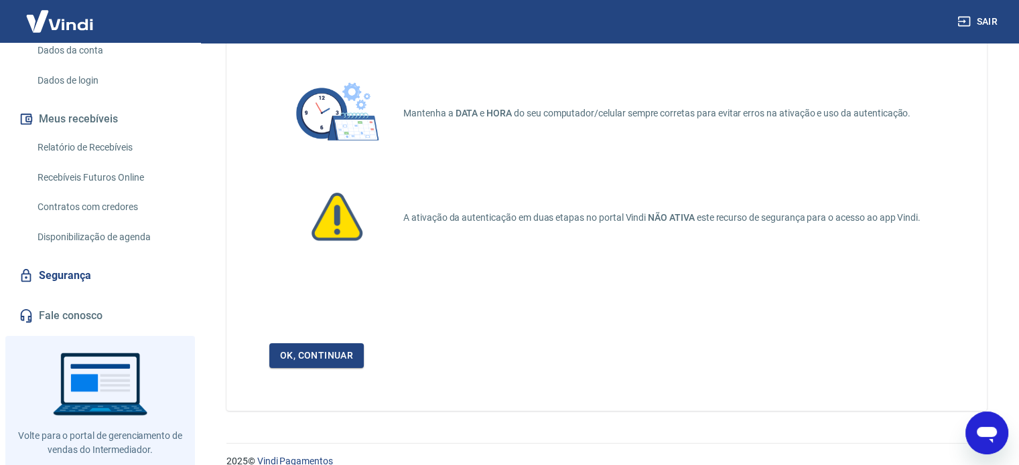
scroll to position [90, 0]
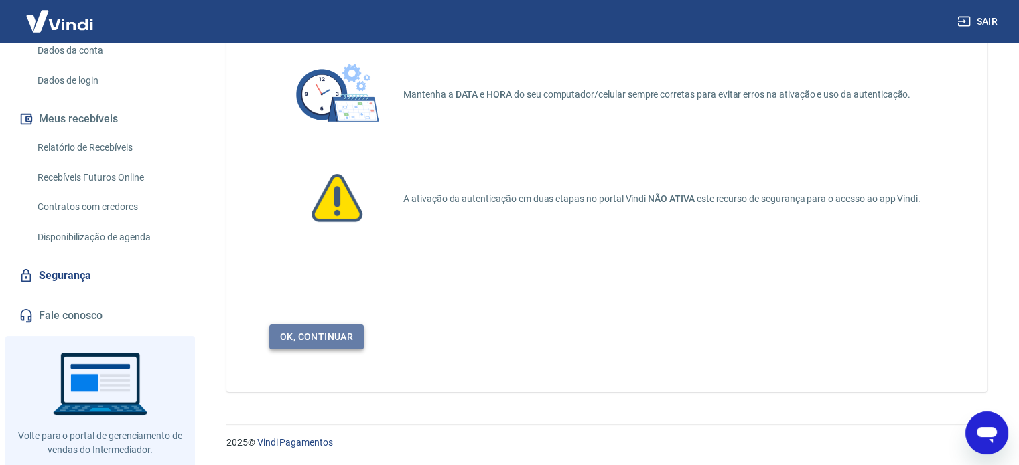
click at [329, 346] on link "Ok, continuar" at bounding box center [316, 337] width 94 height 25
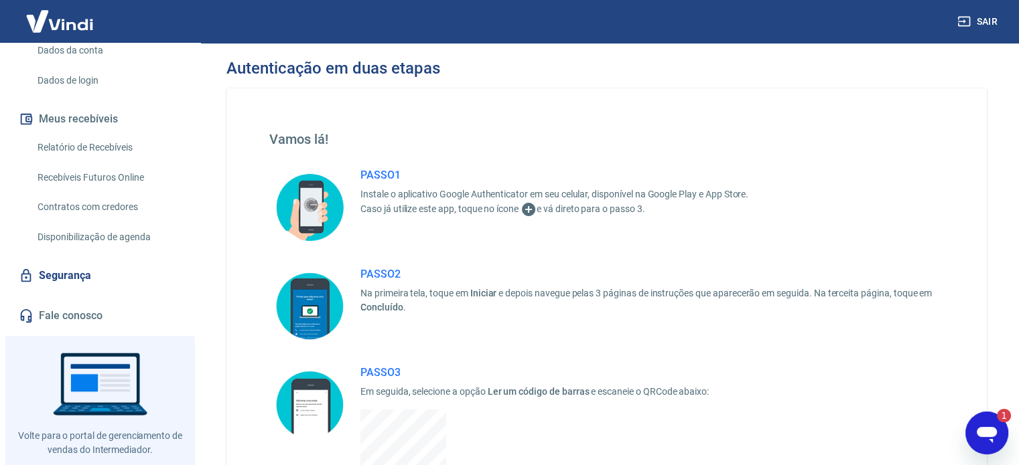
click at [721, 465] on html "Sair c [PERSON_NAME] [EMAIL_ADDRESS][DOMAIN_NAME] Início Meu cadastro Dados da …" at bounding box center [509, 232] width 1019 height 465
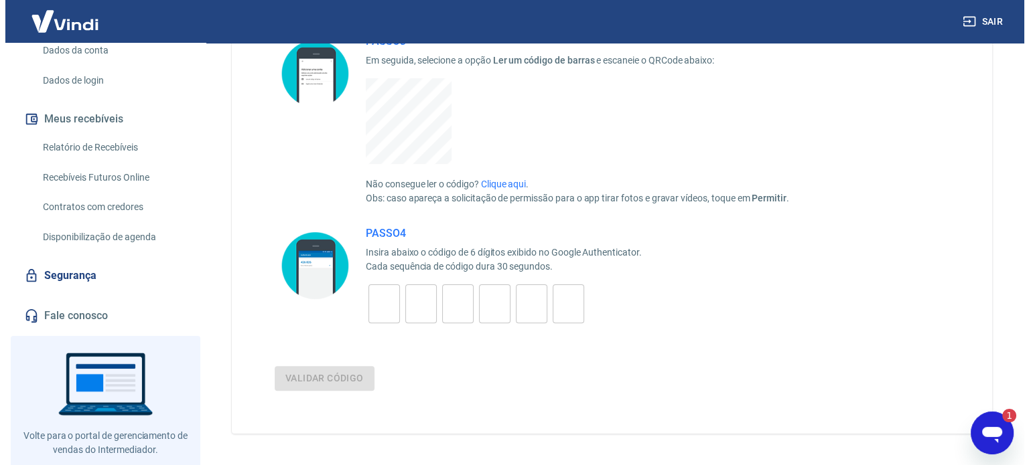
scroll to position [335, 0]
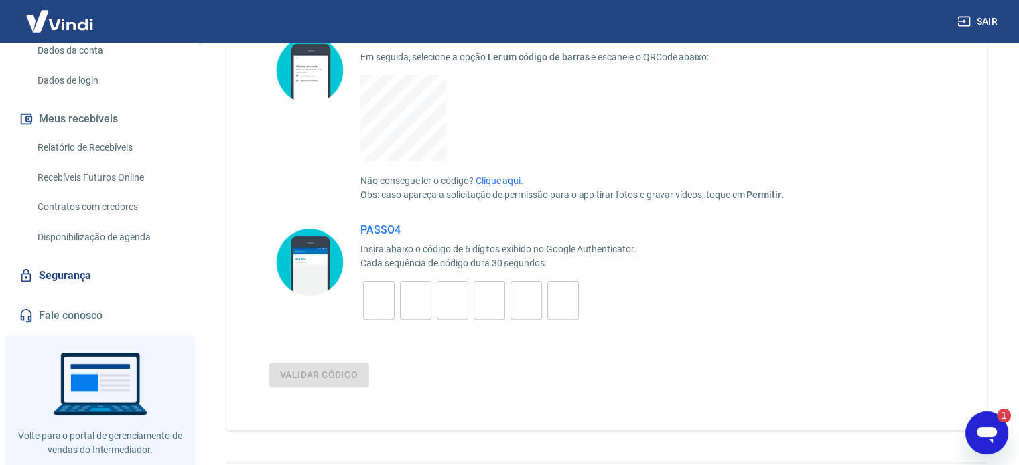
click at [392, 299] on input "tel" at bounding box center [378, 301] width 31 height 29
click at [327, 387] on button "Validar código" at bounding box center [319, 375] width 100 height 25
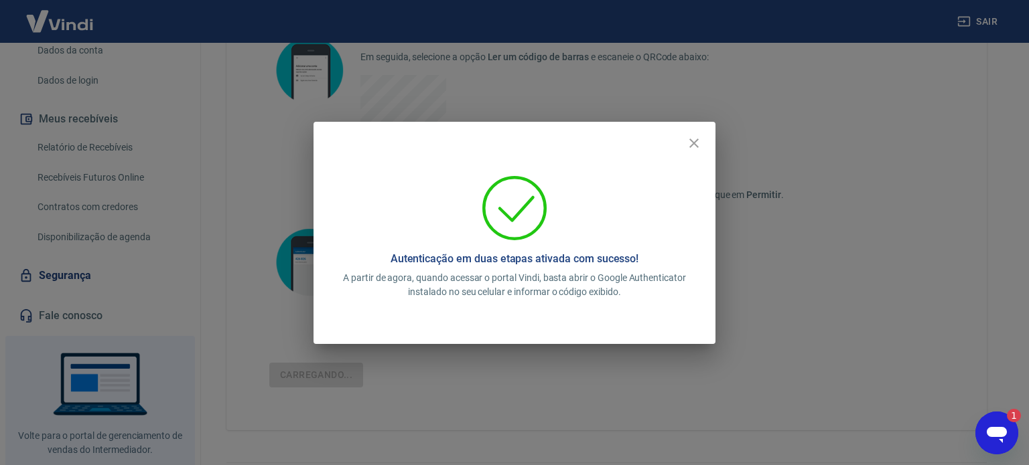
click at [673, 267] on div "Autenticação em duas etapas ativada com sucesso! A partir de agora, quando aces…" at bounding box center [514, 237] width 370 height 125
click at [504, 239] on icon at bounding box center [514, 208] width 67 height 67
click at [1003, 433] on icon "Abrir janela de mensagens, 1 mensagem não lida" at bounding box center [996, 435] width 20 height 16
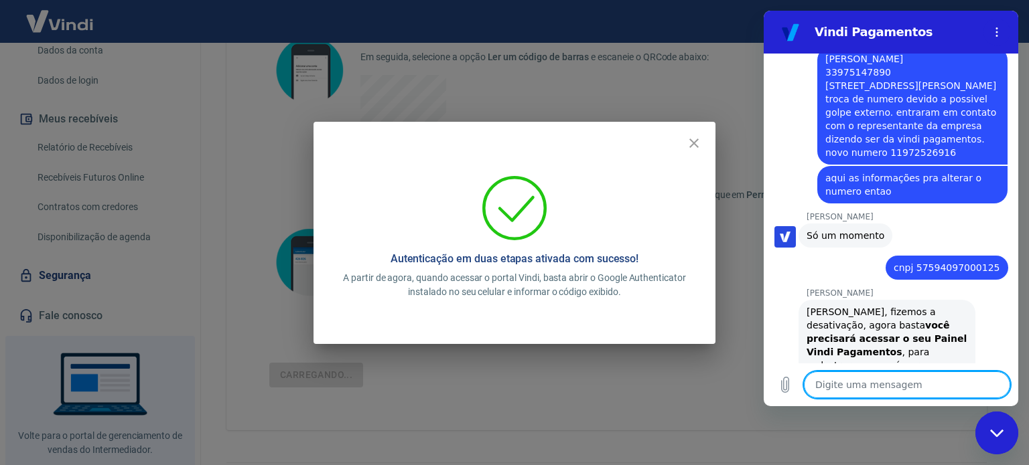
scroll to position [2637, 0]
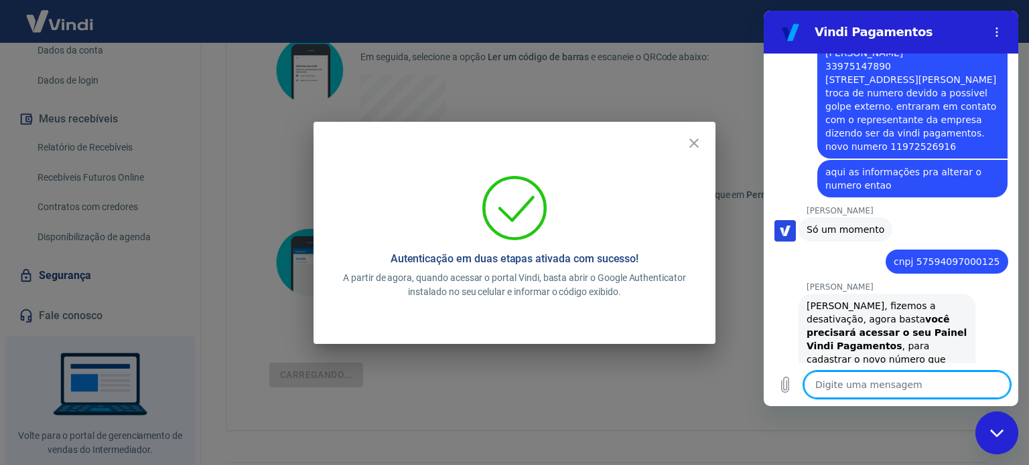
click at [585, 254] on h5 "Autenticação em duas etapas ativada com sucesso!" at bounding box center [514, 258] width 248 height 13
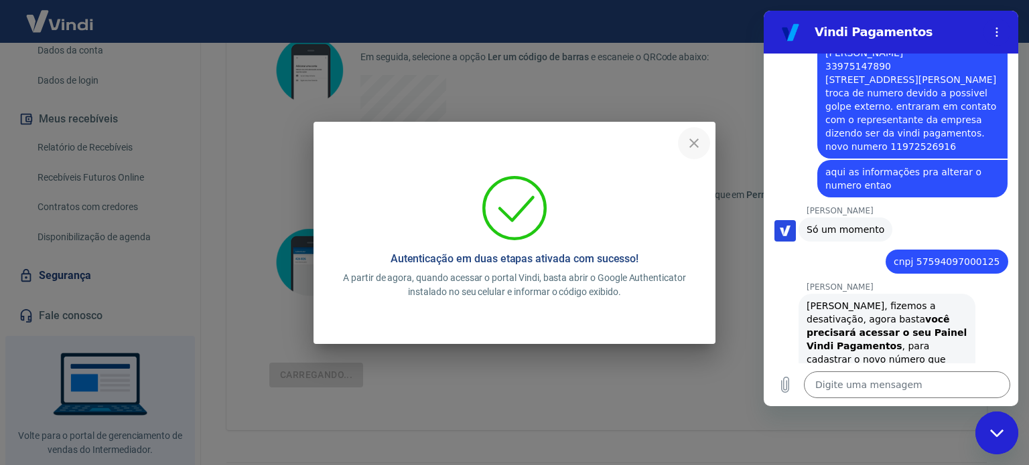
click at [699, 138] on icon "close" at bounding box center [694, 143] width 16 height 16
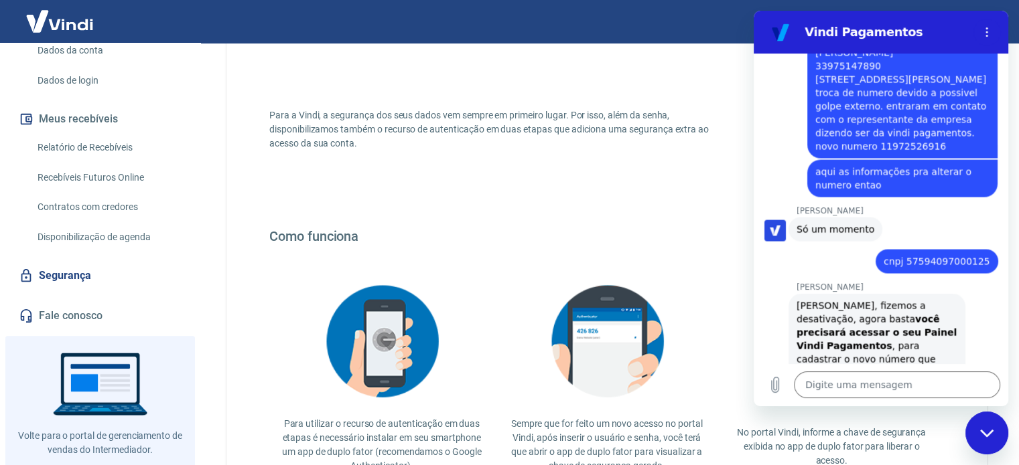
scroll to position [260, 0]
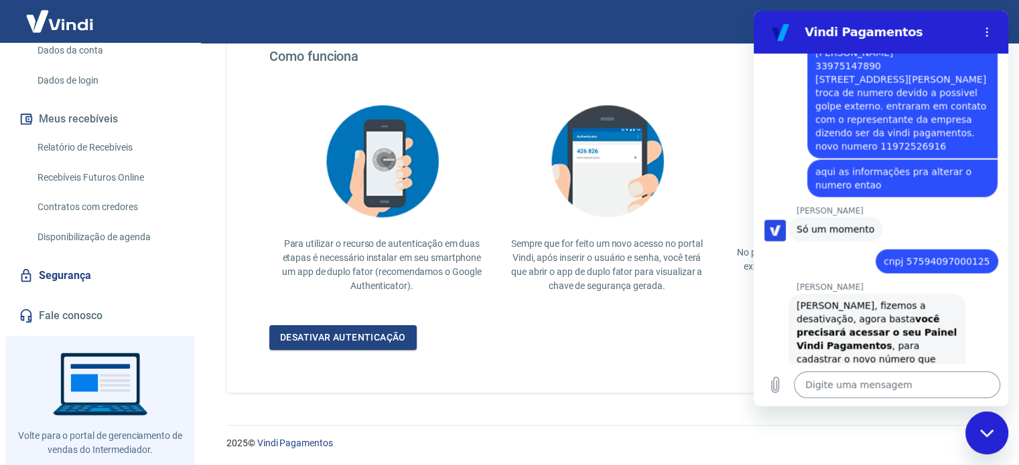
click at [831, 384] on textarea at bounding box center [897, 385] width 206 height 27
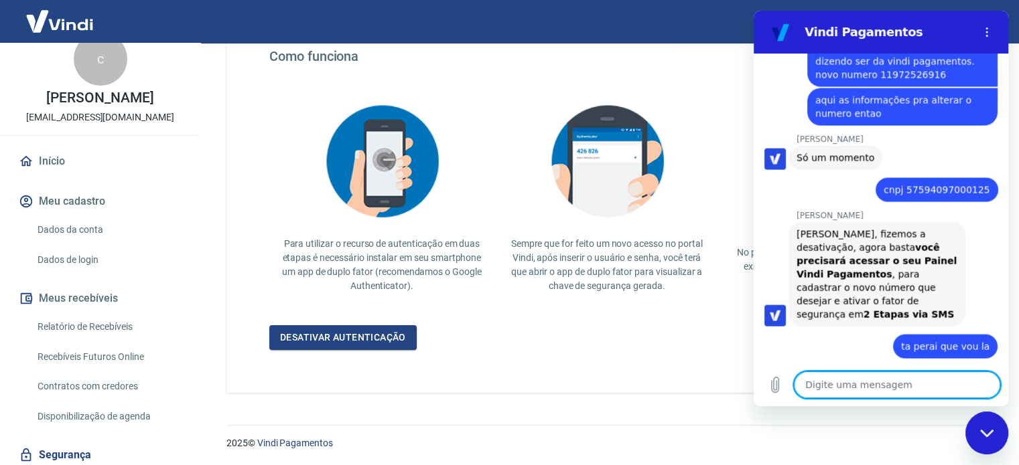
scroll to position [0, 0]
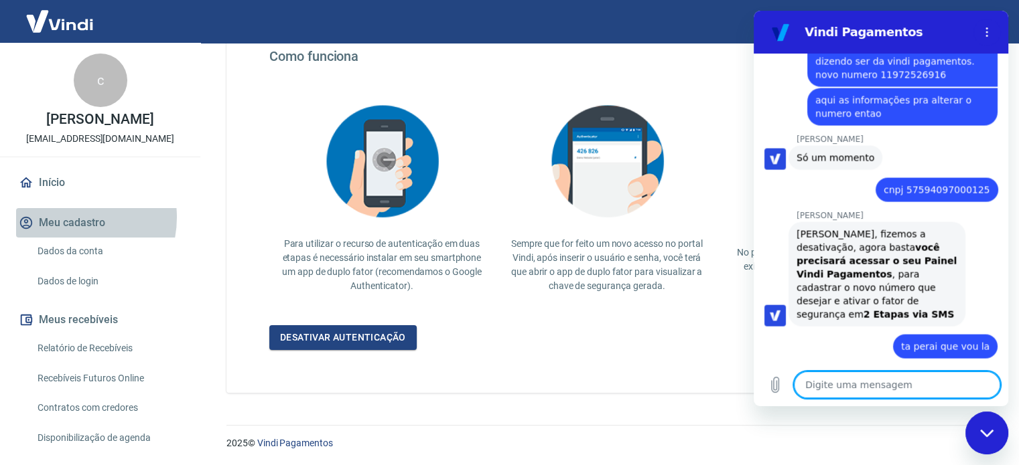
click at [67, 218] on button "Meu cadastro" at bounding box center [100, 222] width 168 height 29
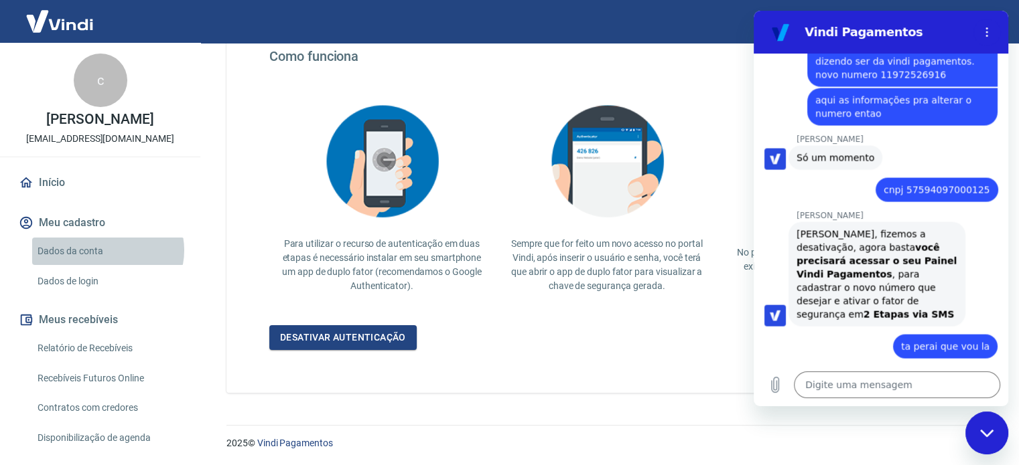
click at [107, 250] on link "Dados da conta" at bounding box center [108, 251] width 152 height 27
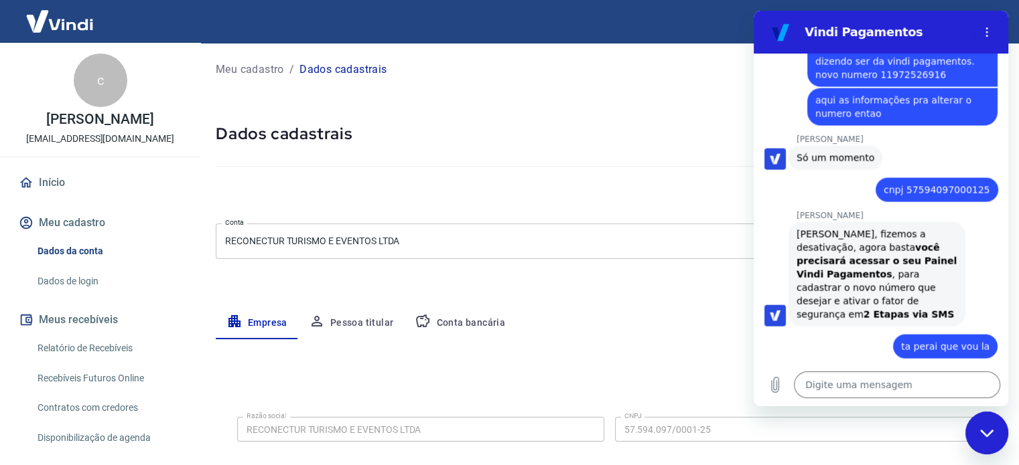
drag, startPoint x: 980, startPoint y: 433, endPoint x: 973, endPoint y: 431, distance: 7.6
click at [980, 433] on icon "Fechar janela de mensagens" at bounding box center [987, 433] width 14 height 9
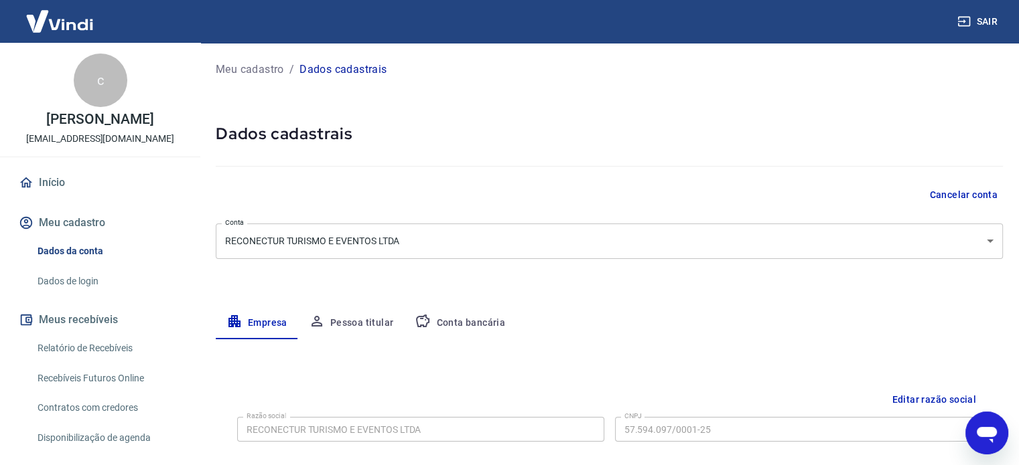
click at [385, 323] on button "Pessoa titular" at bounding box center [351, 323] width 106 height 32
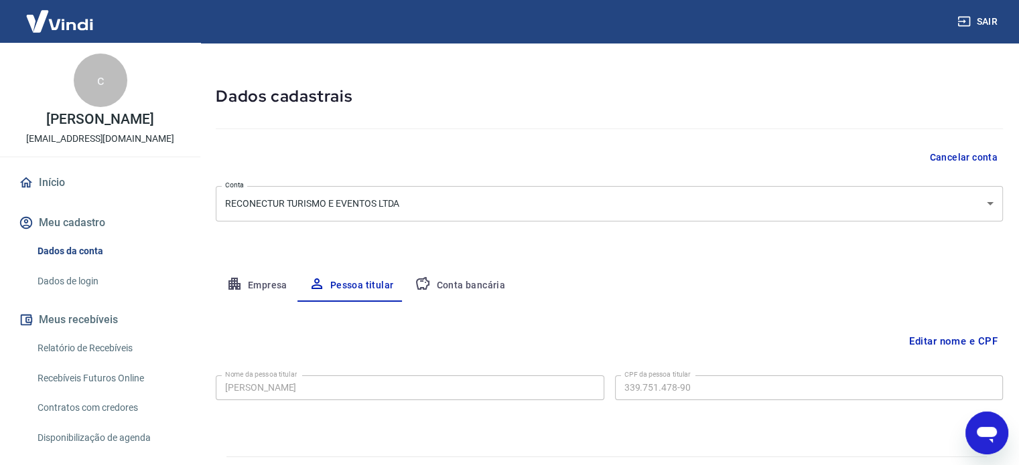
scroll to position [70, 0]
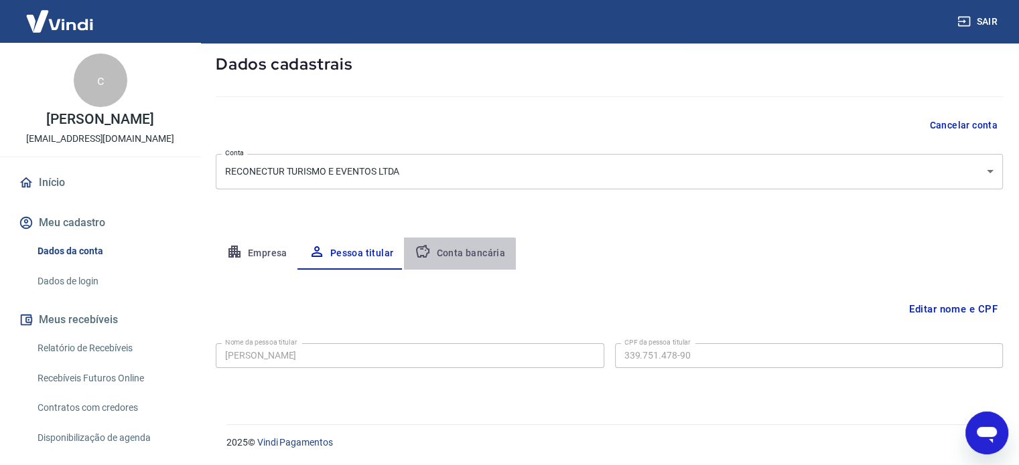
click at [455, 257] on button "Conta bancária" at bounding box center [460, 254] width 112 height 32
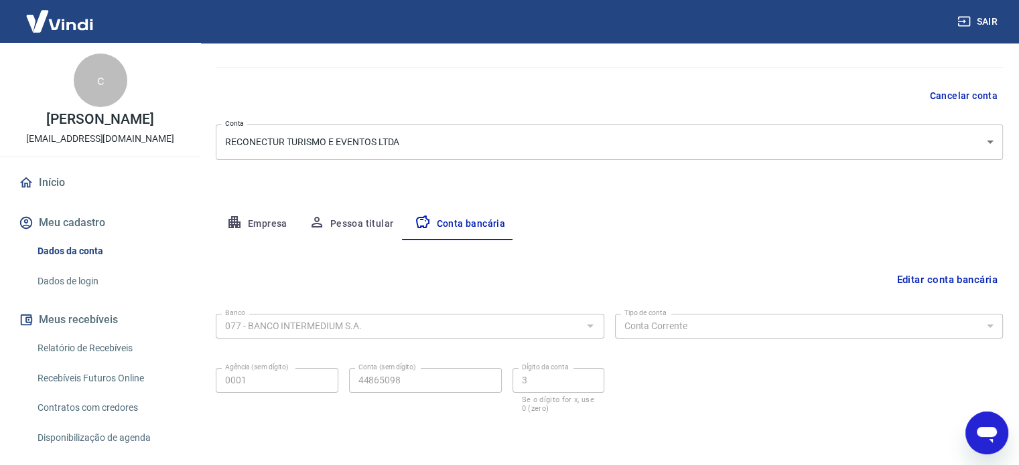
scroll to position [144, 0]
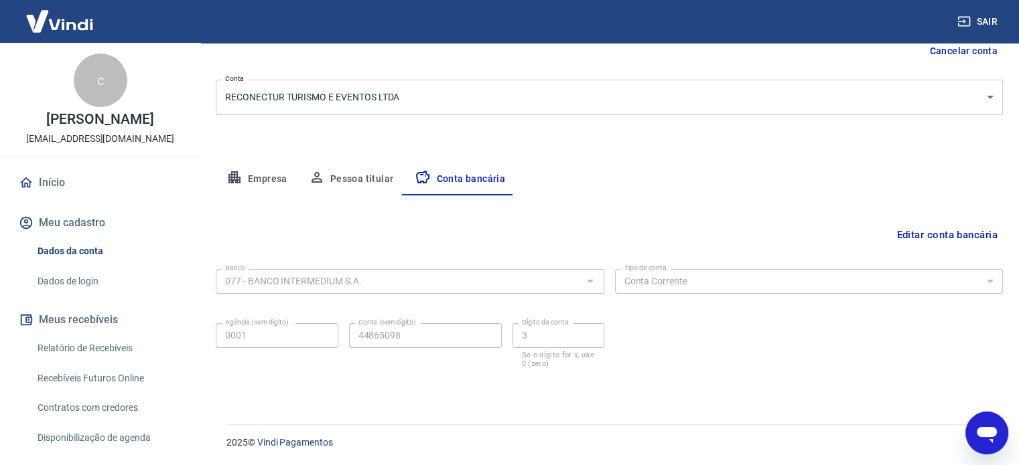
click at [263, 181] on button "Empresa" at bounding box center [257, 179] width 82 height 32
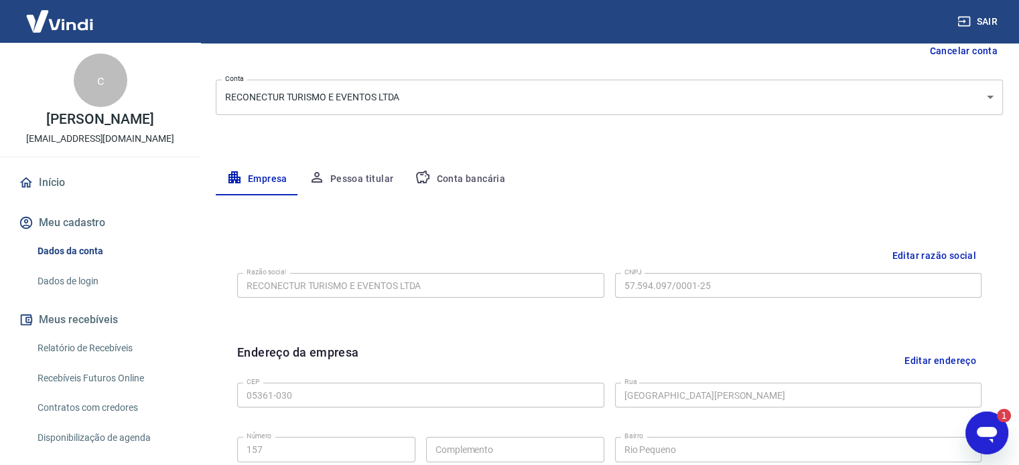
scroll to position [278, 0]
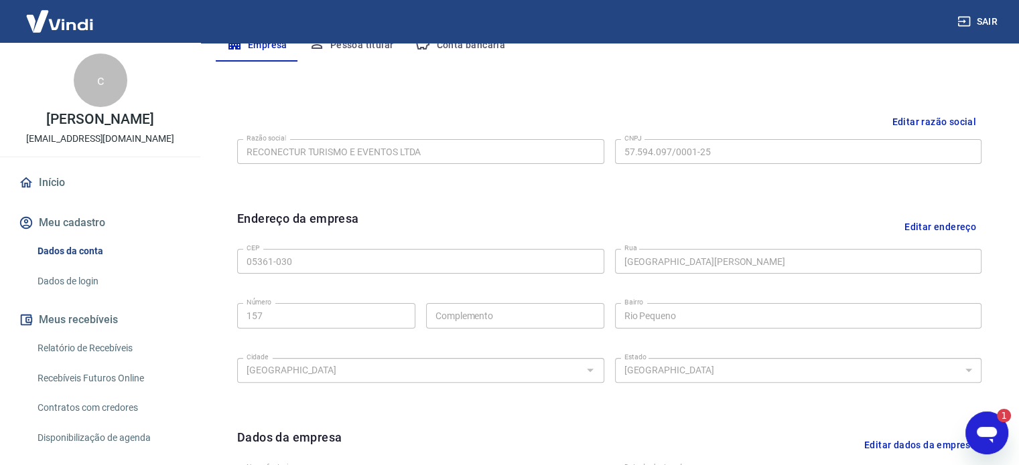
click at [972, 433] on div "Abrir janela de mensagens, 1 mensagem não lida" at bounding box center [986, 433] width 40 height 40
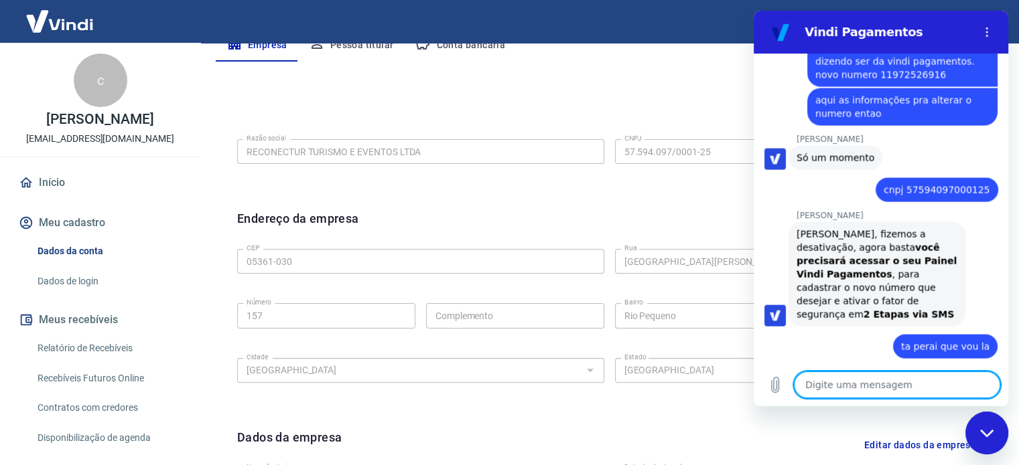
scroll to position [2752, 0]
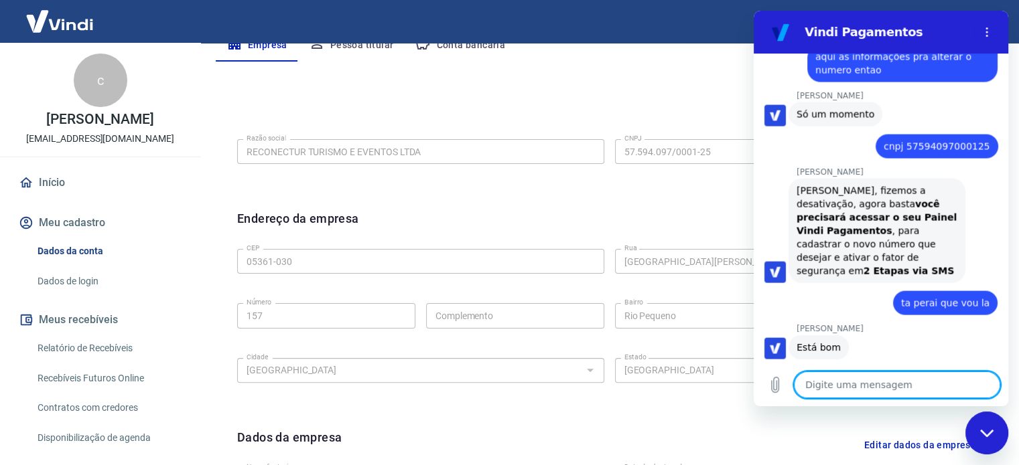
click at [887, 376] on textarea at bounding box center [897, 385] width 206 height 27
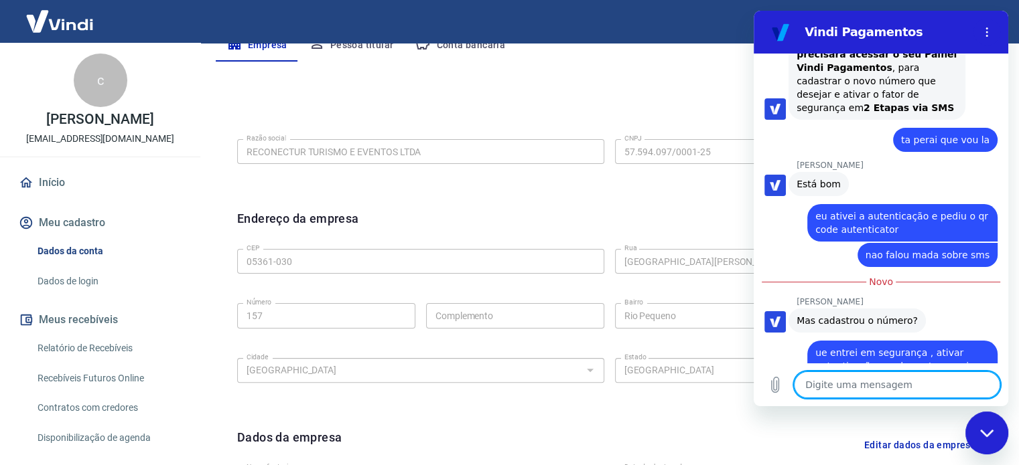
scroll to position [2915, 0]
click at [877, 399] on span "eu li o qr code com autenticator e entrou" at bounding box center [902, 412] width 174 height 27
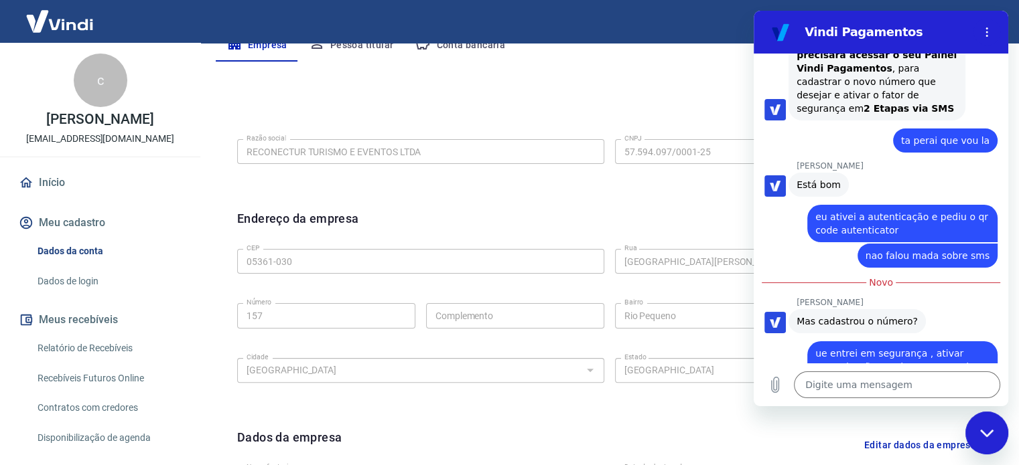
click at [871, 399] on span "eu li o qr code com autenticator e entrou" at bounding box center [902, 412] width 174 height 27
drag, startPoint x: 877, startPoint y: 265, endPoint x: 938, endPoint y: 279, distance: 62.5
click at [938, 394] on div "diz: eu li o qr code com autenticator e entrou" at bounding box center [902, 413] width 190 height 38
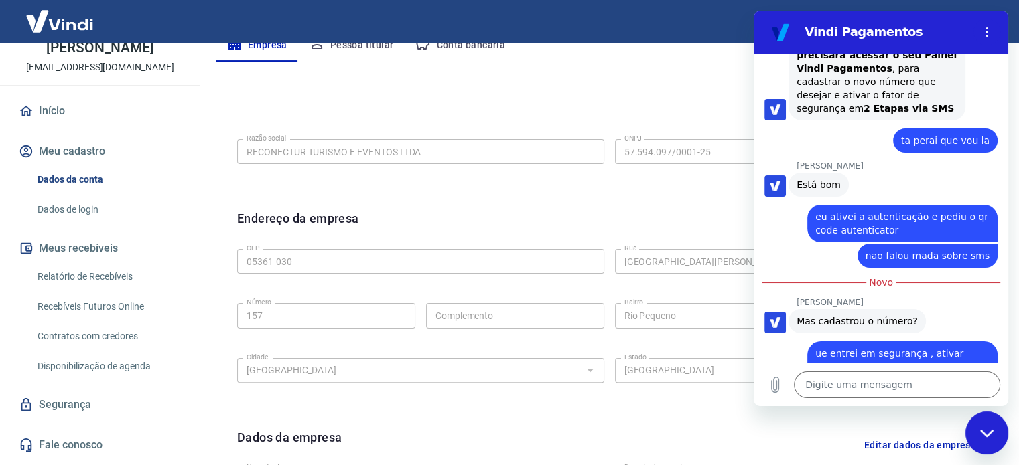
scroll to position [134, 0]
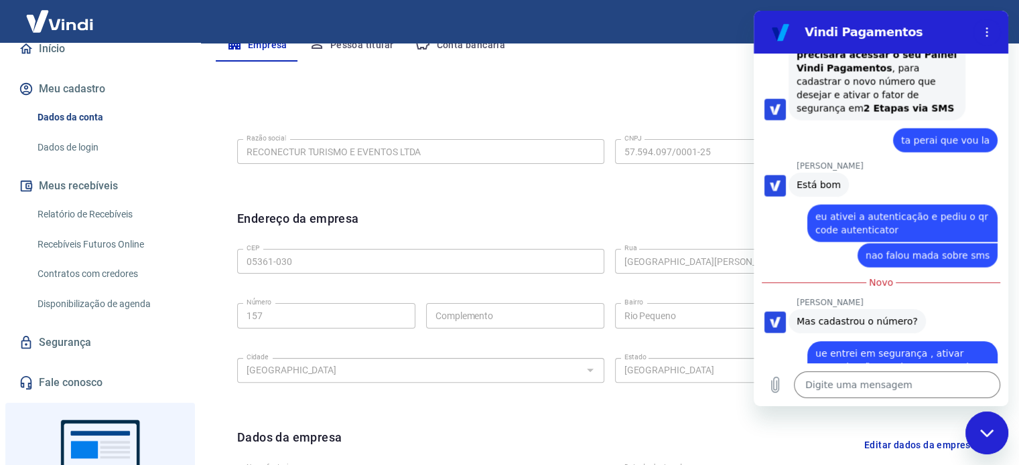
click at [100, 382] on link "Fale conosco" at bounding box center [100, 382] width 168 height 29
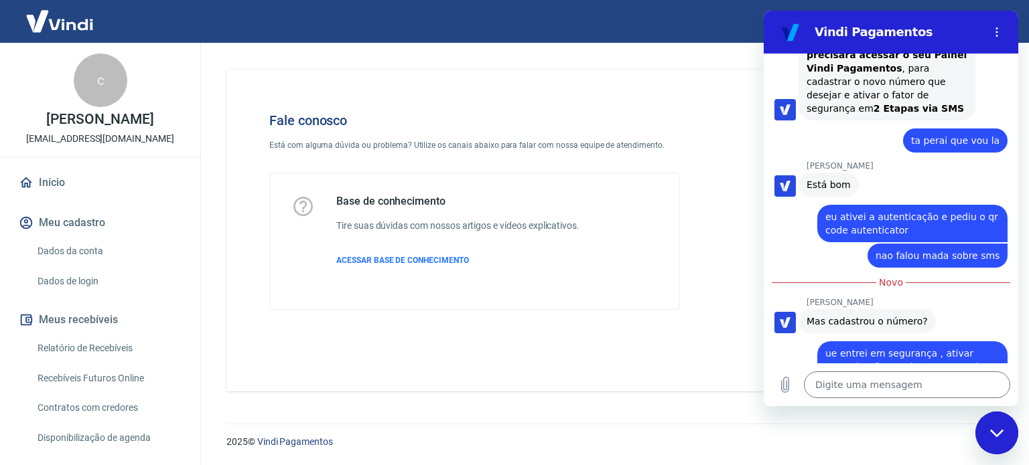
click at [92, 230] on button "Meu cadastro" at bounding box center [100, 222] width 168 height 29
click at [90, 352] on link "Relatório de Recebíveis" at bounding box center [108, 348] width 152 height 27
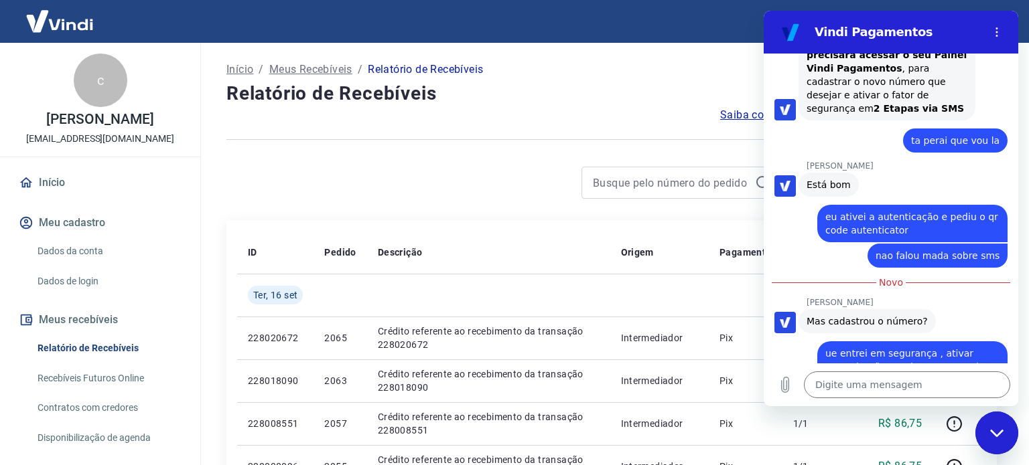
click at [540, 399] on td "Crédito referente ao recebimento da transação 228018090" at bounding box center [488, 381] width 243 height 43
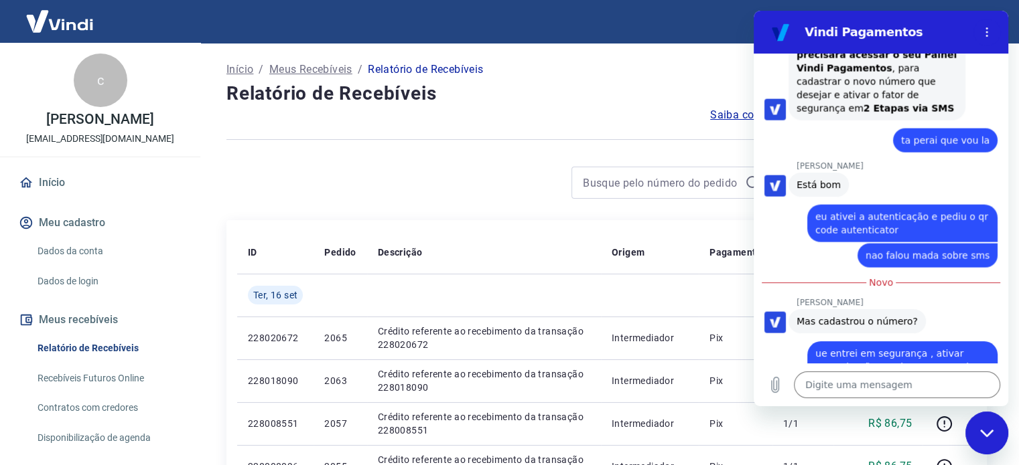
click at [995, 438] on div "Fechar janela de mensagens" at bounding box center [986, 433] width 40 height 40
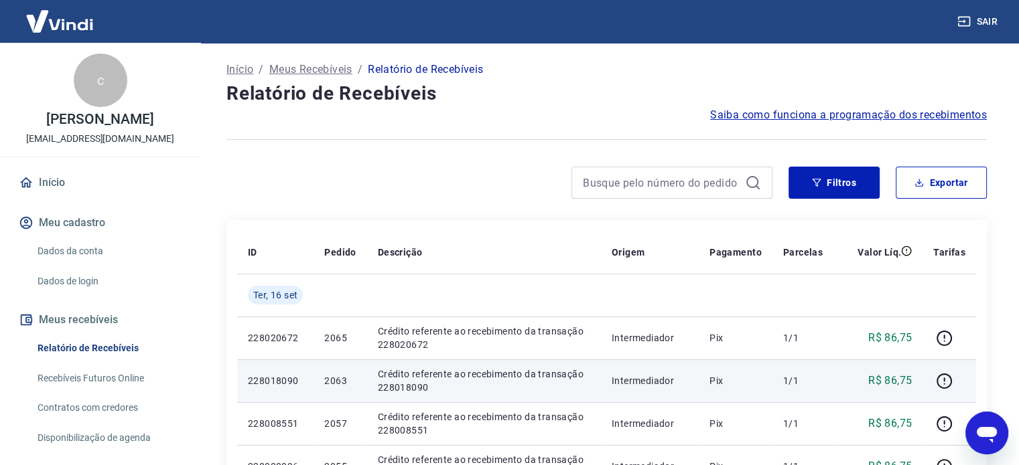
scroll to position [2915, 0]
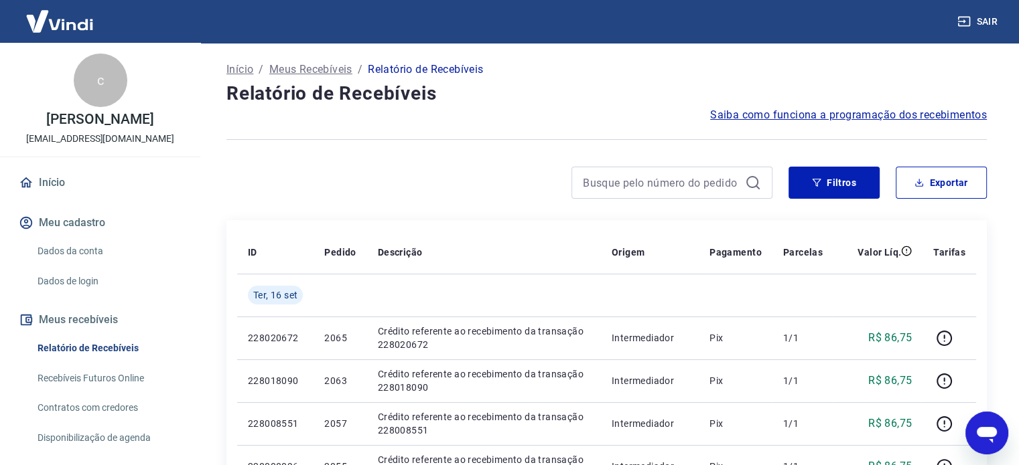
click at [985, 441] on icon "Abrir janela de mensagens" at bounding box center [986, 433] width 24 height 24
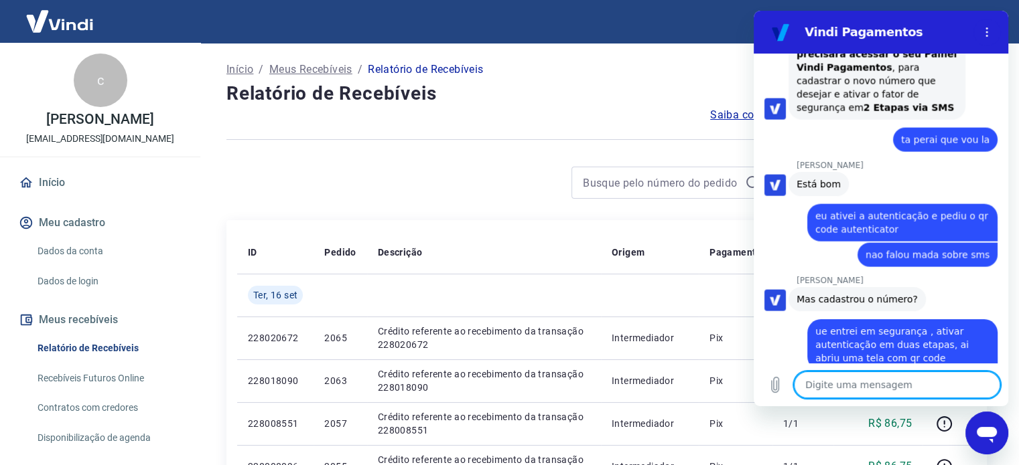
scroll to position [2893, 0]
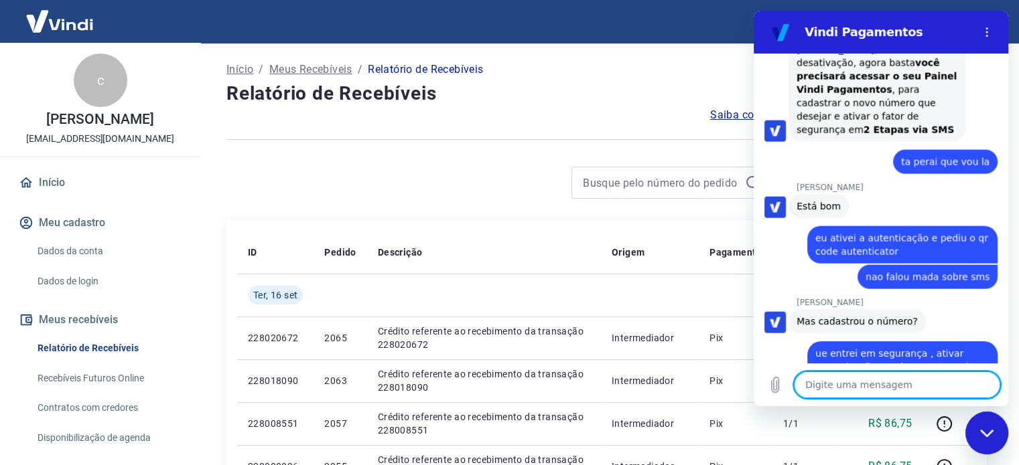
click at [897, 392] on textarea at bounding box center [897, 385] width 206 height 27
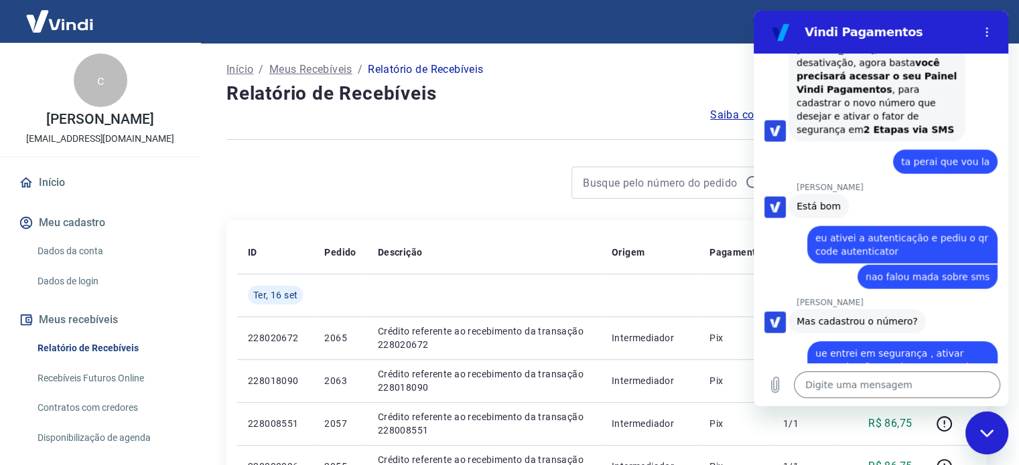
click at [335, 196] on div at bounding box center [499, 183] width 546 height 32
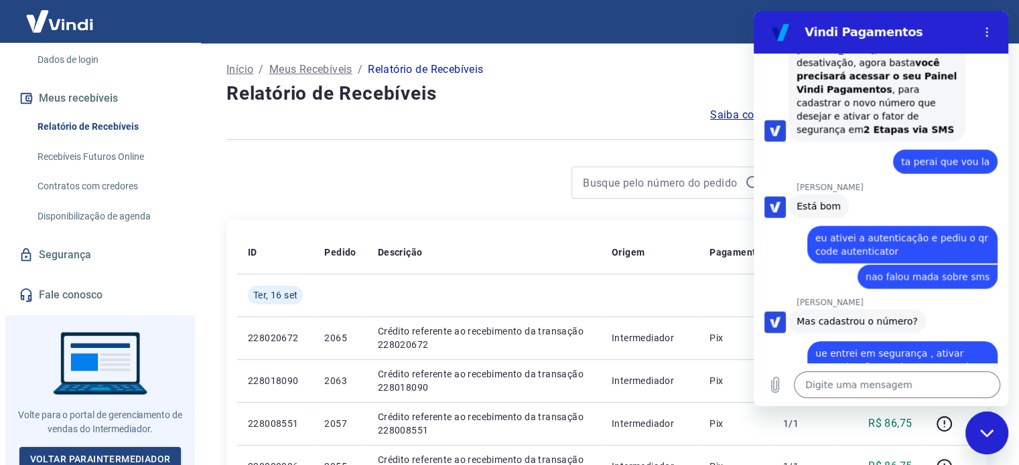
scroll to position [228, 0]
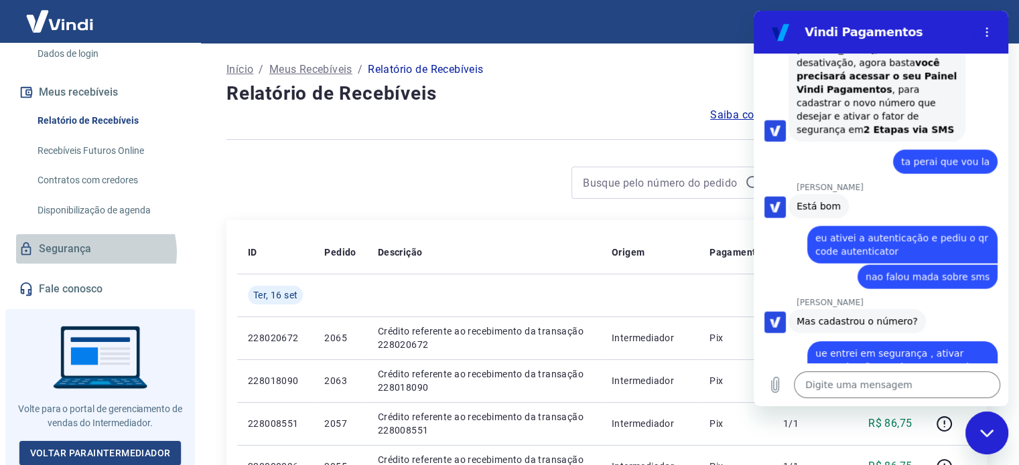
click at [94, 252] on link "Segurança" at bounding box center [100, 248] width 168 height 29
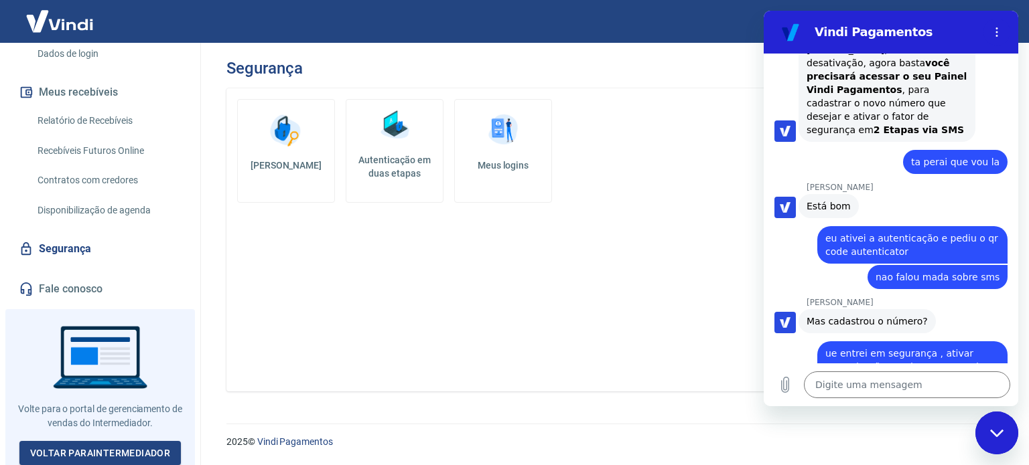
click at [405, 175] on h5 "Autenticação em duas etapas" at bounding box center [395, 166] width 86 height 27
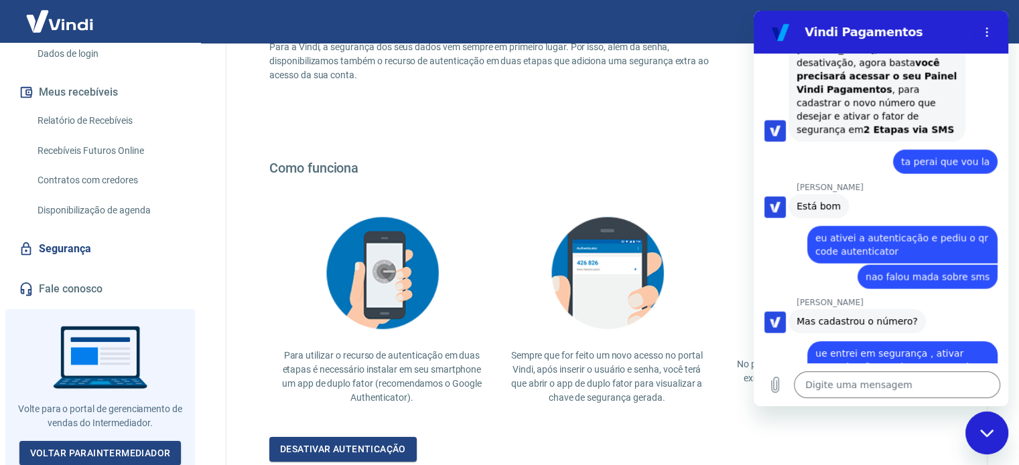
scroll to position [260, 0]
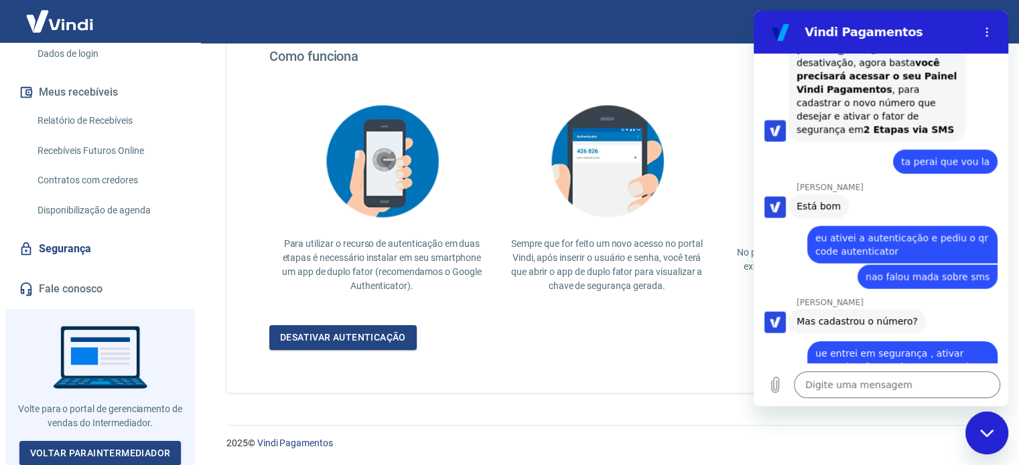
click at [991, 436] on icon "Fechar janela de mensagens" at bounding box center [987, 433] width 14 height 9
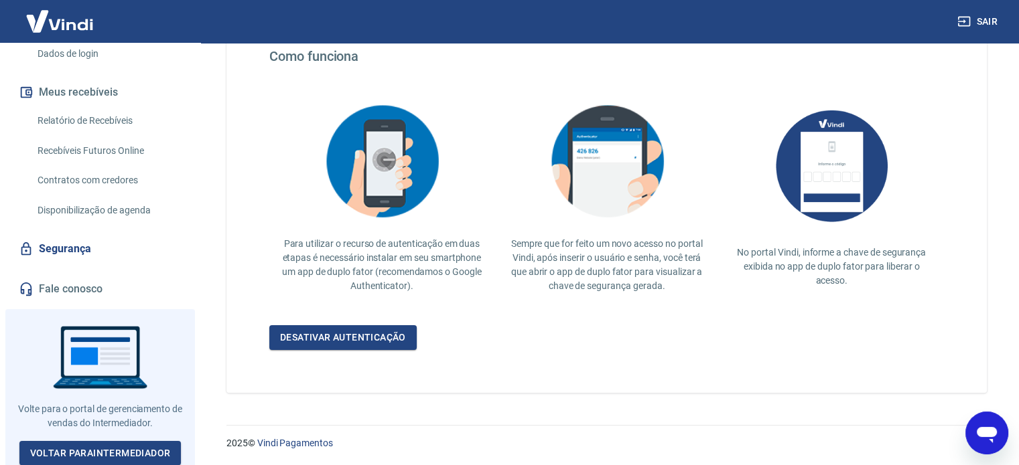
scroll to position [2915, 0]
click at [576, 256] on p "Sempre que for feito um novo acesso no portal Vindi, após inserir o usuário e s…" at bounding box center [607, 265] width 204 height 56
click at [984, 433] on icon "Abrir janela de mensagens" at bounding box center [986, 435] width 20 height 16
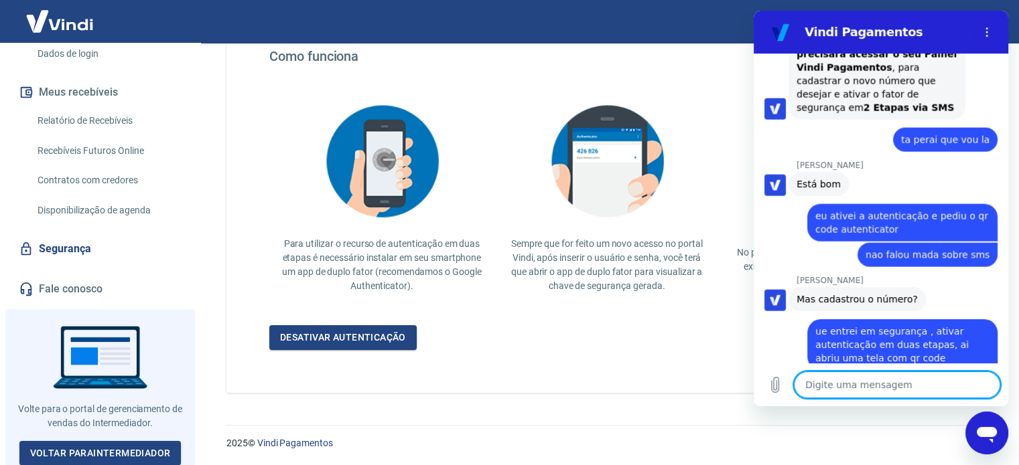
scroll to position [2893, 0]
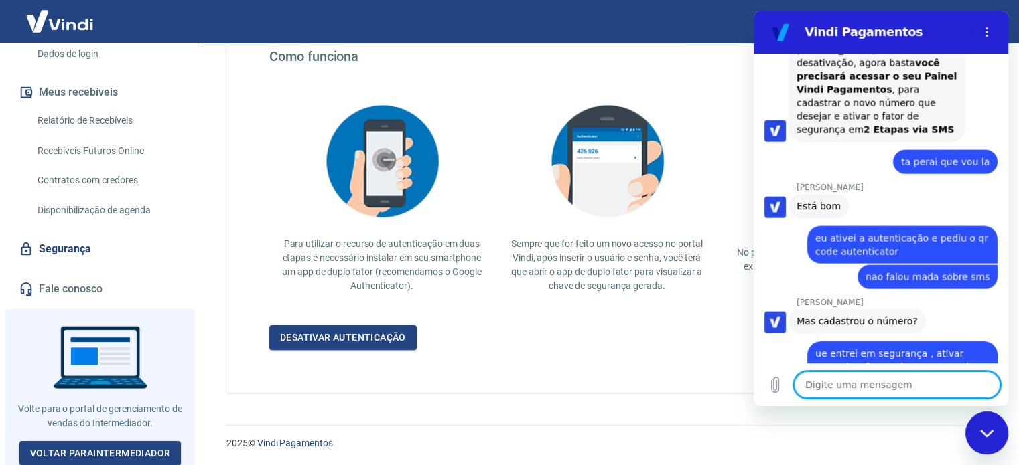
click at [841, 392] on textarea at bounding box center [897, 385] width 206 height 27
click at [841, 388] on textarea at bounding box center [897, 385] width 206 height 27
click at [879, 386] on textarea at bounding box center [897, 385] width 206 height 27
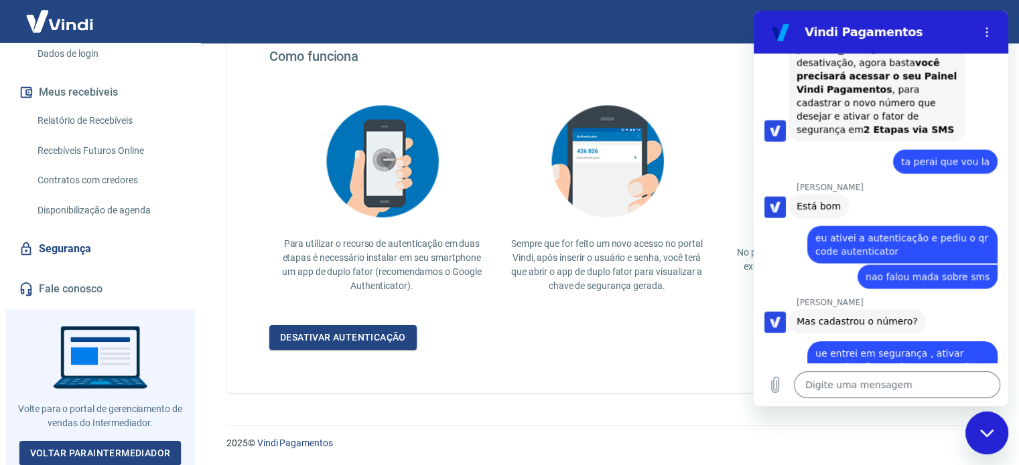
drag, startPoint x: 624, startPoint y: 232, endPoint x: 593, endPoint y: 246, distance: 33.6
click at [593, 246] on p "Sempre que for feito um novo acesso no portal Vindi, após inserir o usuário e s…" at bounding box center [607, 265] width 204 height 56
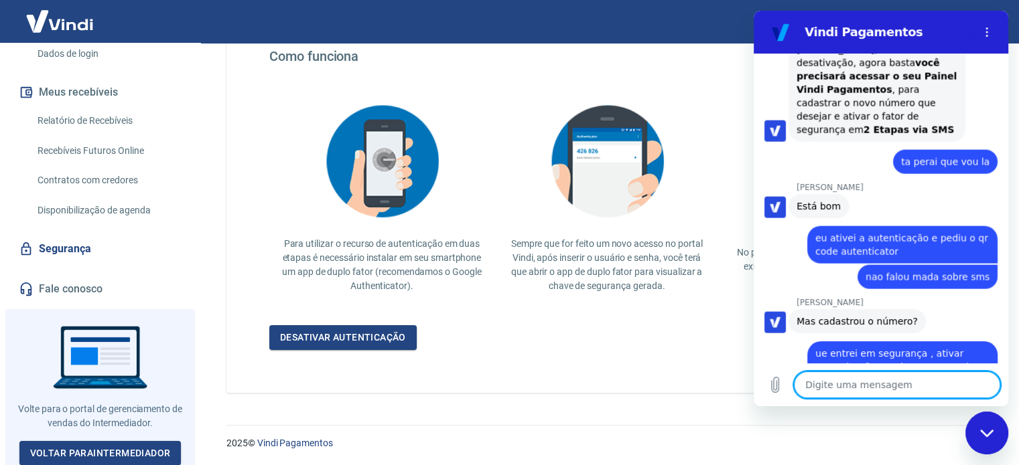
drag, startPoint x: 984, startPoint y: 390, endPoint x: 895, endPoint y: 388, distance: 89.1
click at [954, 388] on textarea at bounding box center [897, 385] width 206 height 27
click at [778, 384] on icon "Carregar arquivo" at bounding box center [775, 385] width 16 height 16
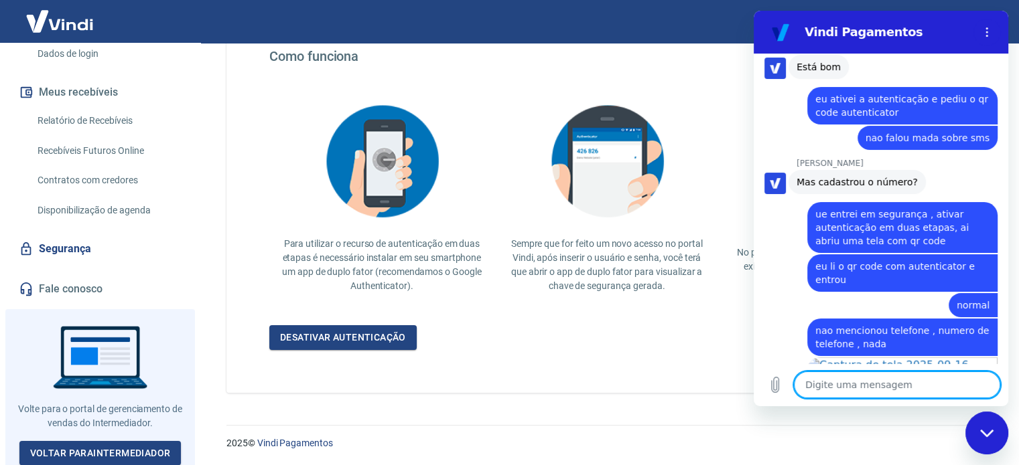
scroll to position [3030, 0]
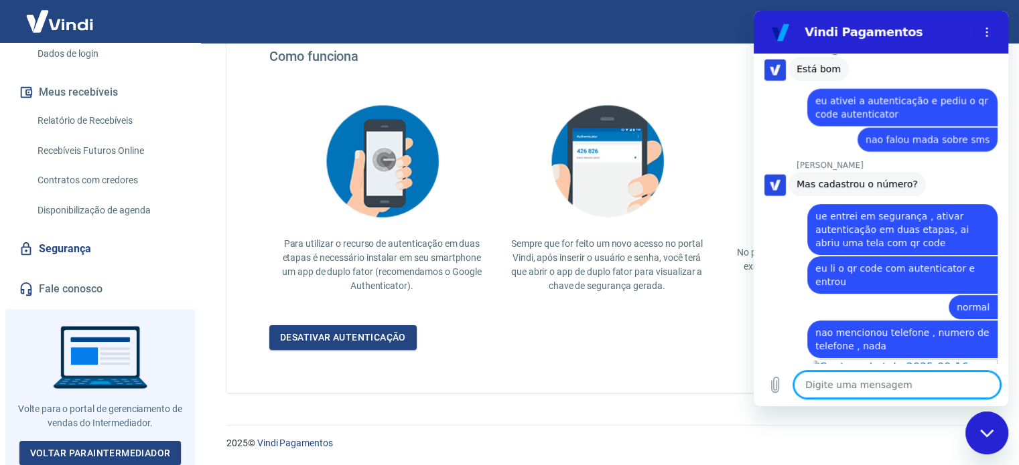
click at [548, 295] on div "Sempre que for feito um novo acesso no portal Vindi, após inserir o usuário e s…" at bounding box center [606, 195] width 225 height 218
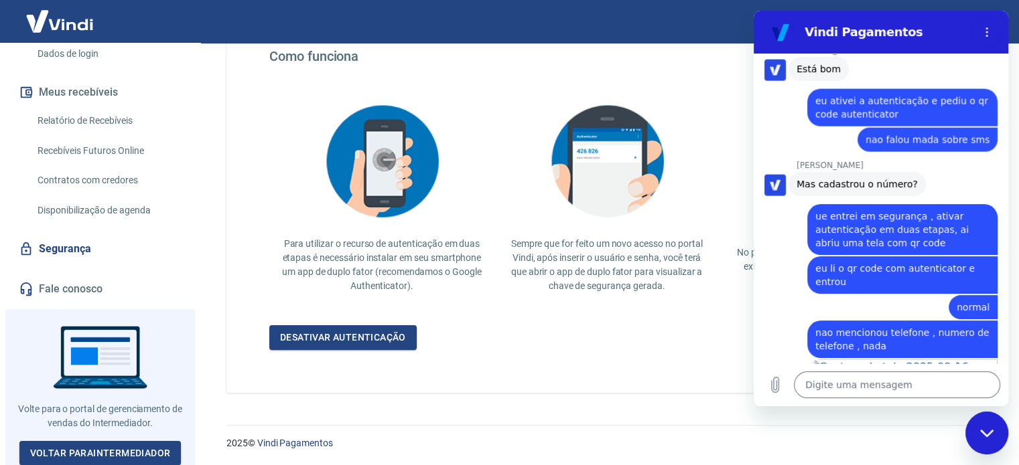
click at [548, 294] on div "Sempre que for feito um novo acesso no portal Vindi, após inserir o usuário e s…" at bounding box center [606, 195] width 225 height 218
click at [1005, 433] on div "Fechar janela de mensagens" at bounding box center [986, 433] width 40 height 40
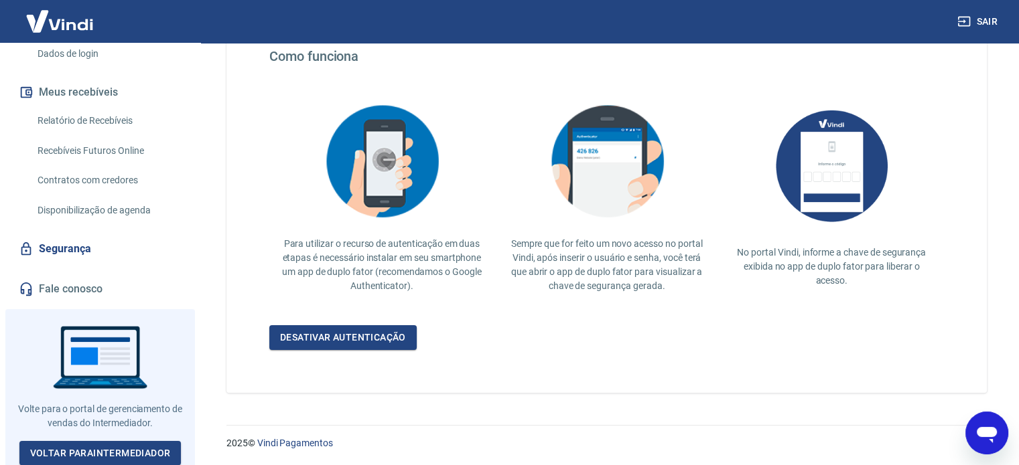
scroll to position [3032, 0]
drag, startPoint x: 659, startPoint y: 283, endPoint x: 627, endPoint y: 278, distance: 32.6
click at [659, 283] on p "Sempre que for feito um novo acesso no portal Vindi, após inserir o usuário e s…" at bounding box center [607, 265] width 204 height 56
drag, startPoint x: 619, startPoint y: 273, endPoint x: 721, endPoint y: 298, distance: 105.6
click at [696, 298] on div "Sempre que for feito um novo acesso no portal Vindi, após inserir o usuário e s…" at bounding box center [606, 195] width 225 height 218
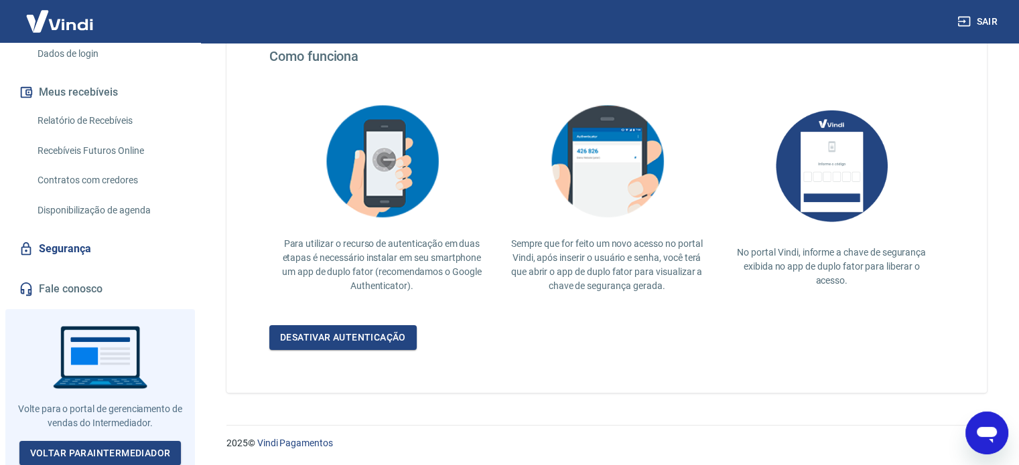
click at [772, 295] on div "No portal Vindi, informe a chave de segurança exibida no app de duplo fator par…" at bounding box center [831, 192] width 225 height 213
drag, startPoint x: 788, startPoint y: 265, endPoint x: 892, endPoint y: 297, distance: 108.5
click at [892, 297] on div "No portal Vindi, informe a chave de segurança exibida no app de duplo fator par…" at bounding box center [831, 192] width 225 height 213
click at [887, 297] on div "No portal Vindi, informe a chave de segurança exibida no app de duplo fator par…" at bounding box center [831, 192] width 225 height 213
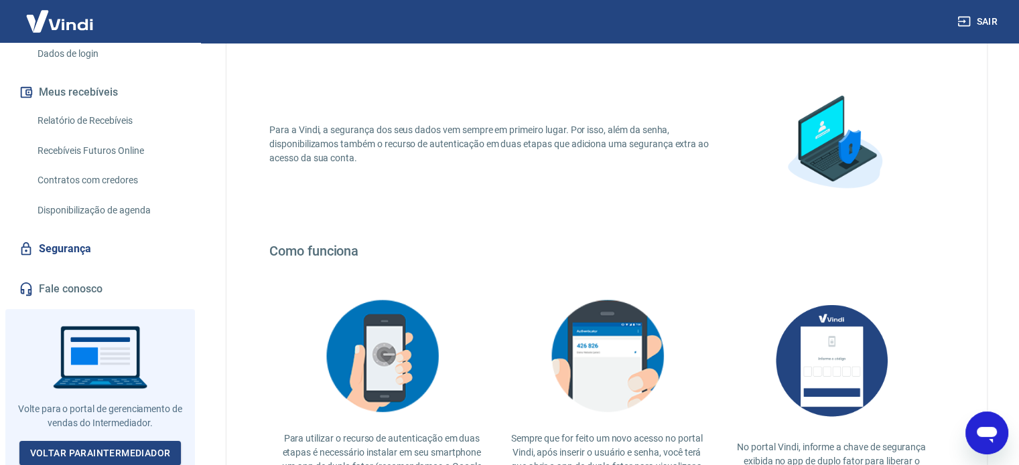
scroll to position [59, 0]
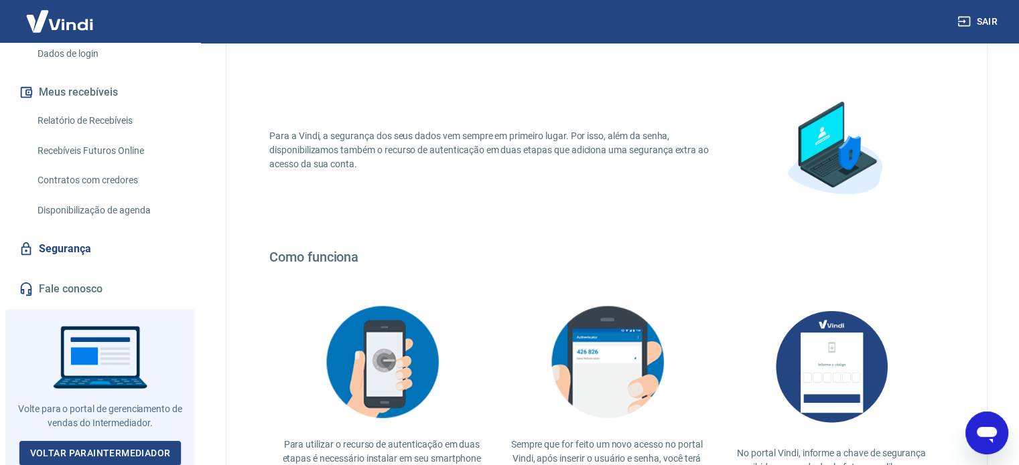
click at [971, 432] on div "Abrir janela de mensagens" at bounding box center [986, 433] width 40 height 40
